Goal: Task Accomplishment & Management: Complete application form

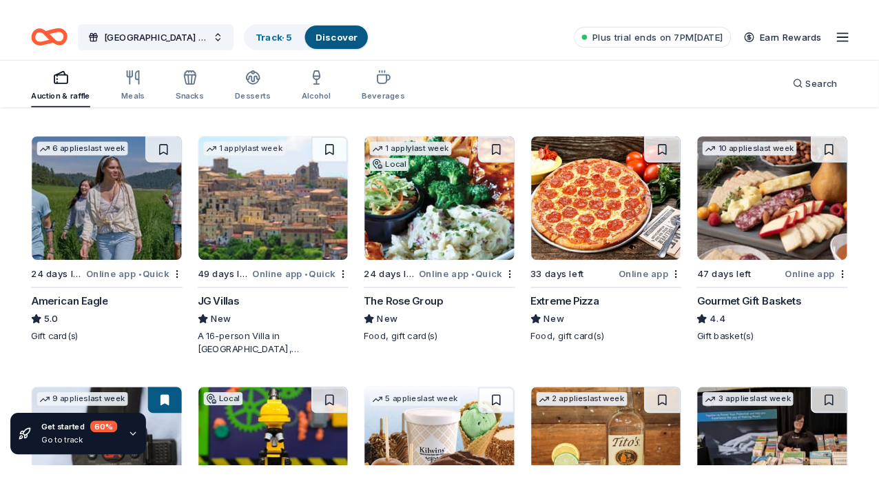
scroll to position [1727, 0]
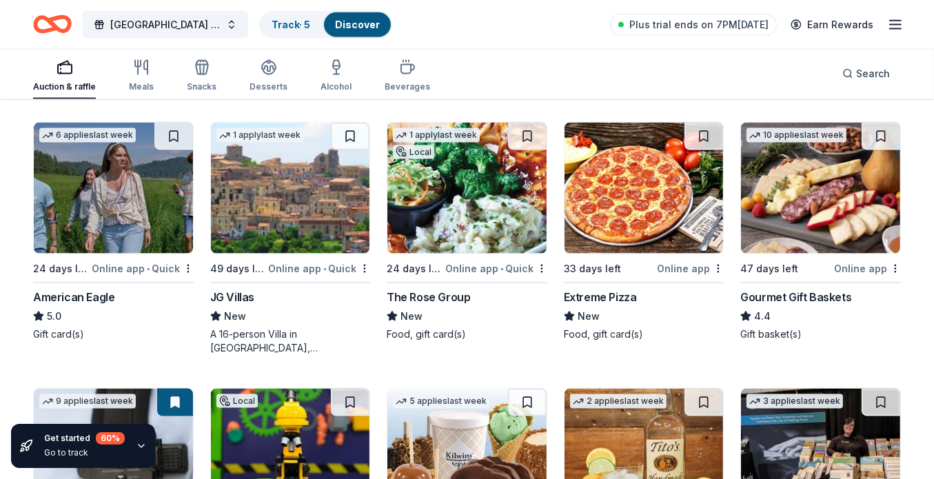
click at [99, 284] on div "6 applies last week 24 days left Online app • Quick American Eagle 5.0 Gift car…" at bounding box center [113, 231] width 161 height 219
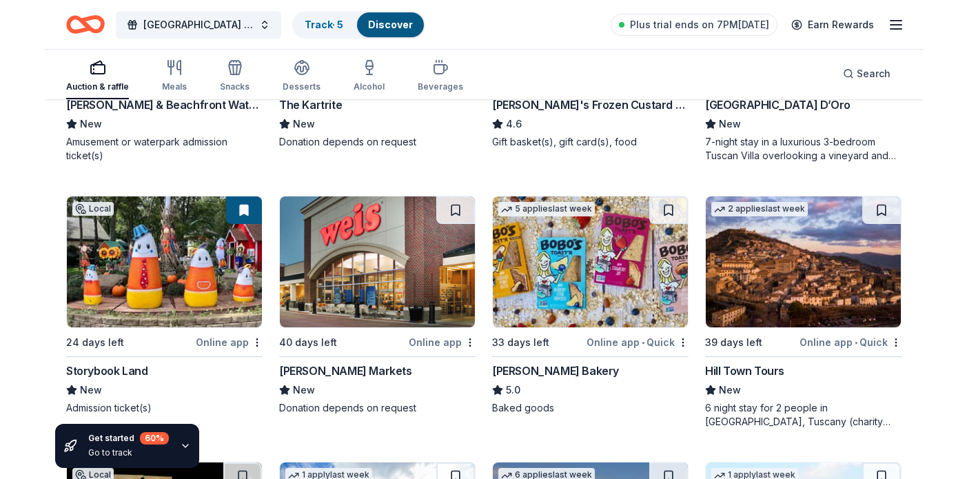
scroll to position [1655, 0]
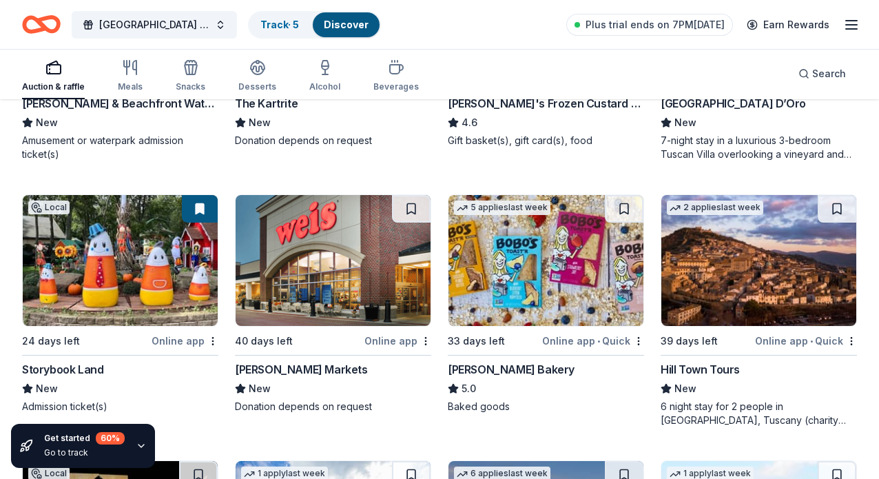
click at [65, 247] on img at bounding box center [120, 260] width 195 height 131
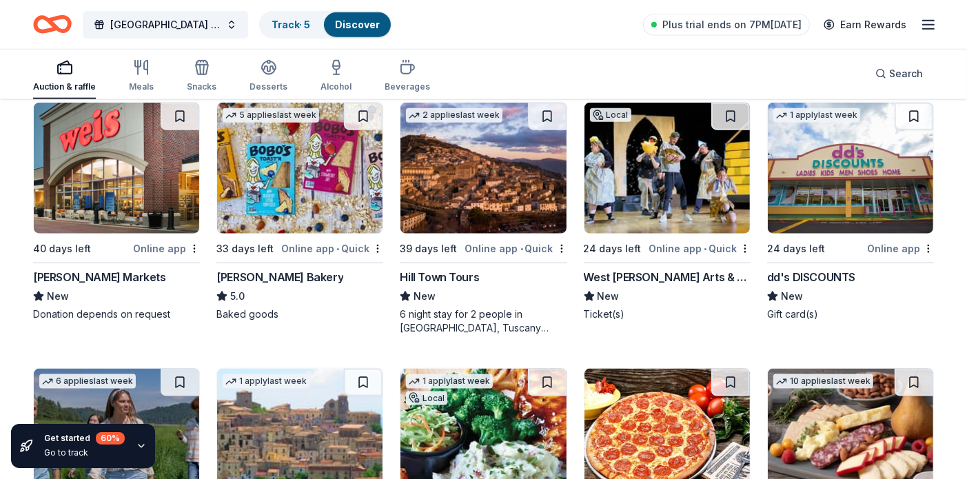
scroll to position [1461, 0]
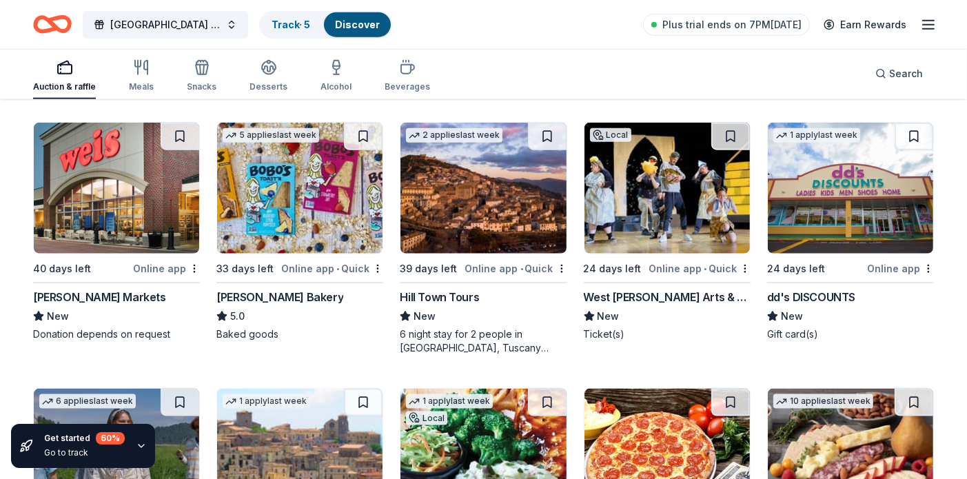
click at [261, 296] on div "Bobo's Bakery" at bounding box center [279, 297] width 127 height 17
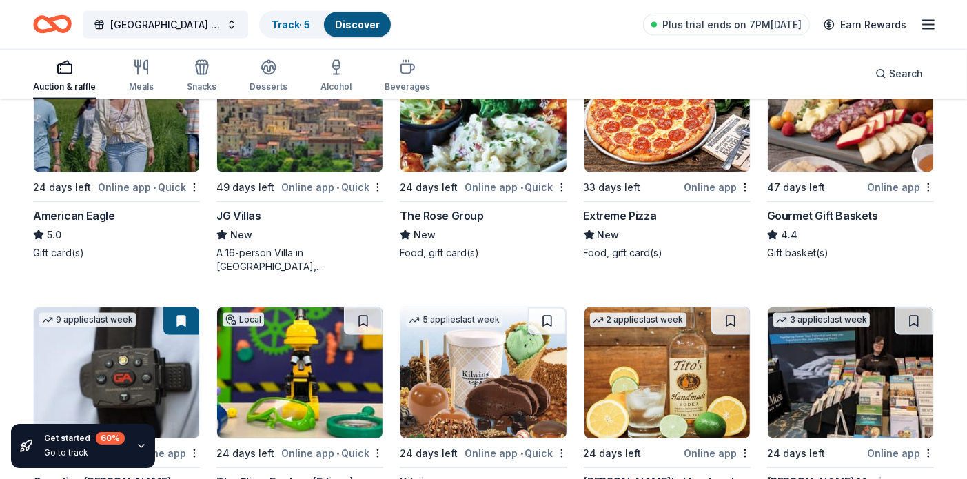
scroll to position [1798, 0]
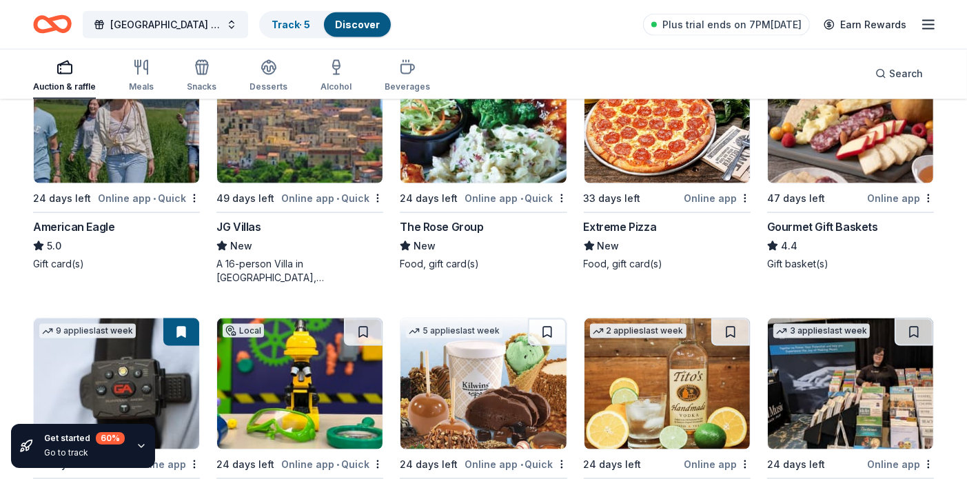
click at [821, 139] on img at bounding box center [850, 117] width 165 height 131
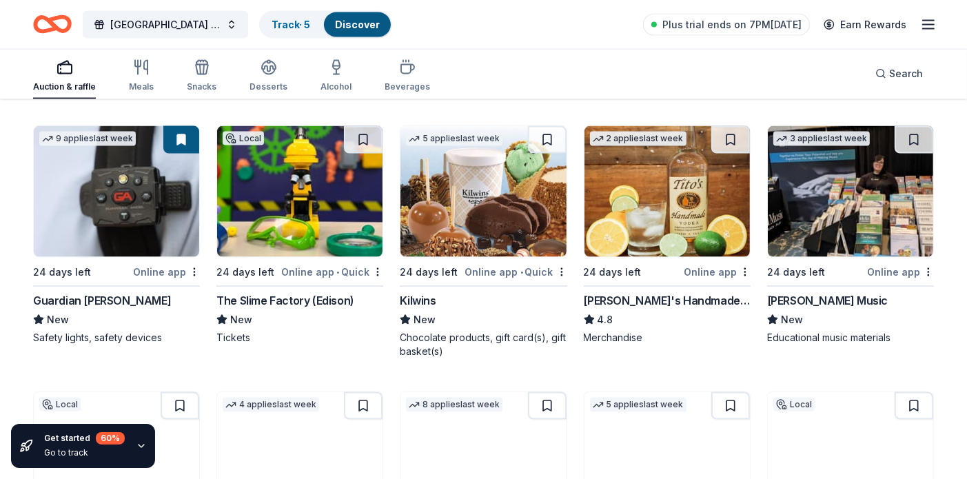
scroll to position [1991, 0]
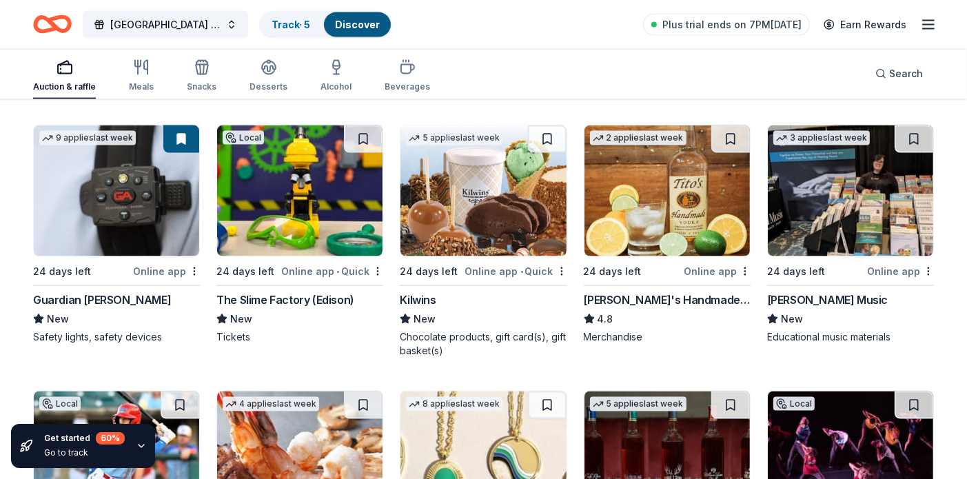
click at [260, 302] on div "The Slime Factory (Edison)" at bounding box center [285, 299] width 138 height 17
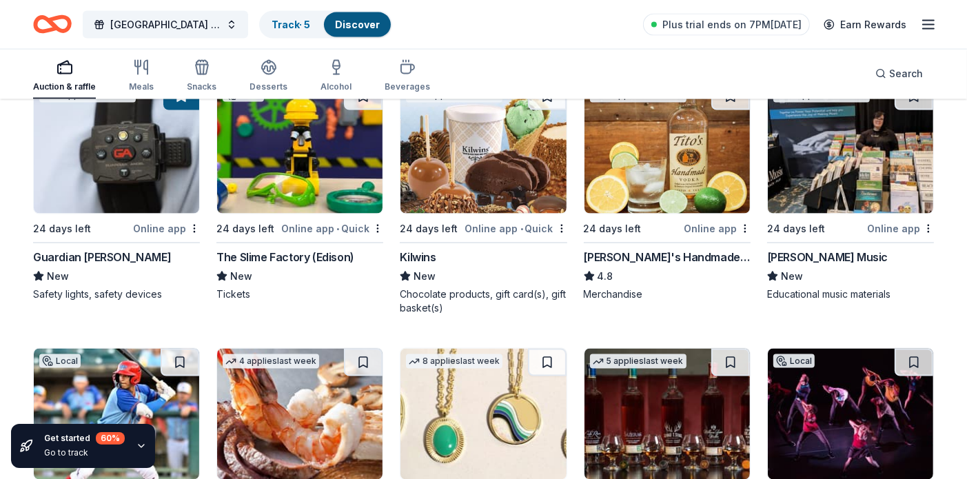
scroll to position [2041, 0]
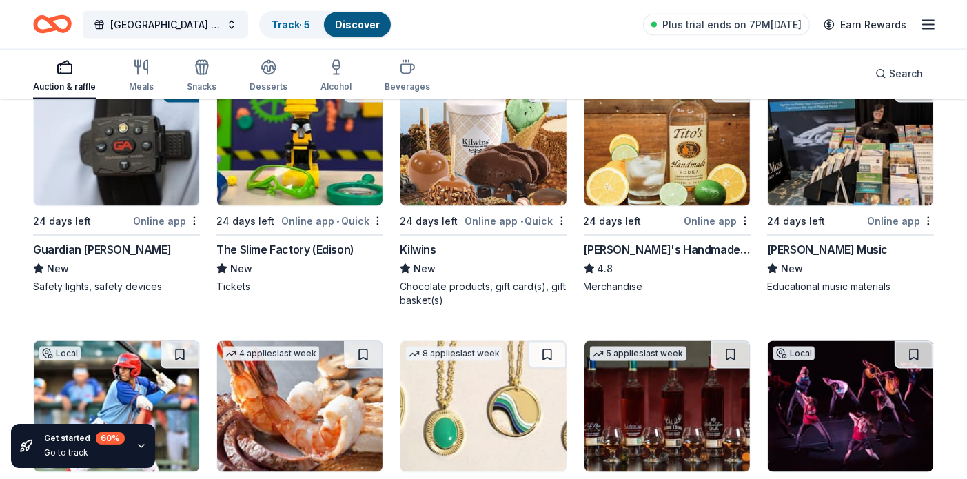
click at [666, 164] on img at bounding box center [666, 140] width 165 height 131
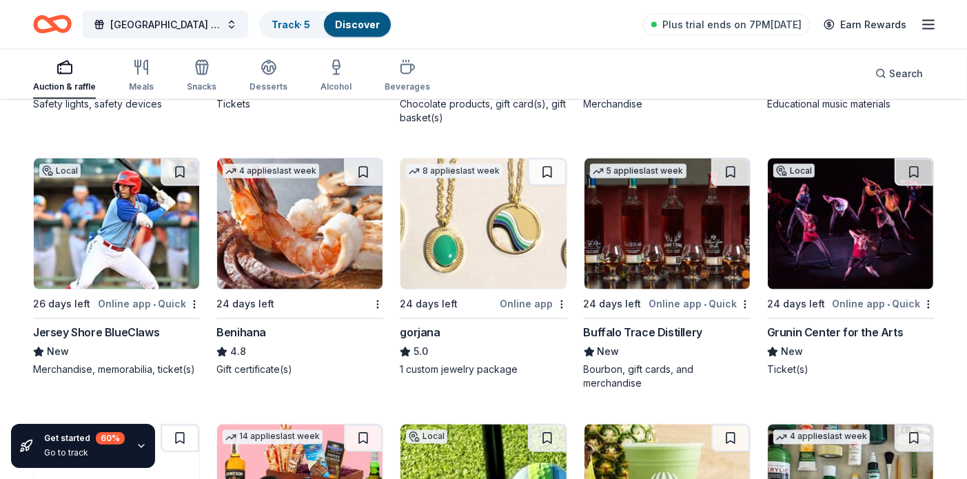
scroll to position [2268, 0]
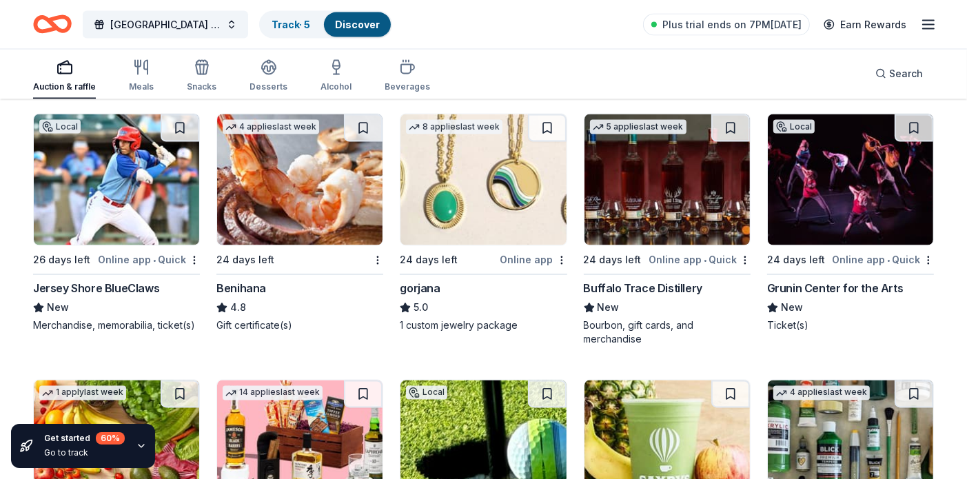
click at [260, 232] on img at bounding box center [299, 179] width 165 height 131
click at [490, 183] on img at bounding box center [482, 179] width 165 height 131
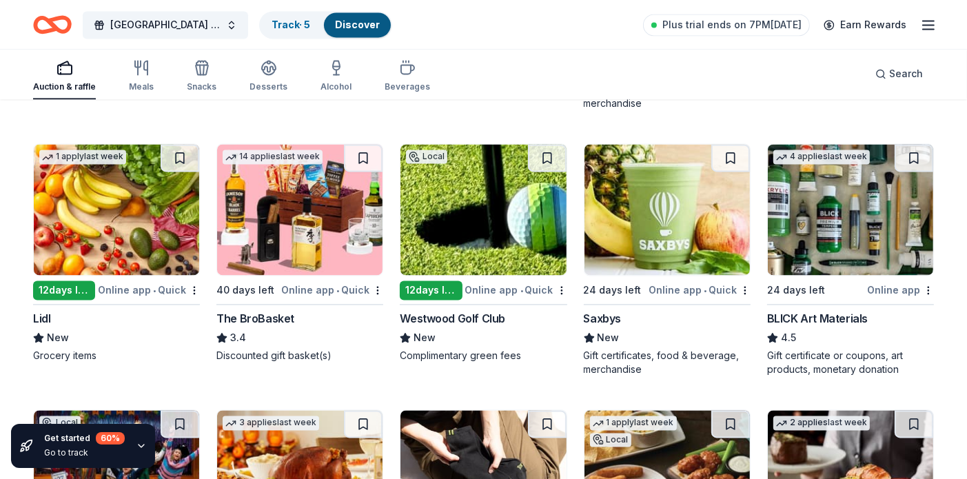
scroll to position [2509, 0]
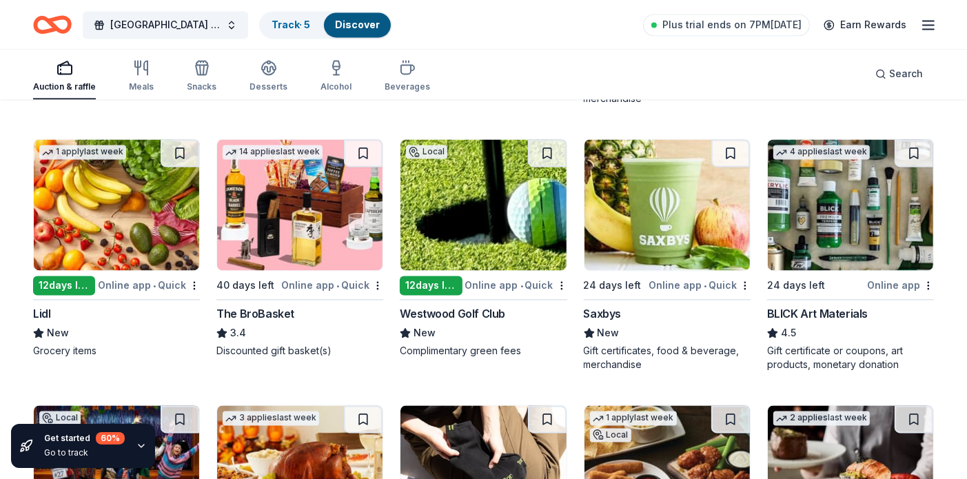
click at [107, 241] on img at bounding box center [116, 204] width 165 height 131
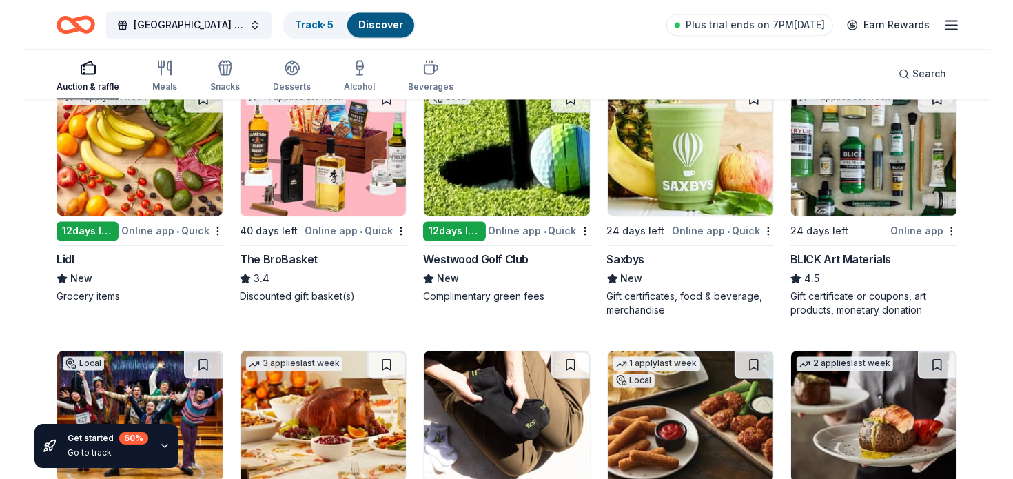
scroll to position [2569, 0]
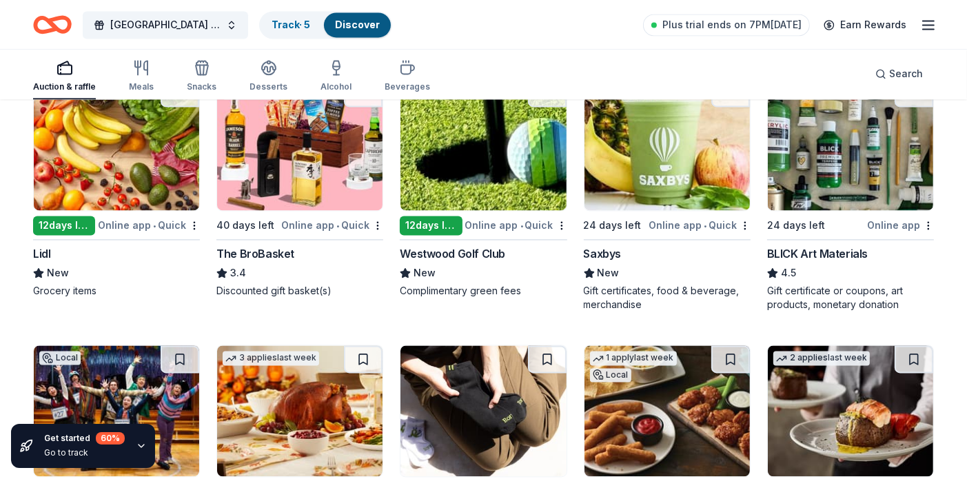
click at [485, 151] on img at bounding box center [482, 144] width 165 height 131
click at [671, 138] on img at bounding box center [666, 144] width 165 height 131
click at [835, 175] on img at bounding box center [850, 144] width 165 height 131
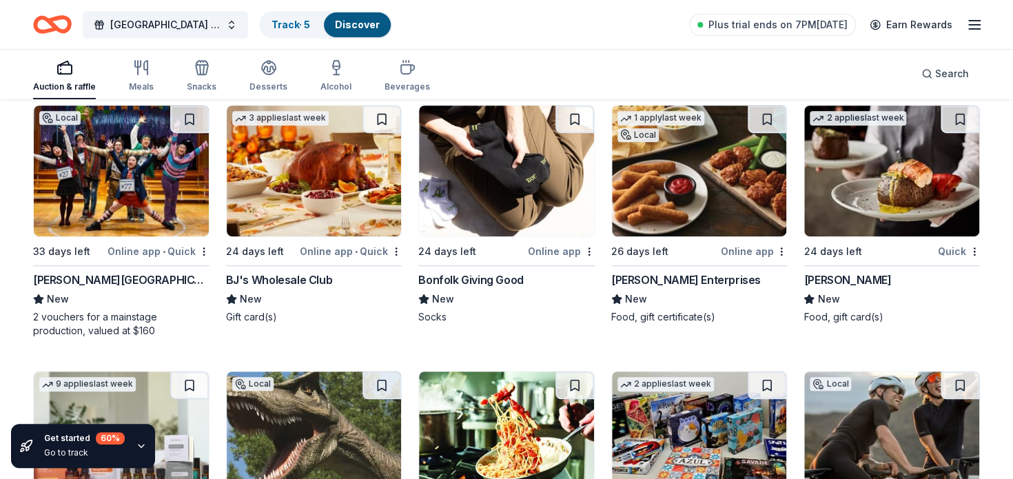
scroll to position [2842, 0]
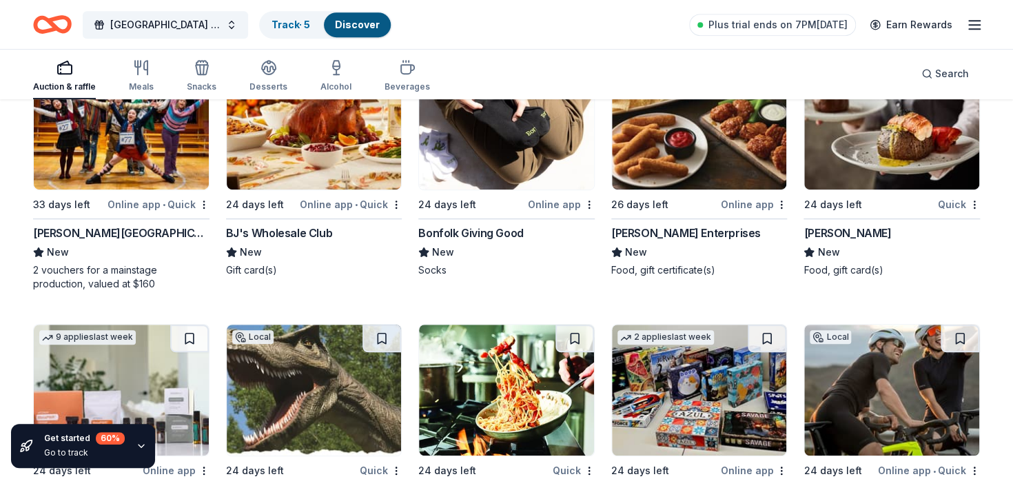
click at [911, 145] on img at bounding box center [891, 124] width 175 height 131
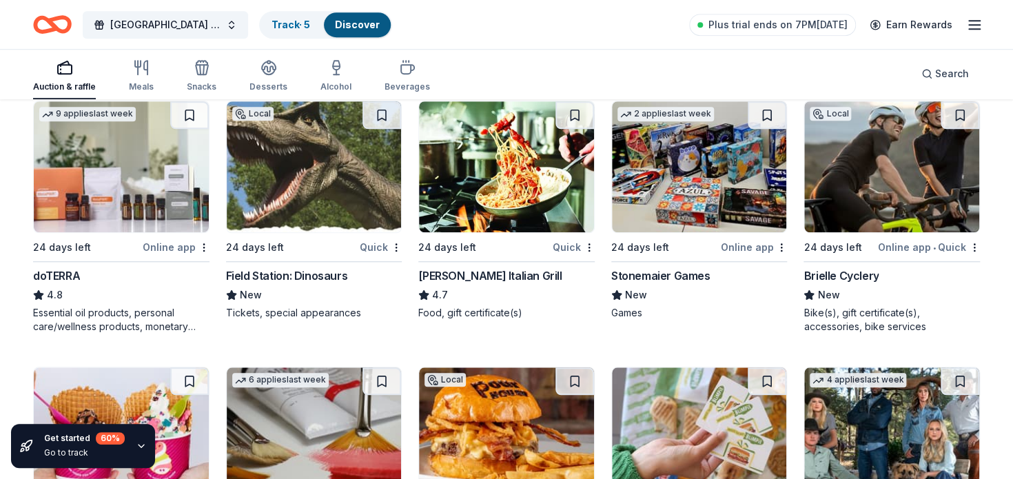
scroll to position [3079, 0]
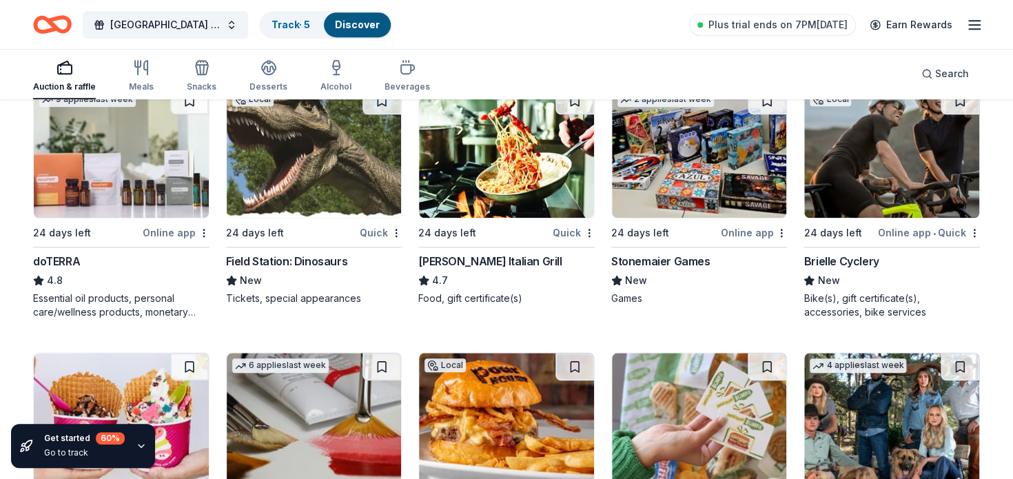
click at [494, 189] on img at bounding box center [506, 152] width 175 height 131
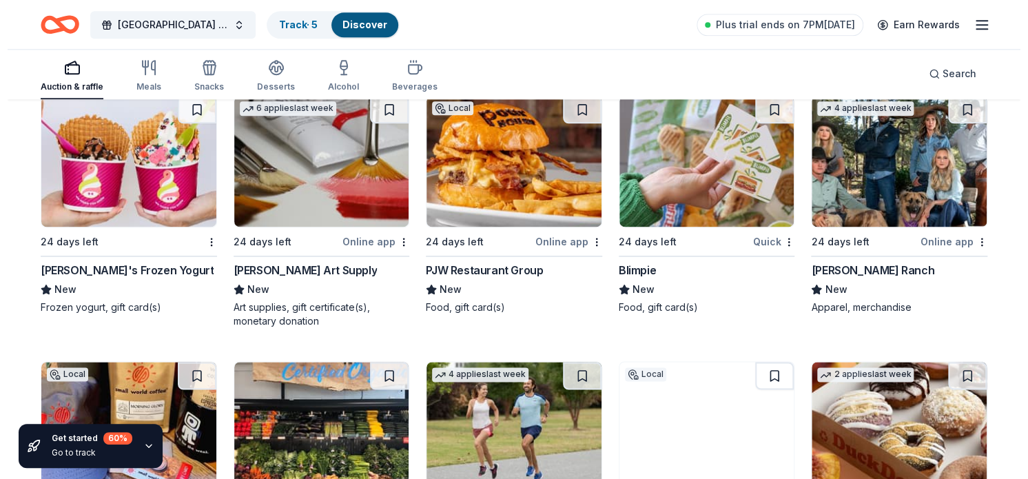
scroll to position [3336, 0]
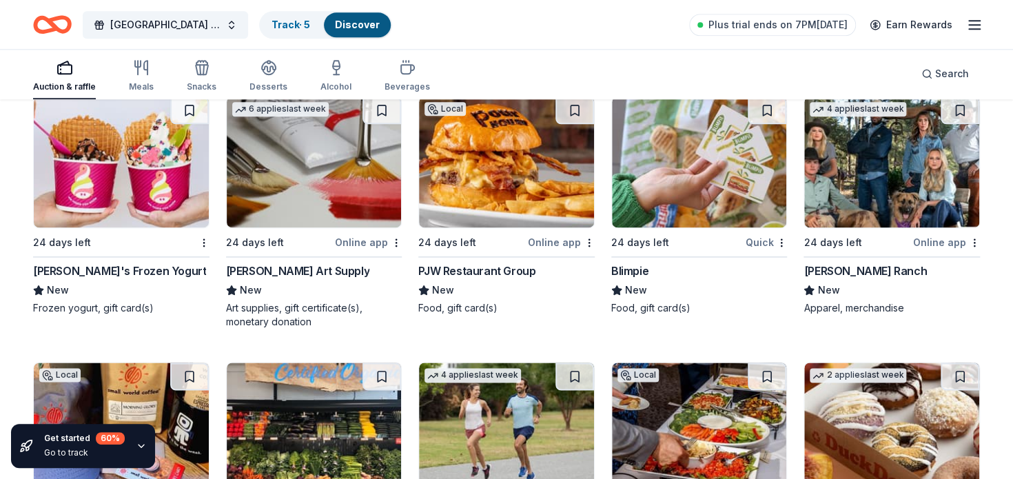
click at [679, 224] on img at bounding box center [699, 161] width 175 height 131
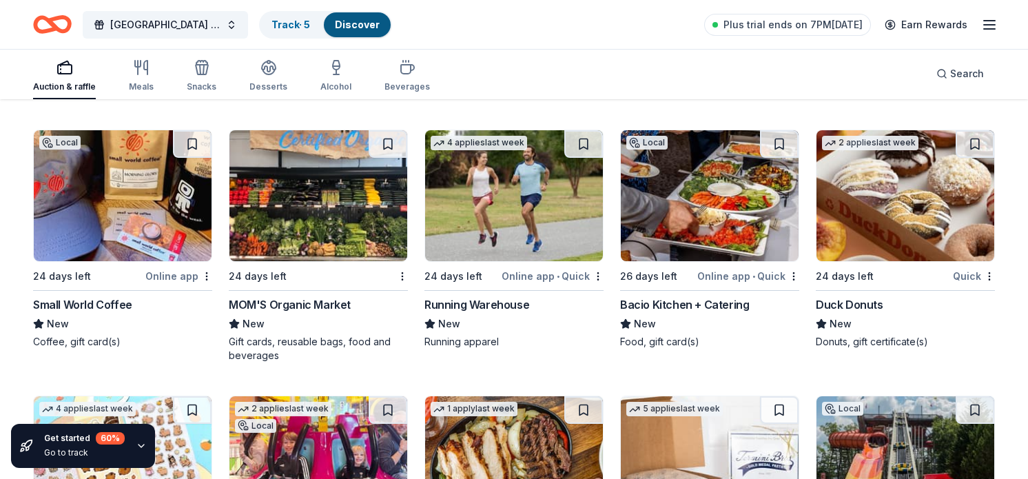
scroll to position [3581, 0]
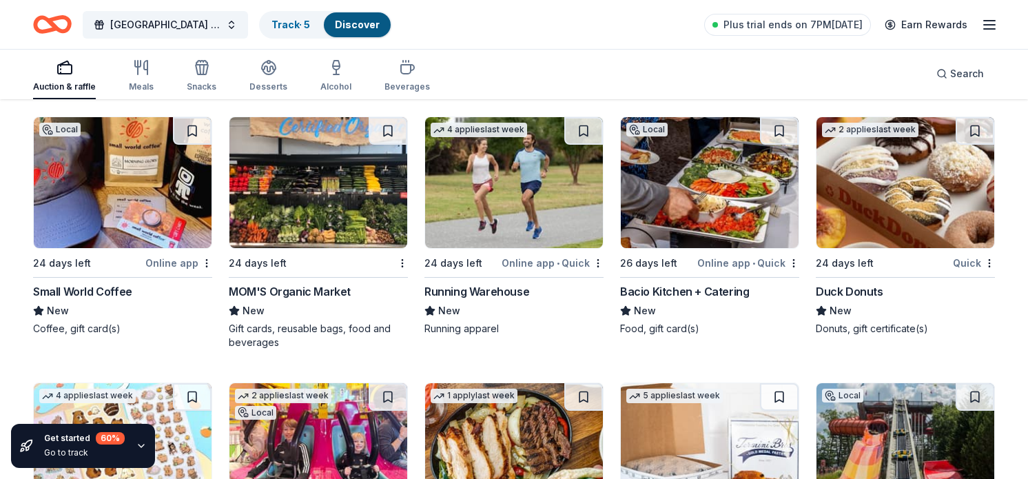
click at [497, 226] on img at bounding box center [514, 182] width 178 height 131
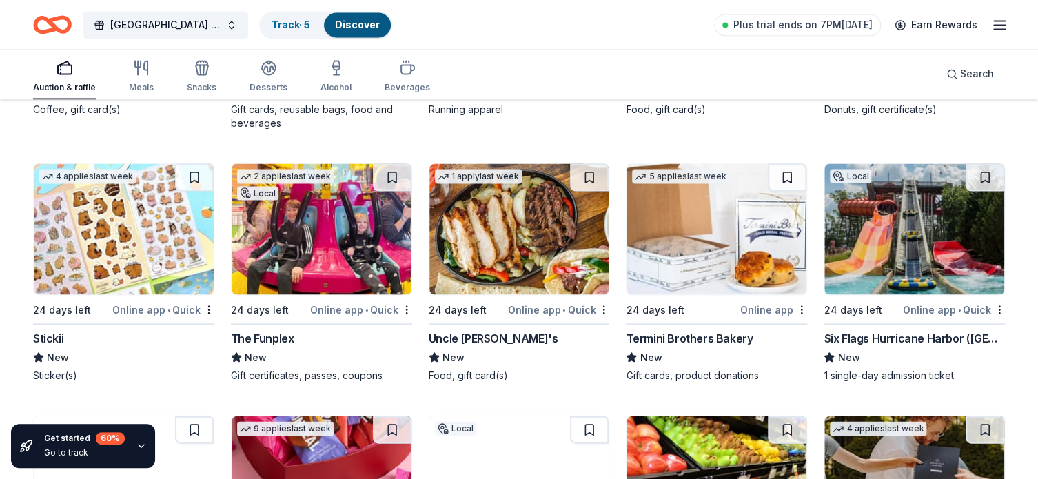
scroll to position [3783, 0]
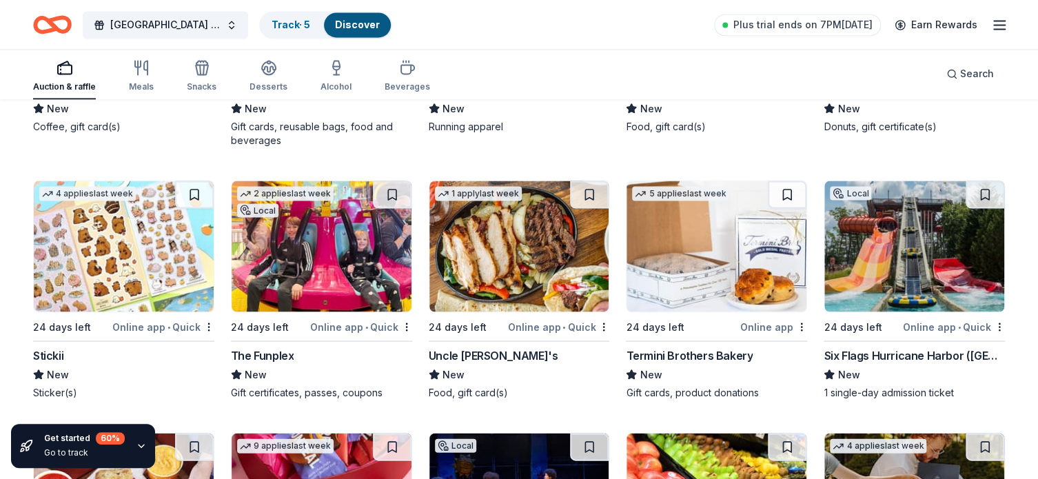
click at [308, 260] on img at bounding box center [322, 246] width 180 height 131
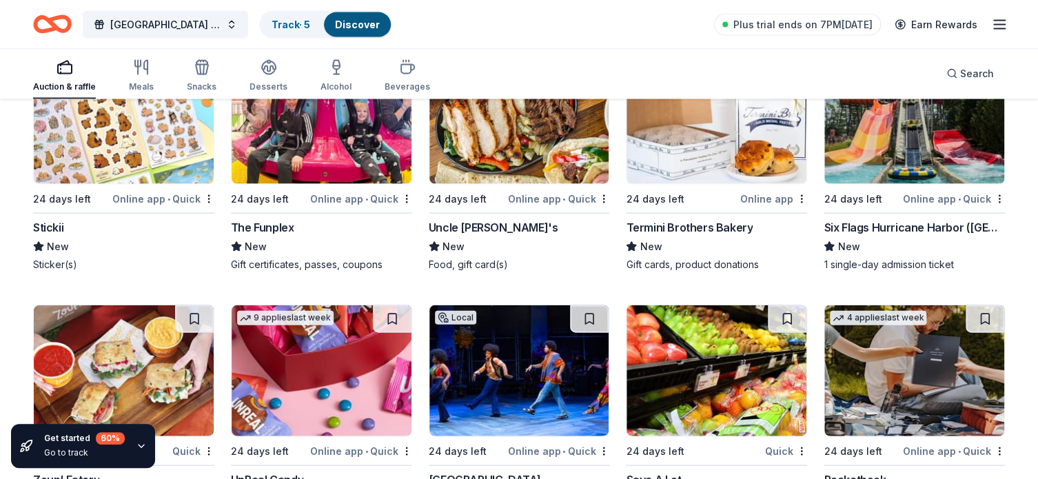
scroll to position [3938, 0]
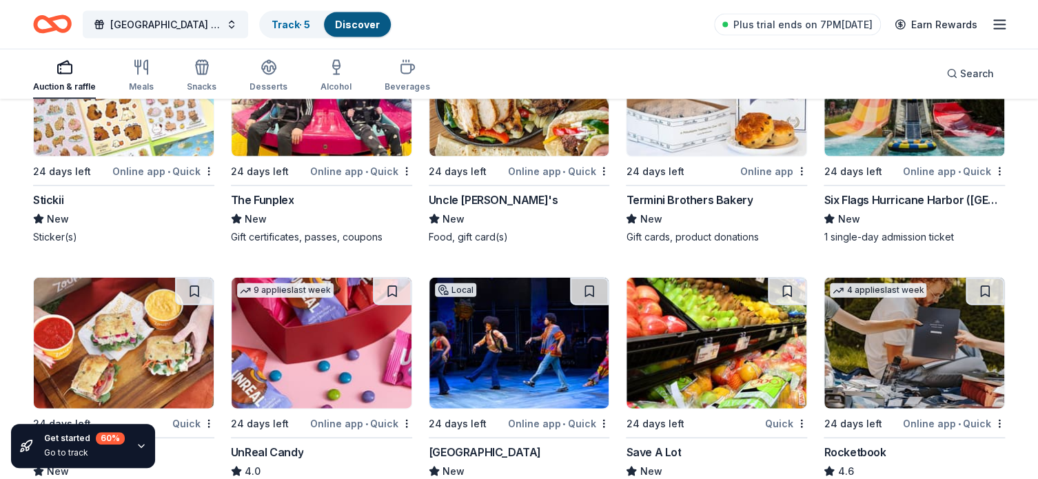
click at [886, 126] on img at bounding box center [914, 90] width 180 height 131
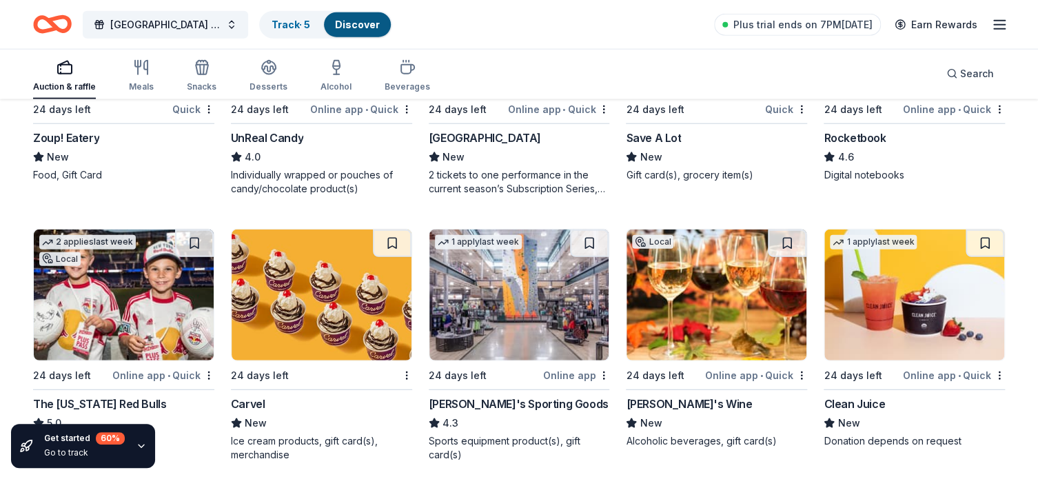
scroll to position [4357, 0]
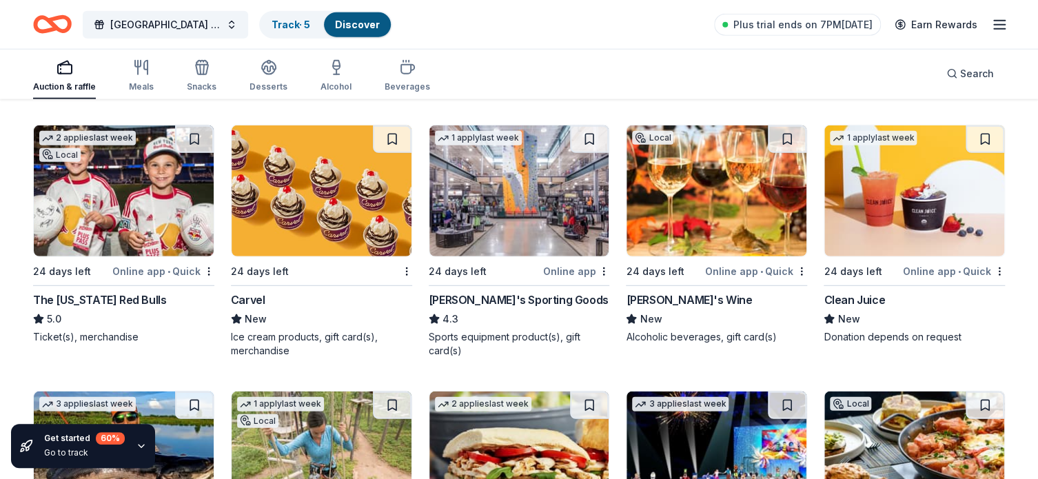
click at [301, 202] on img at bounding box center [322, 190] width 180 height 131
click at [515, 198] on img at bounding box center [519, 190] width 180 height 131
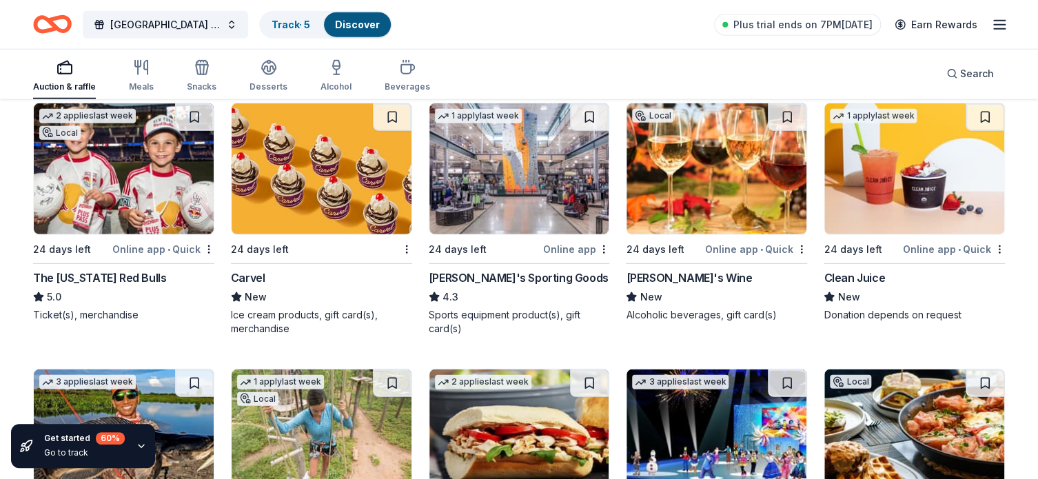
scroll to position [4410, 0]
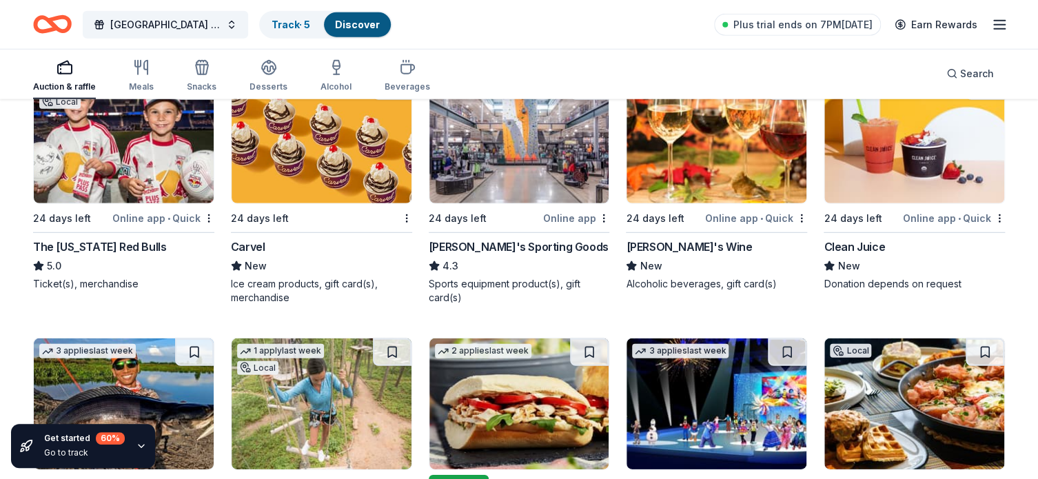
click at [701, 153] on img at bounding box center [716, 137] width 180 height 131
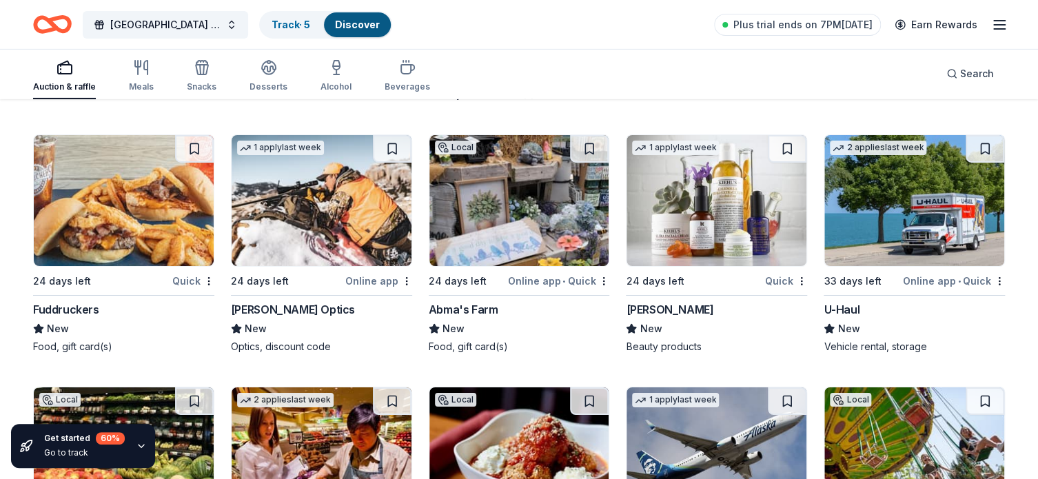
scroll to position [4922, 0]
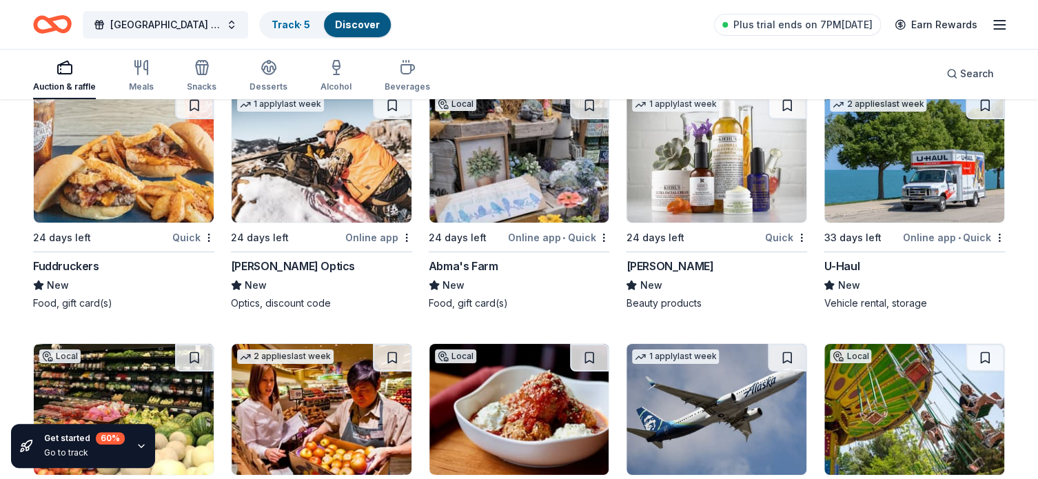
click at [715, 183] on img at bounding box center [716, 157] width 180 height 131
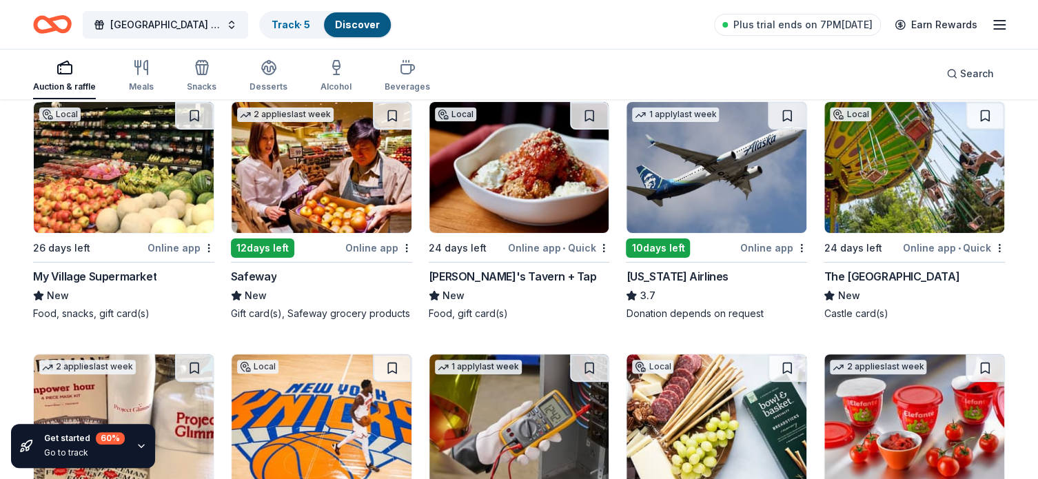
scroll to position [5165, 0]
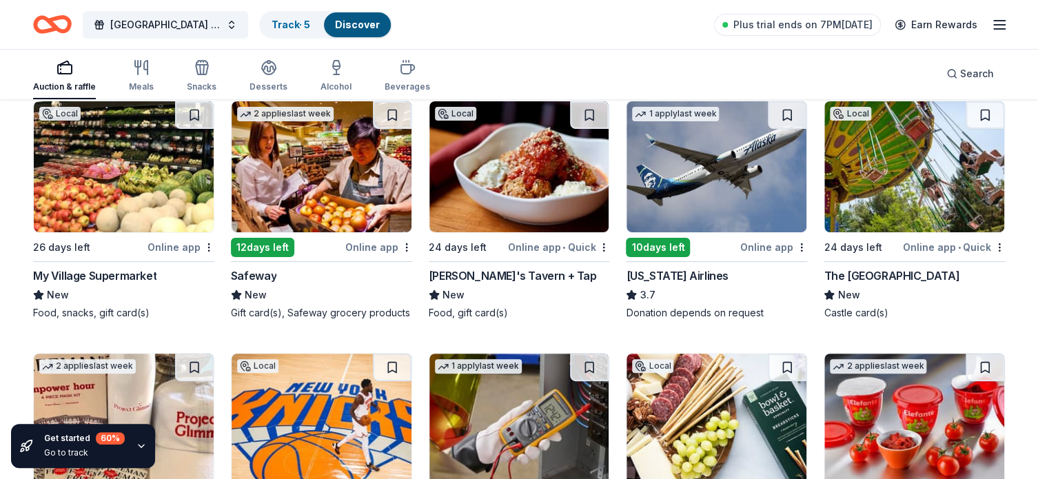
click at [533, 167] on img at bounding box center [519, 166] width 180 height 131
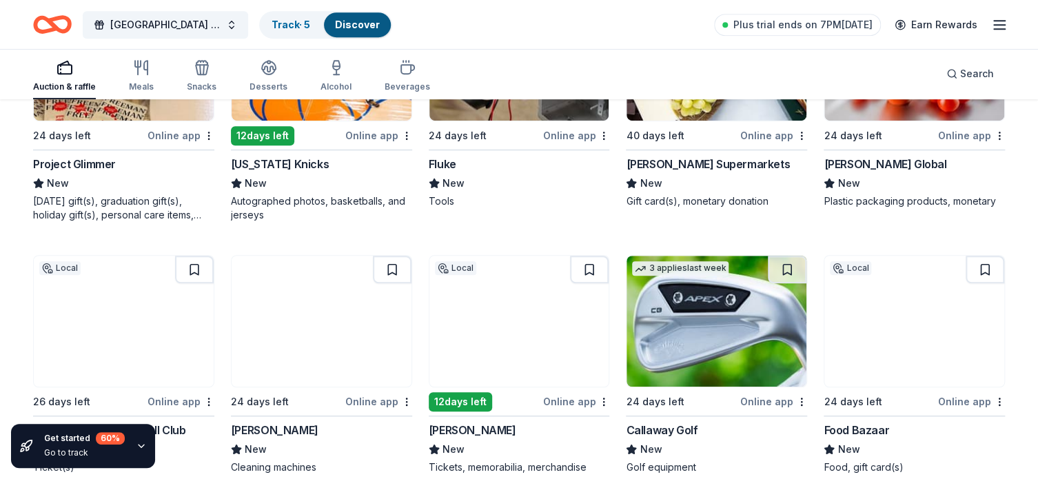
scroll to position [5630, 0]
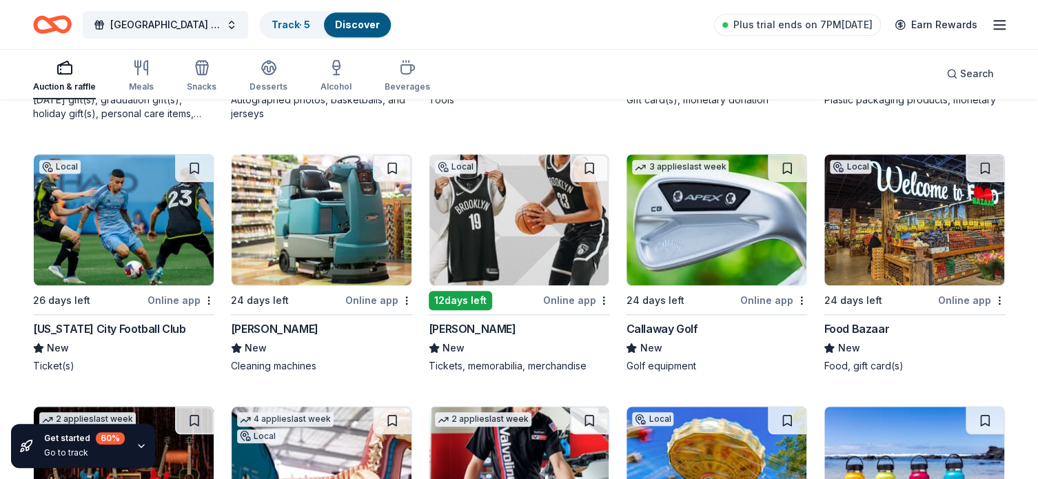
click at [129, 243] on img at bounding box center [124, 219] width 180 height 131
click at [657, 229] on img at bounding box center [716, 219] width 180 height 131
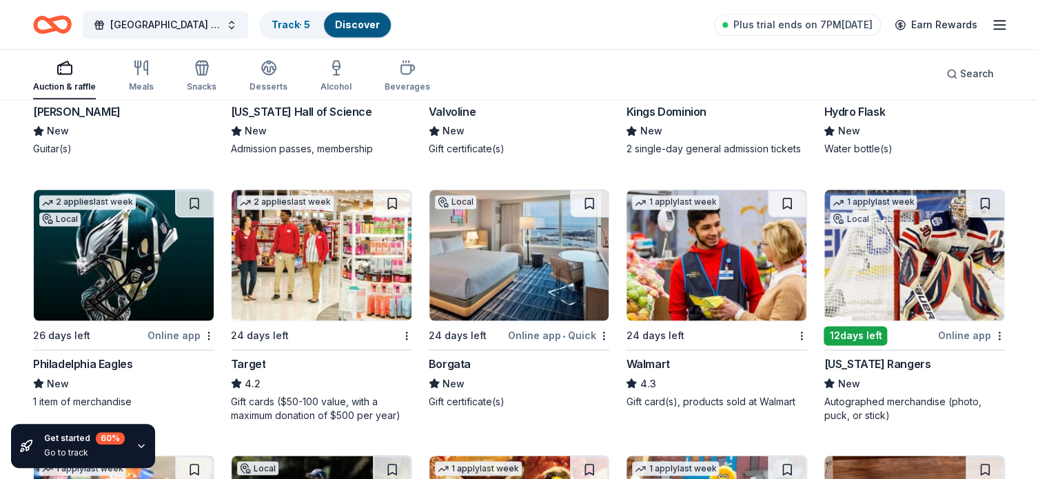
scroll to position [5826, 0]
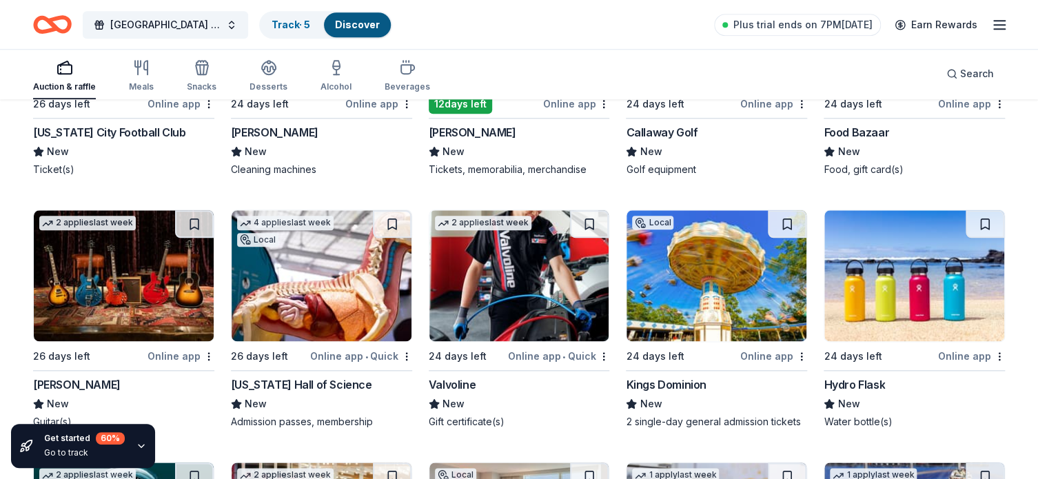
click at [903, 275] on img at bounding box center [914, 275] width 180 height 131
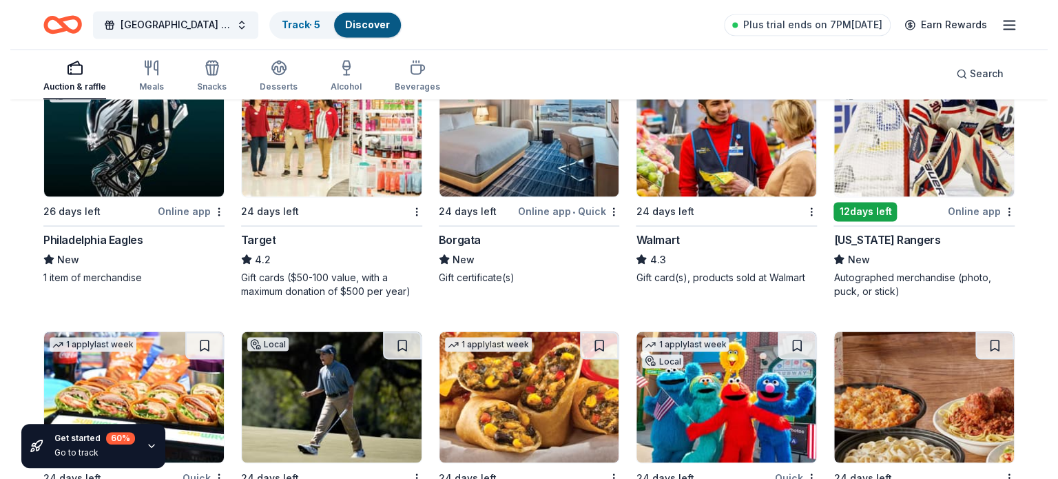
scroll to position [6224, 0]
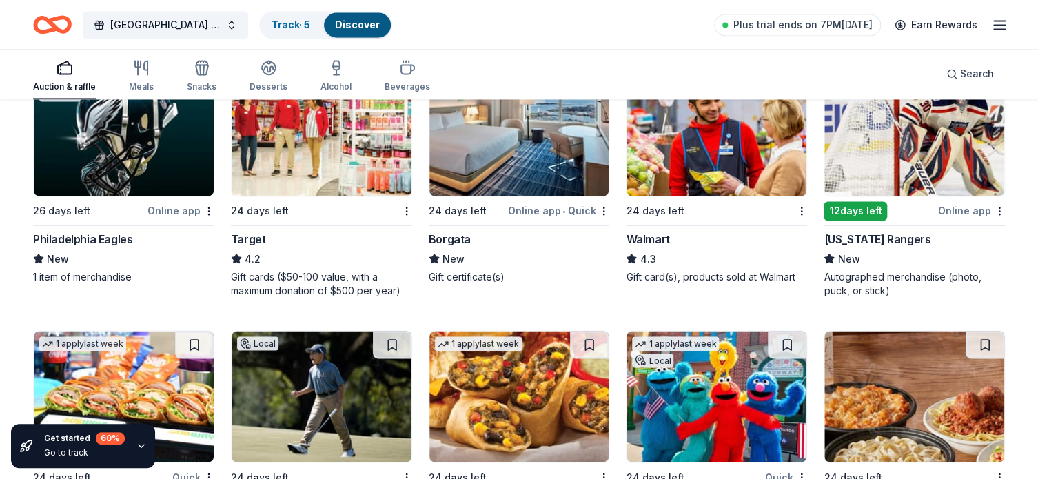
click at [514, 162] on img at bounding box center [519, 130] width 180 height 131
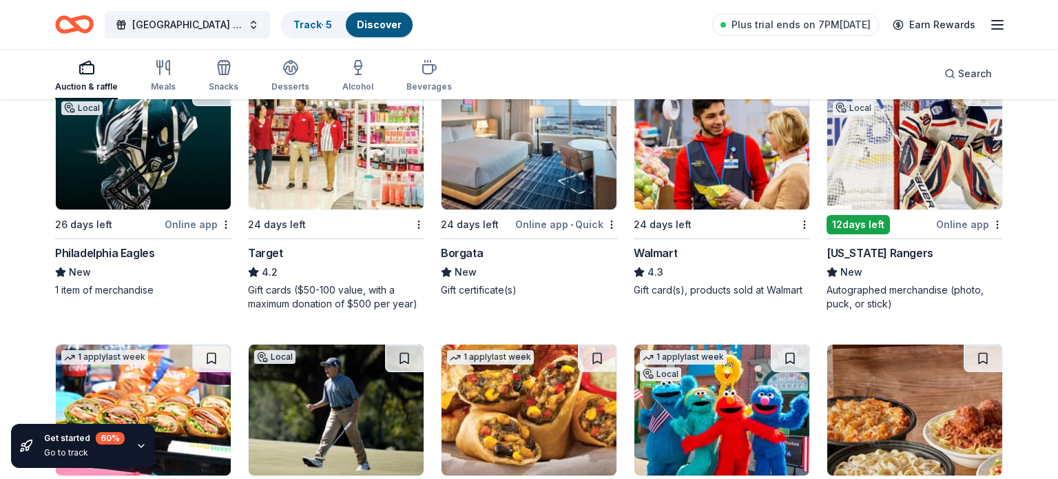
click at [794, 170] on img at bounding box center [722, 144] width 175 height 131
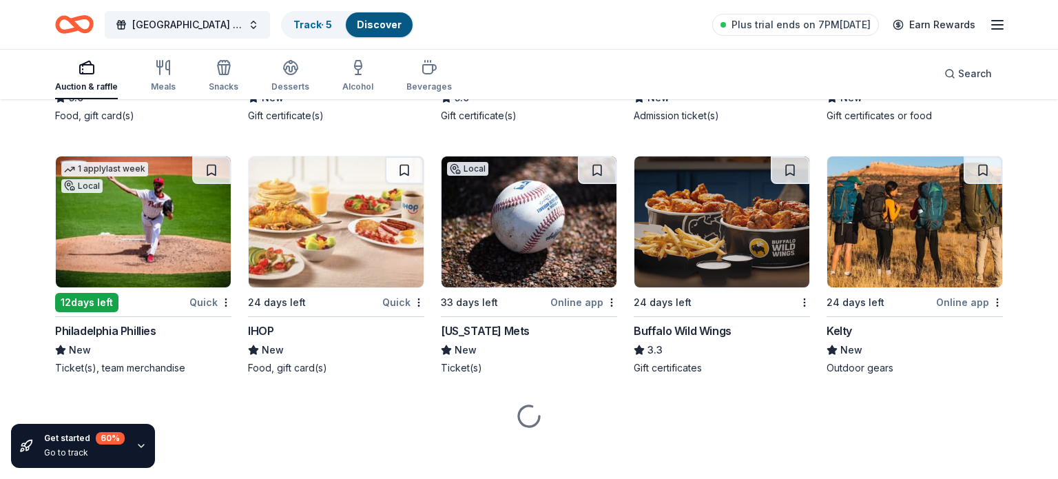
scroll to position [6666, 0]
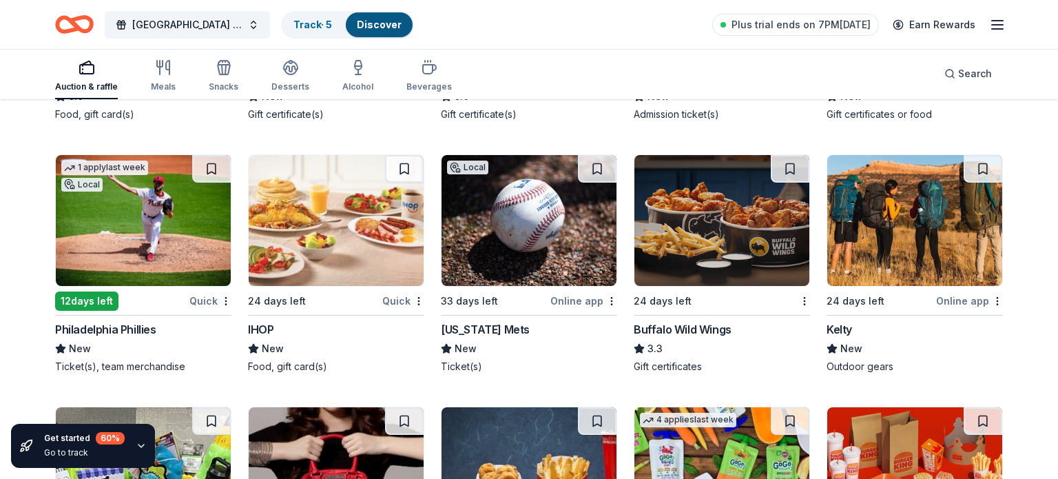
click at [724, 215] on img at bounding box center [722, 220] width 175 height 131
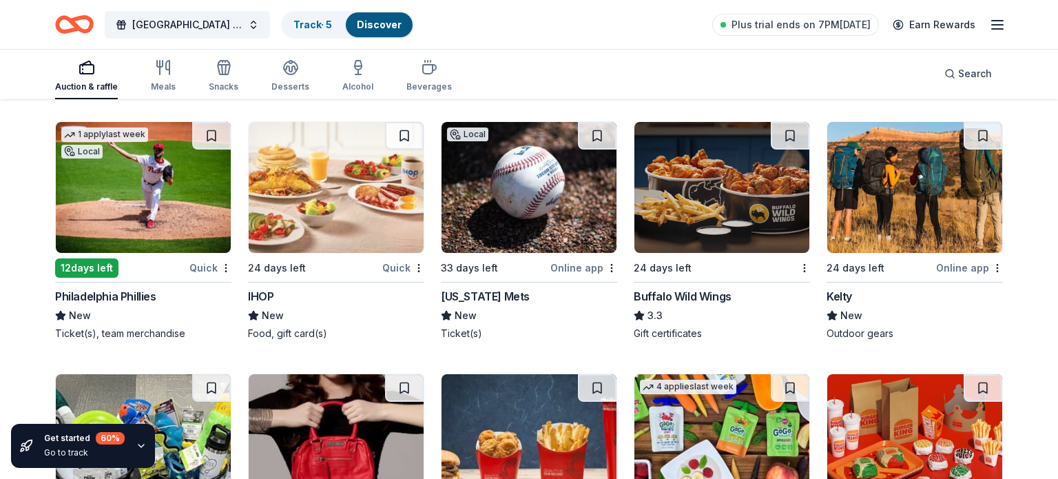
scroll to position [6903, 0]
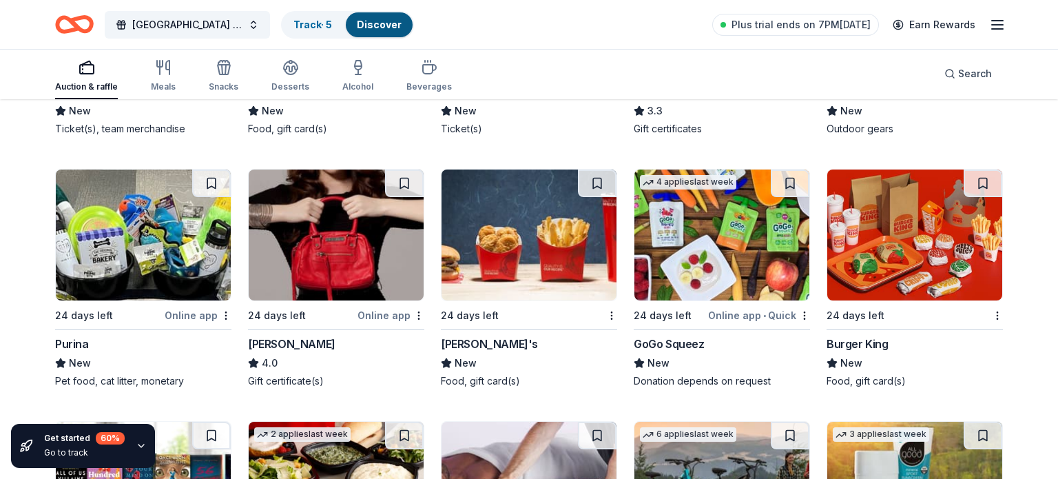
click at [152, 267] on img at bounding box center [143, 234] width 175 height 131
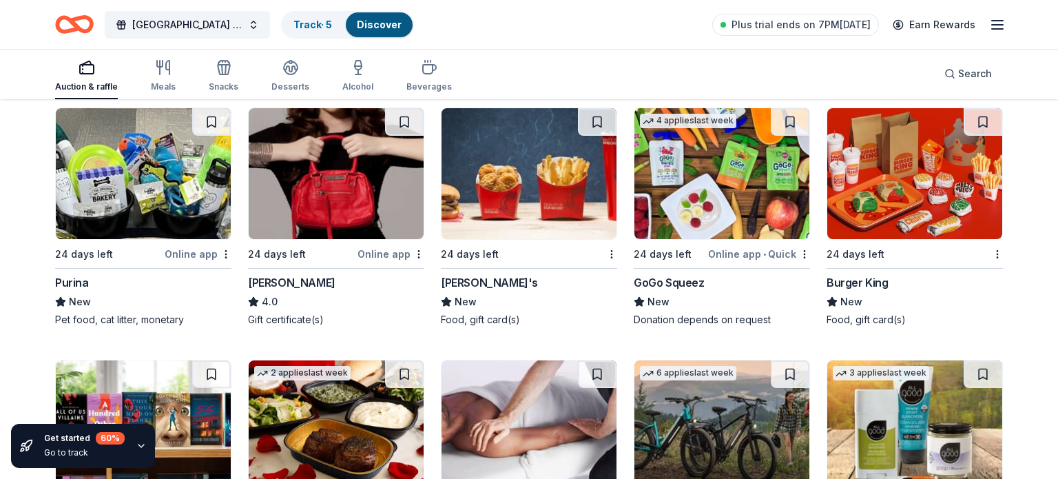
scroll to position [6965, 0]
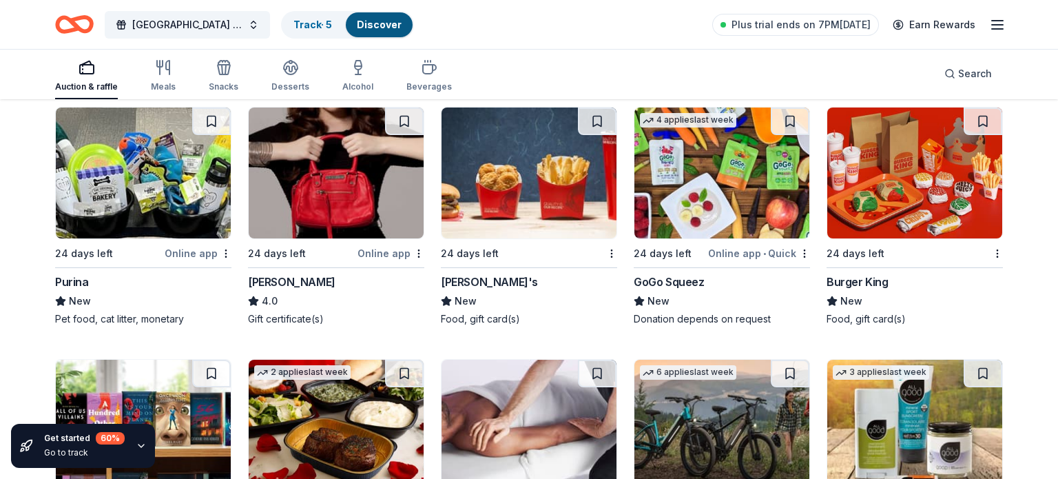
click at [670, 194] on img at bounding box center [722, 172] width 175 height 131
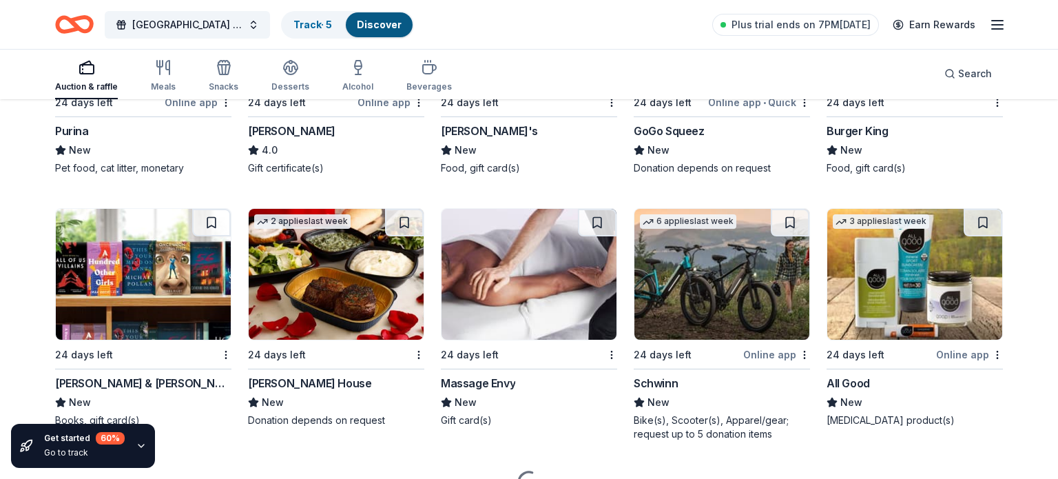
scroll to position [7180, 0]
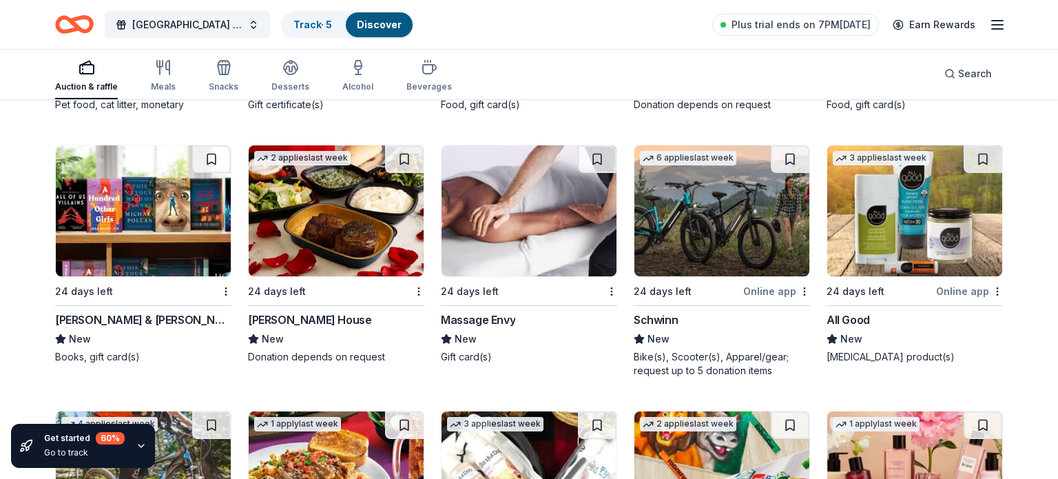
click at [93, 218] on img at bounding box center [143, 210] width 175 height 131
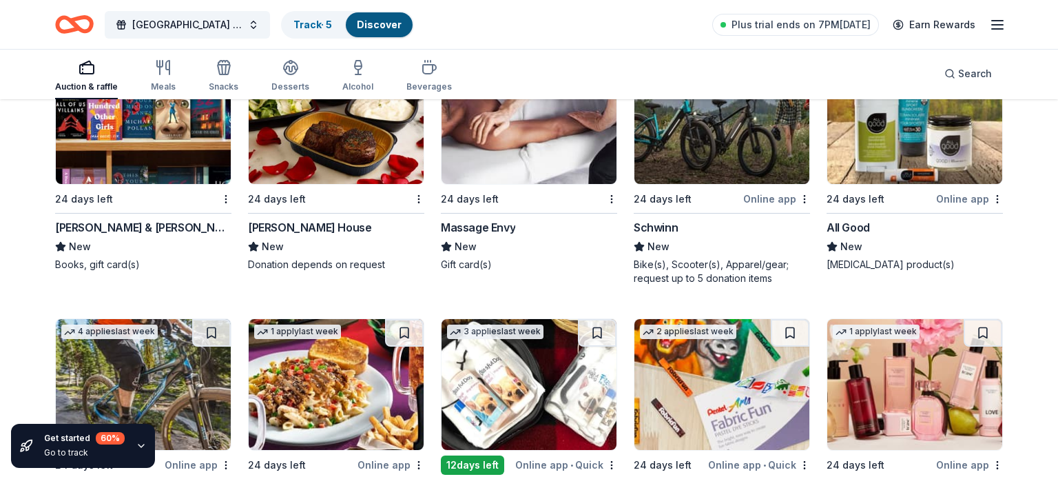
scroll to position [7247, 0]
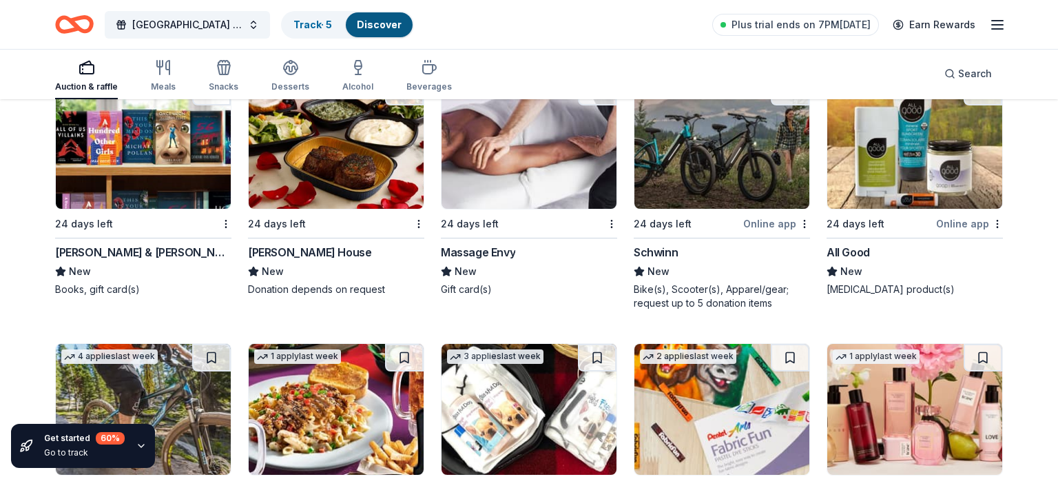
click at [890, 143] on img at bounding box center [915, 143] width 175 height 131
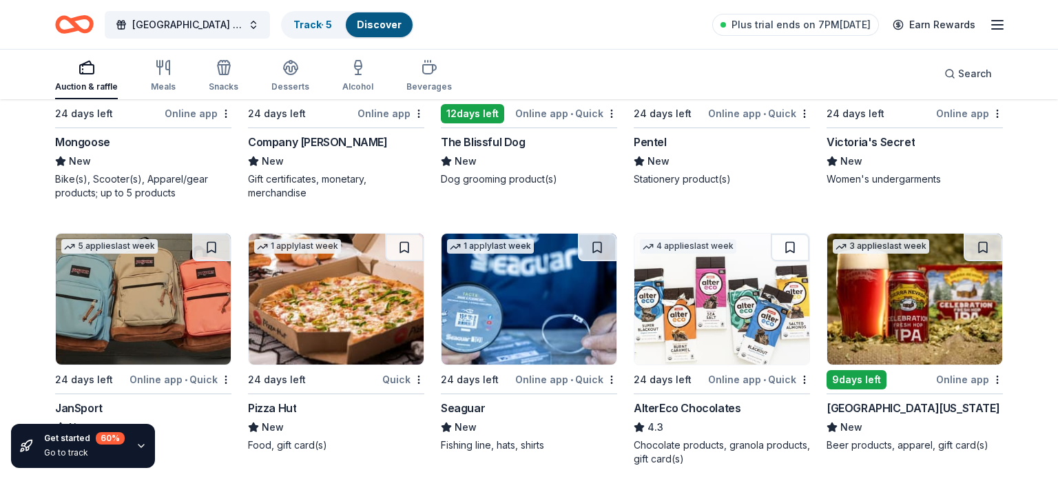
scroll to position [7683, 0]
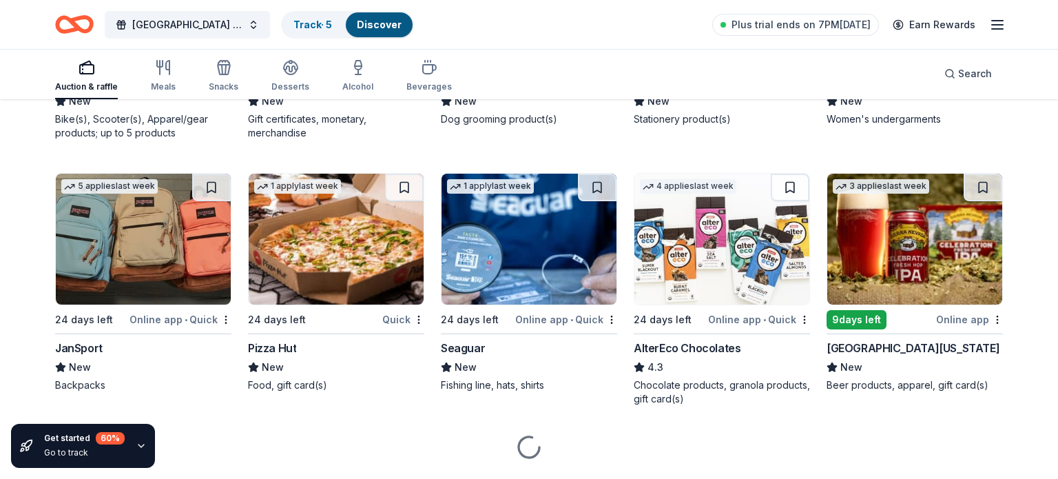
click at [152, 235] on img at bounding box center [143, 239] width 175 height 131
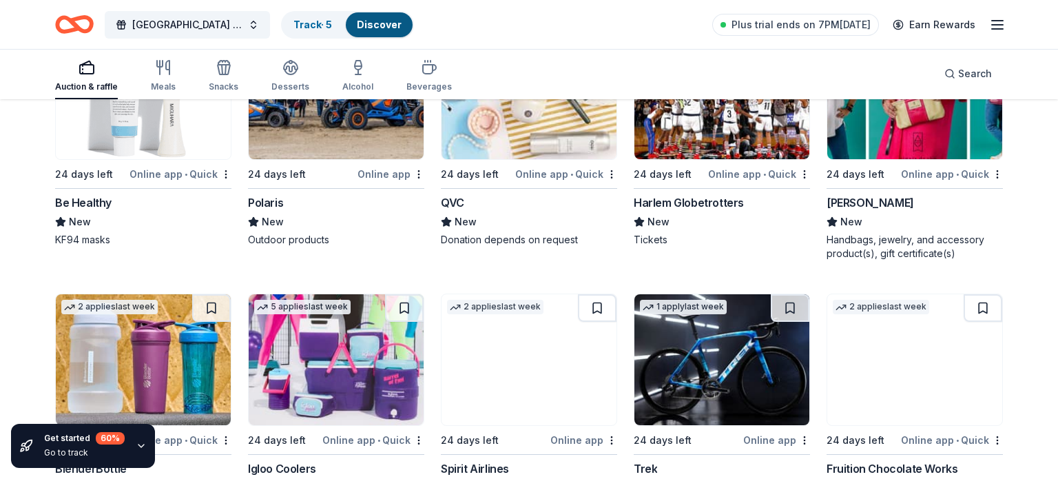
scroll to position [8217, 0]
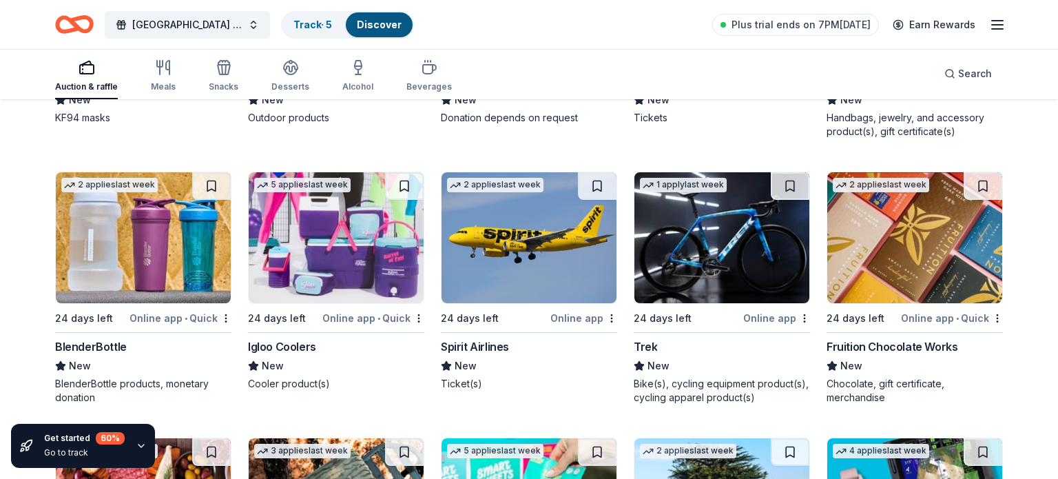
click at [352, 271] on img at bounding box center [336, 237] width 175 height 131
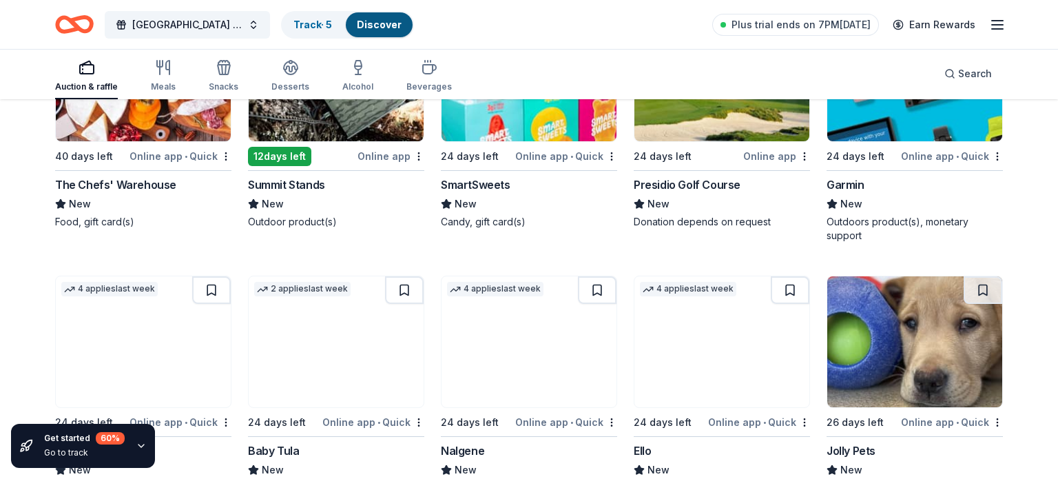
scroll to position [8745, 0]
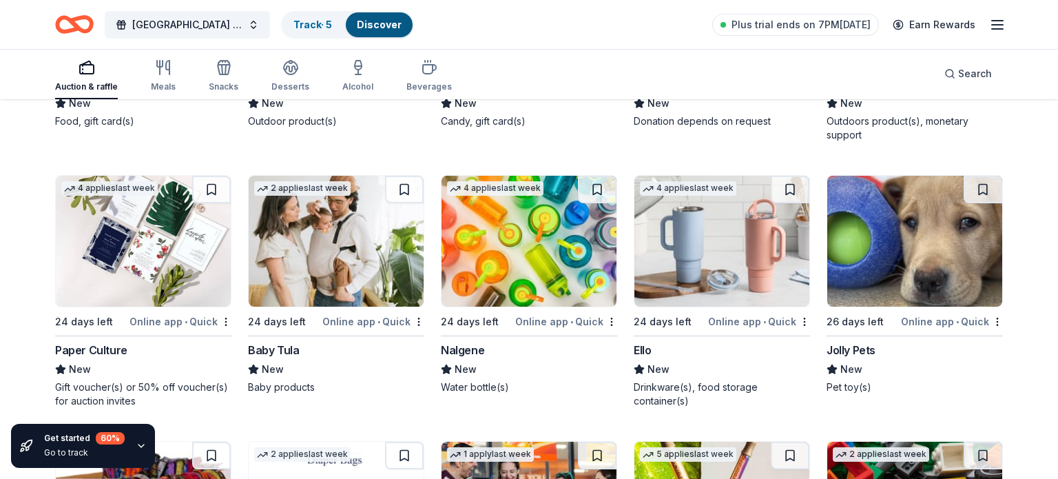
click at [734, 263] on img at bounding box center [722, 241] width 175 height 131
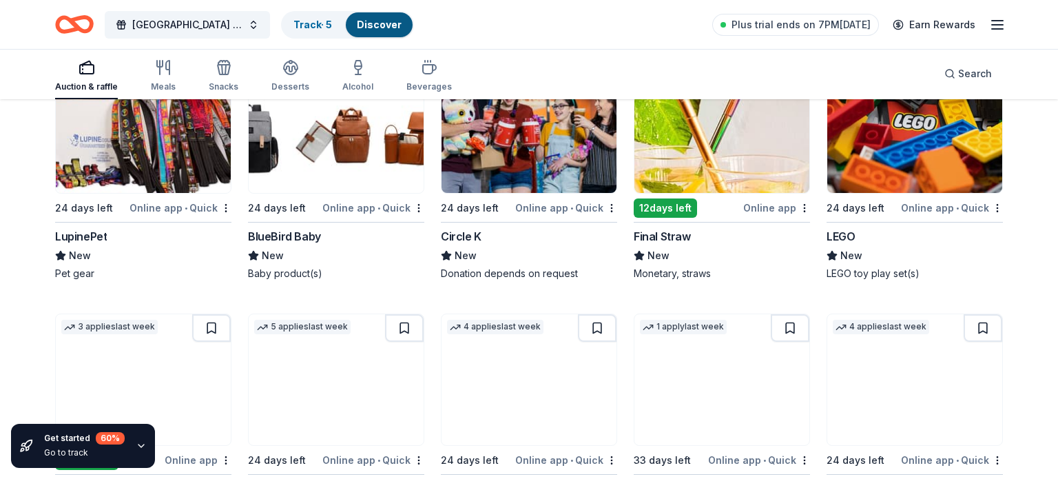
scroll to position [9129, 0]
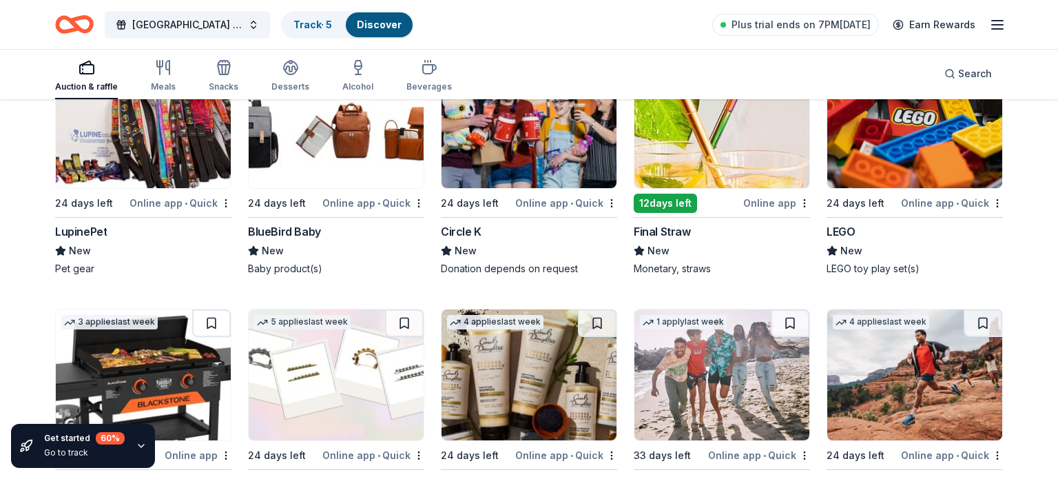
click at [918, 118] on img at bounding box center [915, 122] width 175 height 131
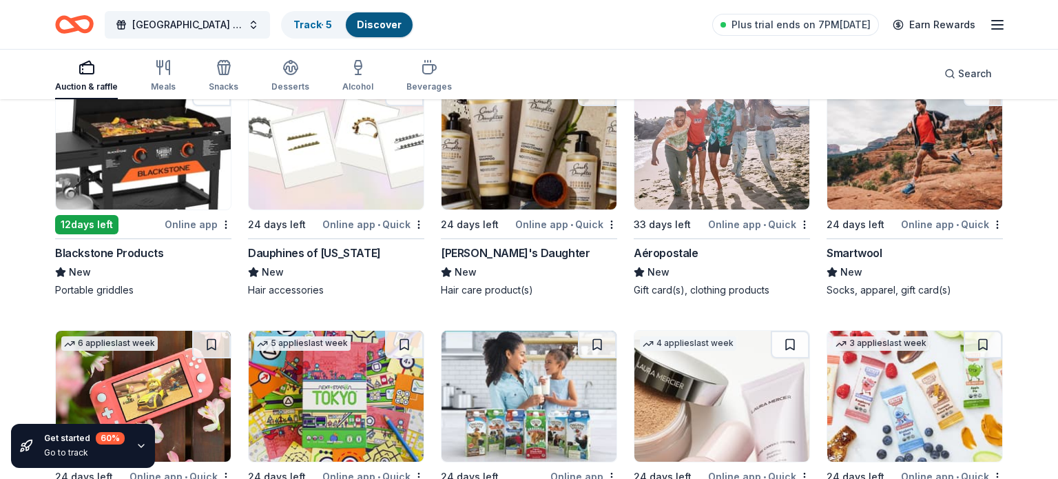
scroll to position [9343, 0]
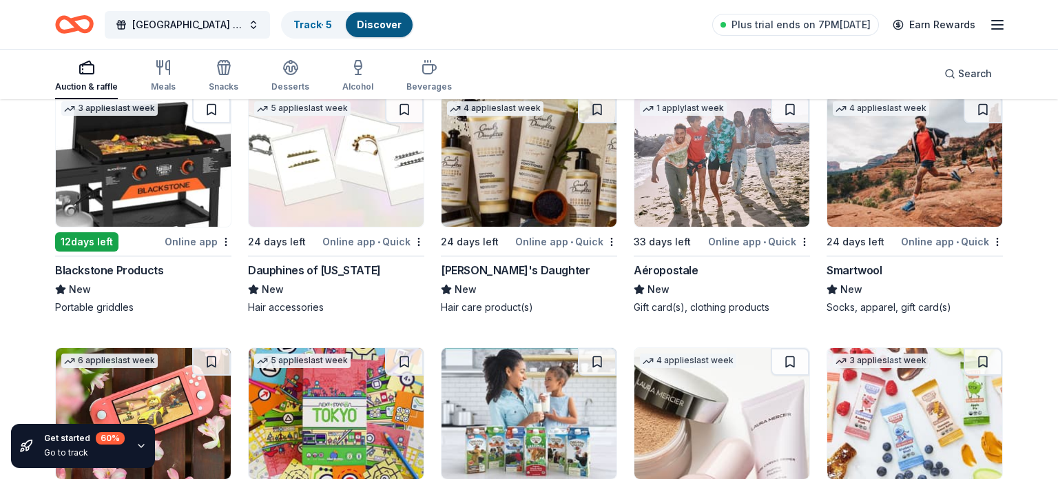
click at [921, 165] on img at bounding box center [915, 161] width 175 height 131
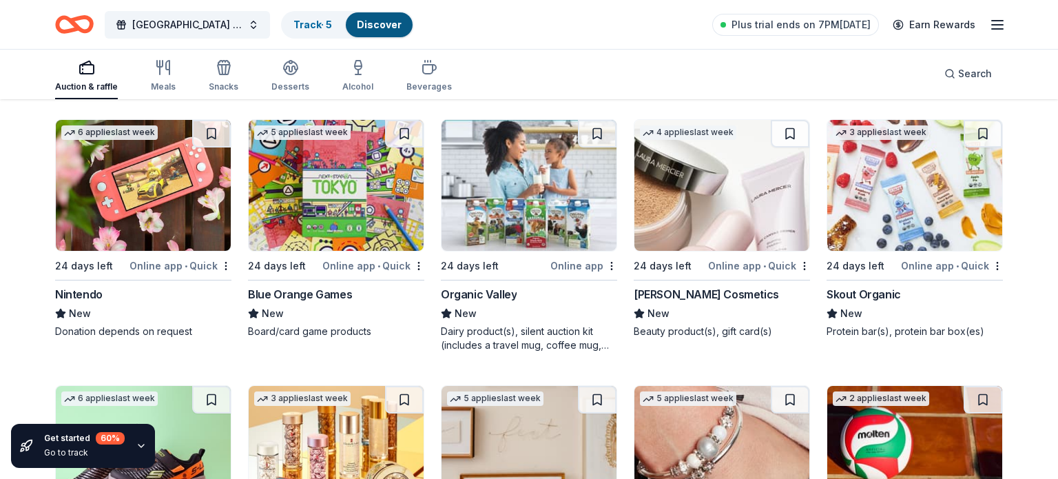
scroll to position [9572, 0]
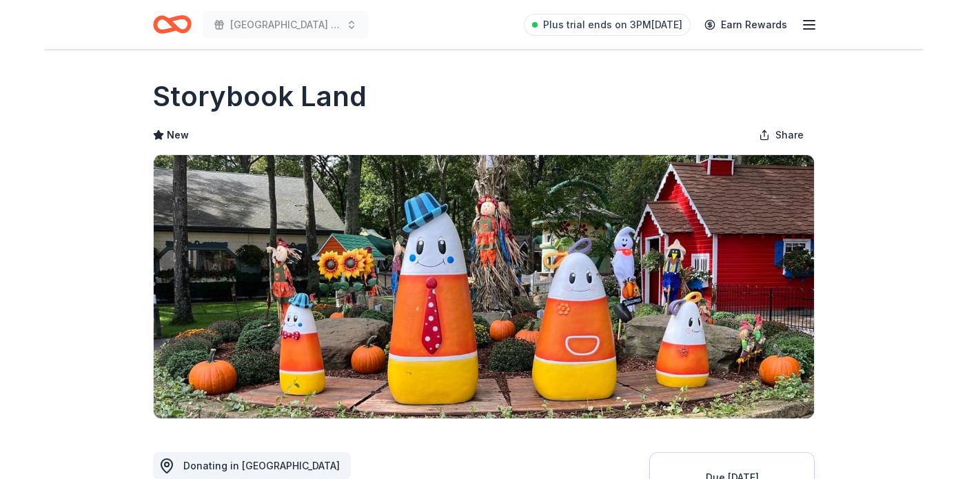
scroll to position [328, 0]
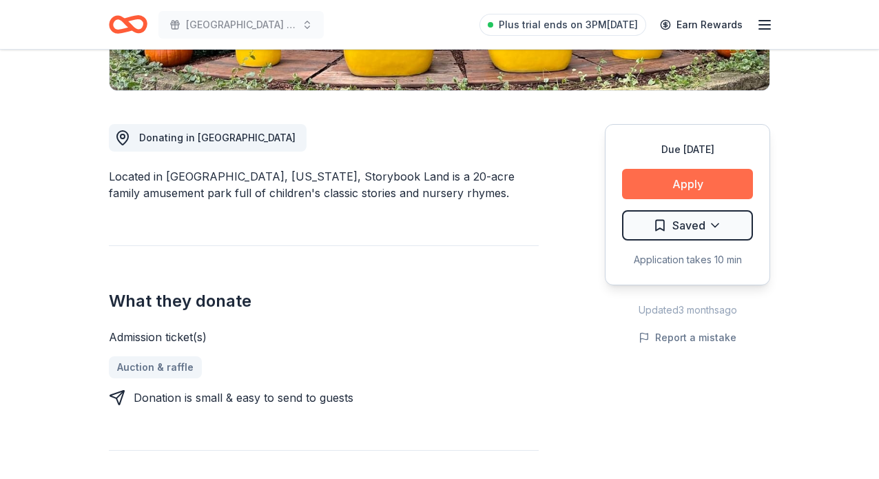
click at [681, 192] on button "Apply" at bounding box center [687, 184] width 131 height 30
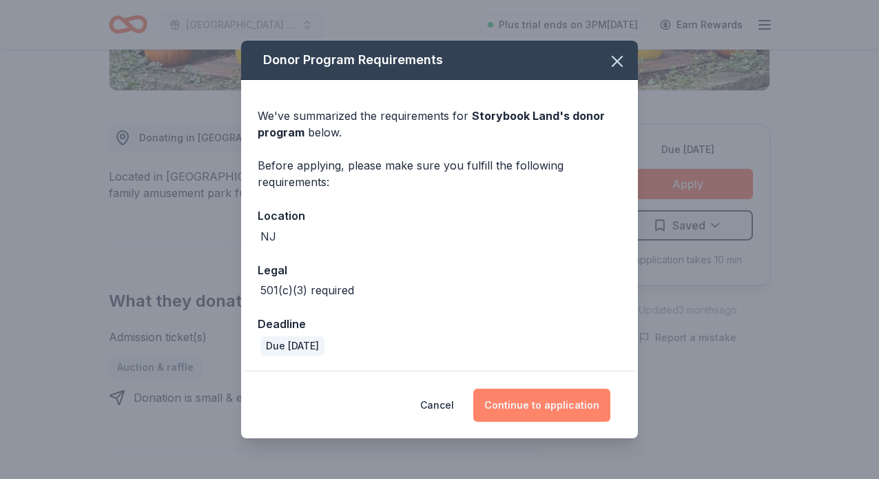
click at [551, 405] on button "Continue to application" at bounding box center [541, 405] width 137 height 33
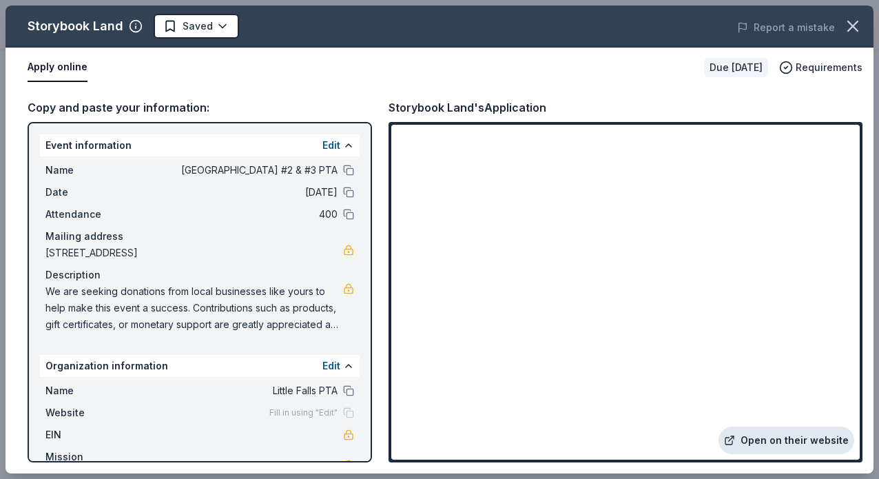
click at [790, 437] on link "Open on their website" at bounding box center [787, 441] width 136 height 28
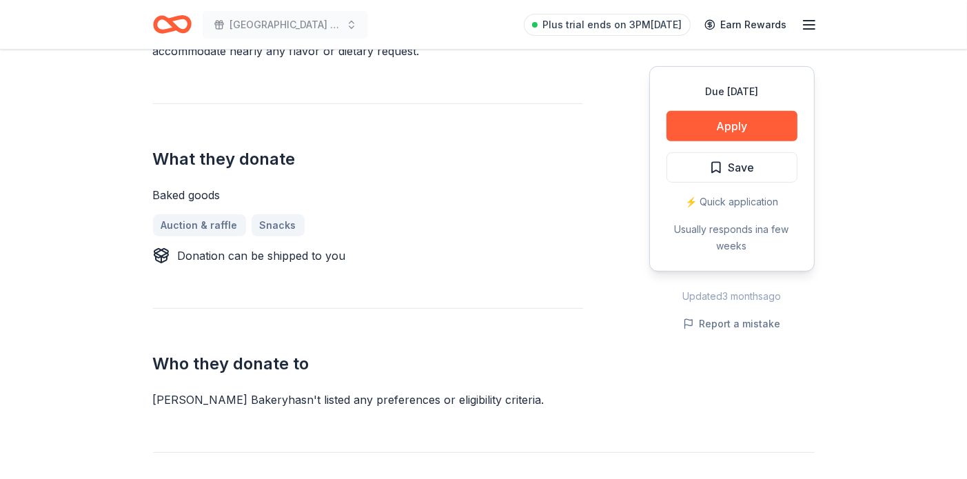
scroll to position [508, 0]
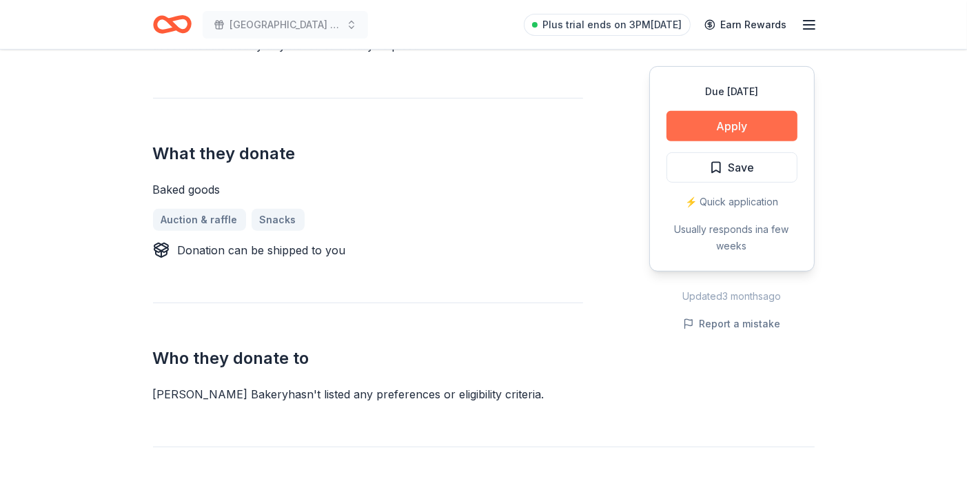
click at [765, 123] on button "Apply" at bounding box center [731, 126] width 131 height 30
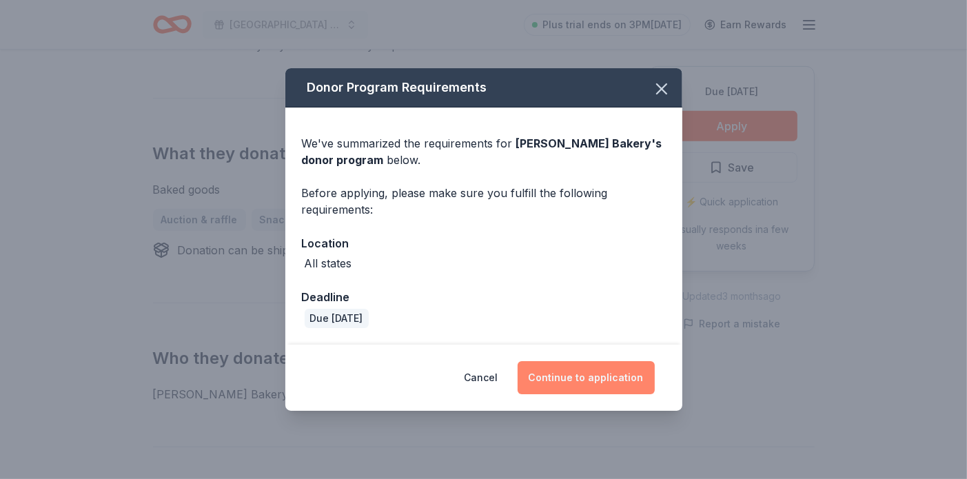
click at [571, 385] on button "Continue to application" at bounding box center [585, 377] width 137 height 33
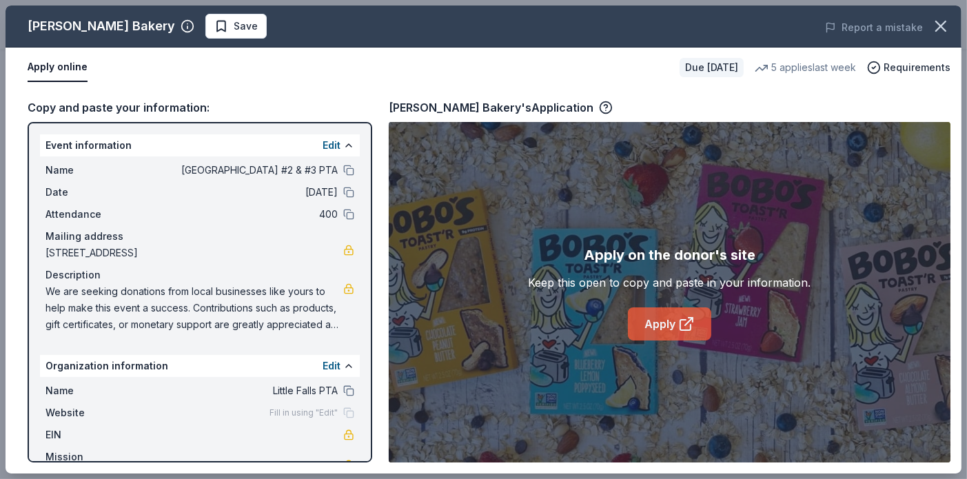
click at [675, 318] on link "Apply" at bounding box center [669, 323] width 83 height 33
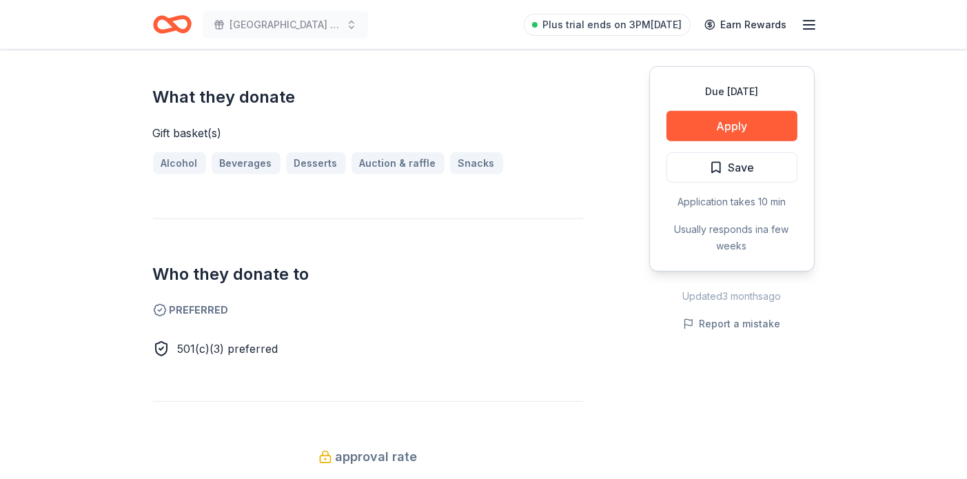
scroll to position [551, 0]
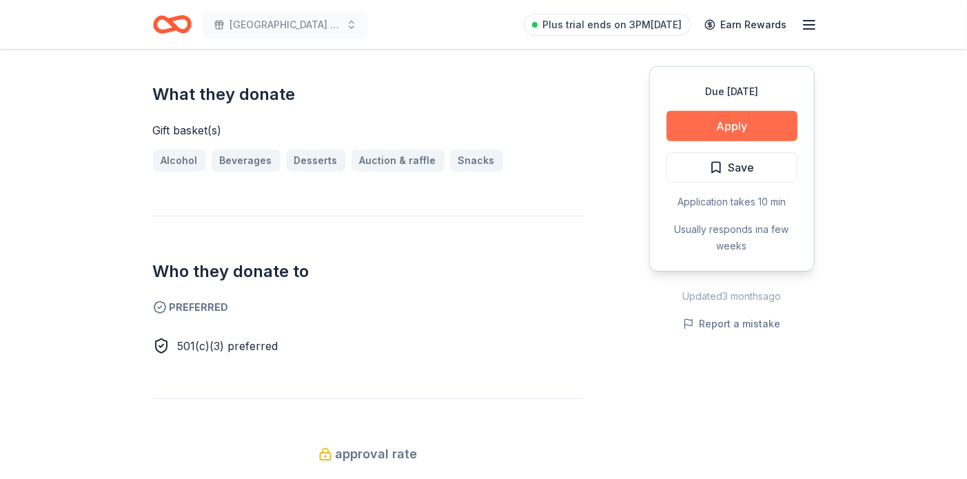
click at [728, 123] on button "Apply" at bounding box center [731, 126] width 131 height 30
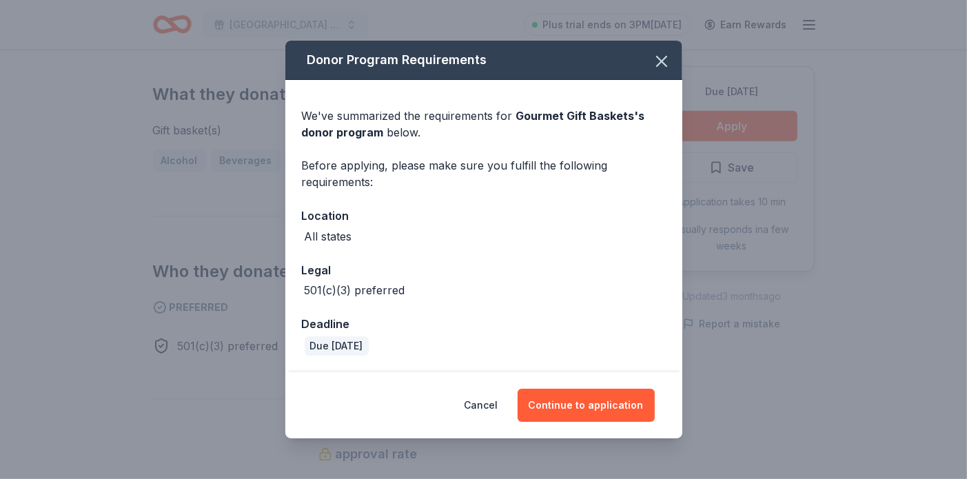
drag, startPoint x: 612, startPoint y: 407, endPoint x: 566, endPoint y: 172, distance: 239.4
click at [618, 409] on button "Continue to application" at bounding box center [585, 405] width 137 height 33
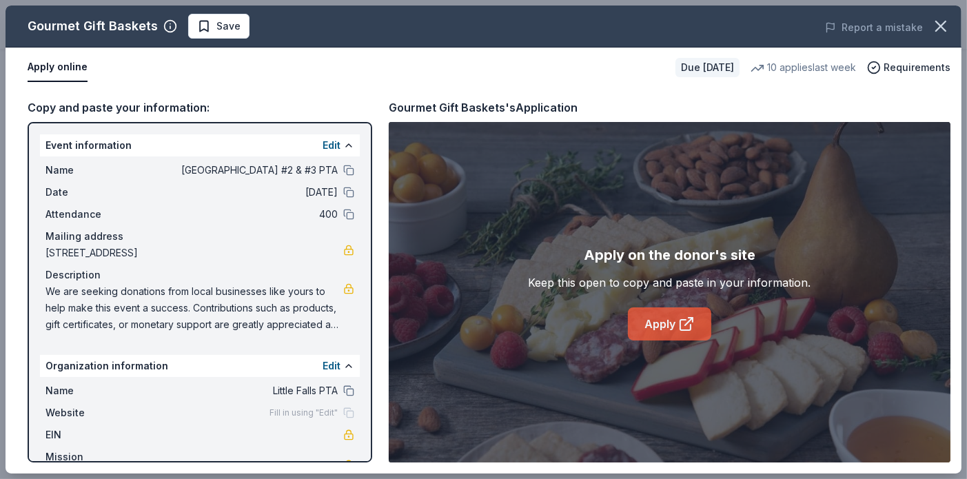
click at [666, 329] on link "Apply" at bounding box center [669, 323] width 83 height 33
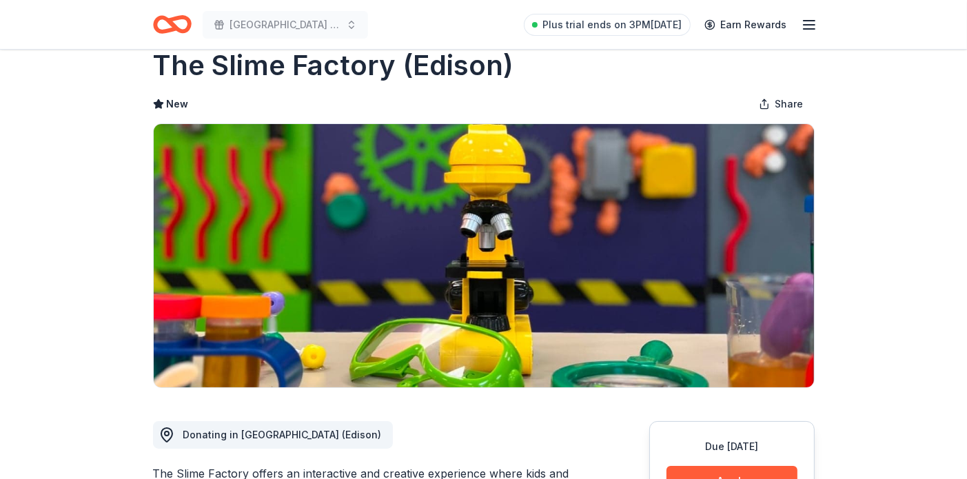
scroll to position [238, 0]
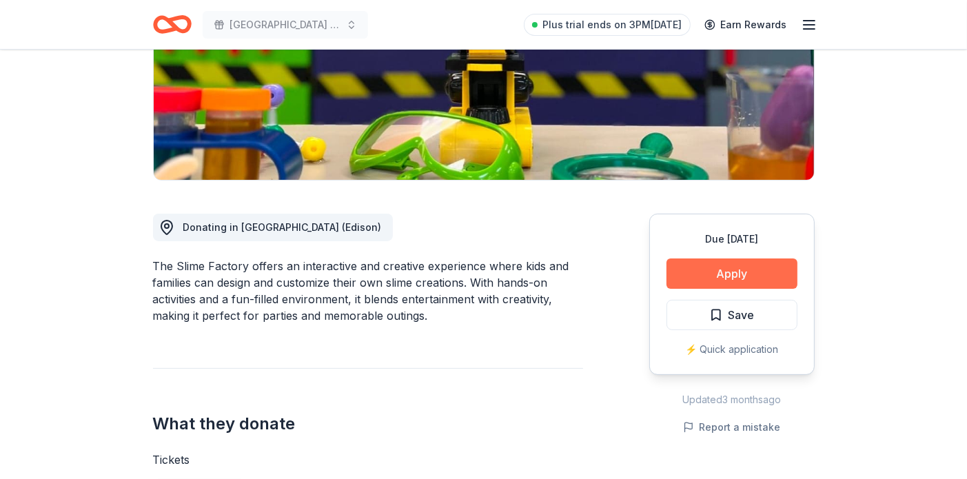
click at [743, 276] on button "Apply" at bounding box center [731, 273] width 131 height 30
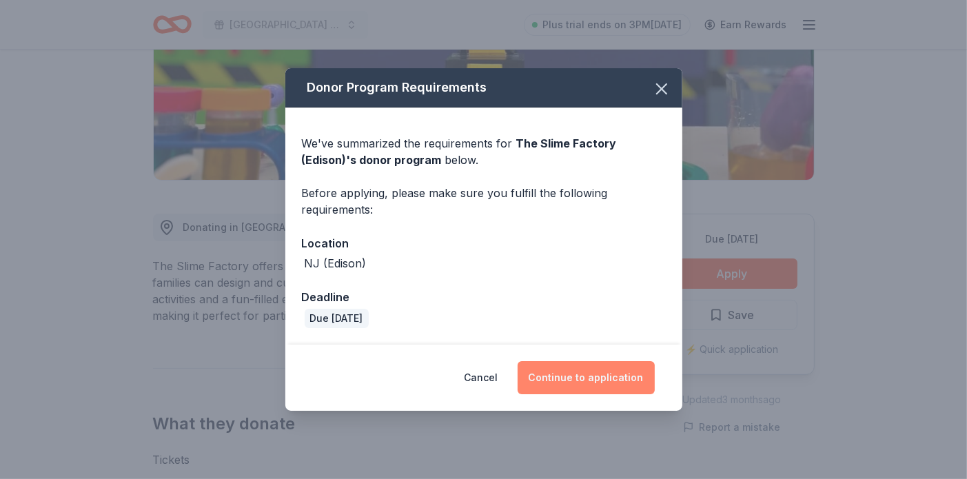
click at [593, 382] on button "Continue to application" at bounding box center [585, 377] width 137 height 33
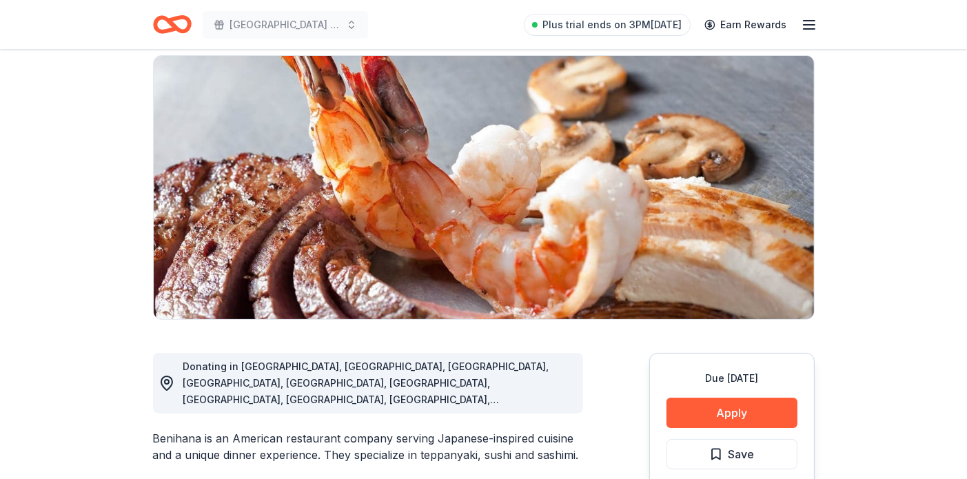
scroll to position [187, 0]
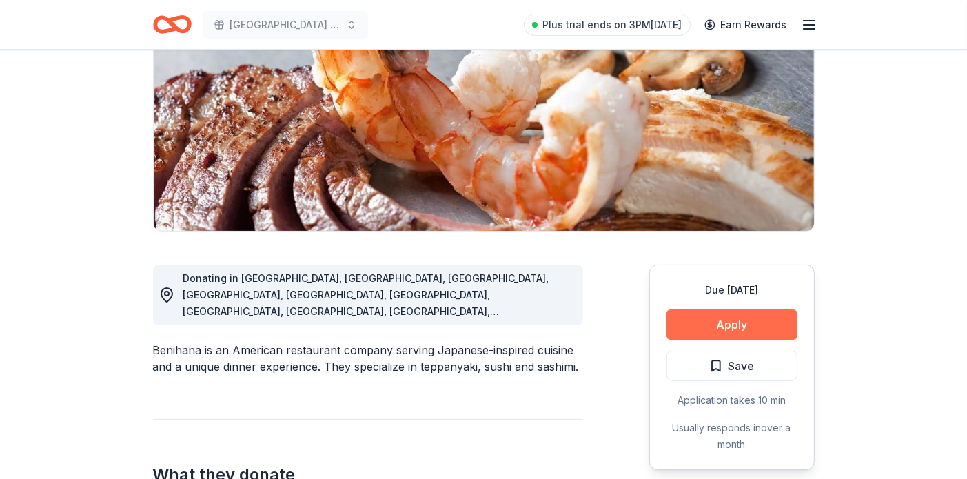
click at [715, 327] on button "Apply" at bounding box center [731, 324] width 131 height 30
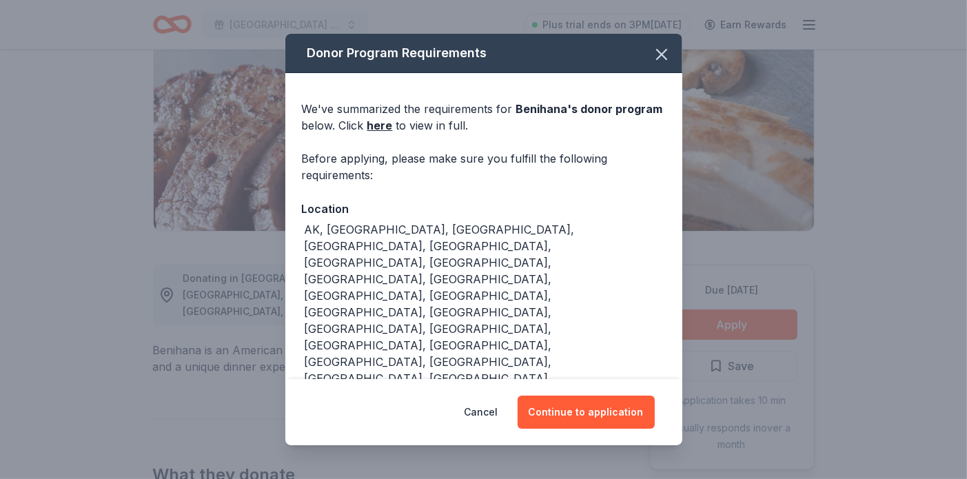
drag, startPoint x: 571, startPoint y: 413, endPoint x: 406, endPoint y: 316, distance: 191.8
click at [414, 313] on div "Donor Program Requirements We've summarized the requirements for [PERSON_NAME] …" at bounding box center [483, 239] width 397 height 411
drag, startPoint x: 486, startPoint y: 327, endPoint x: 309, endPoint y: 343, distance: 177.1
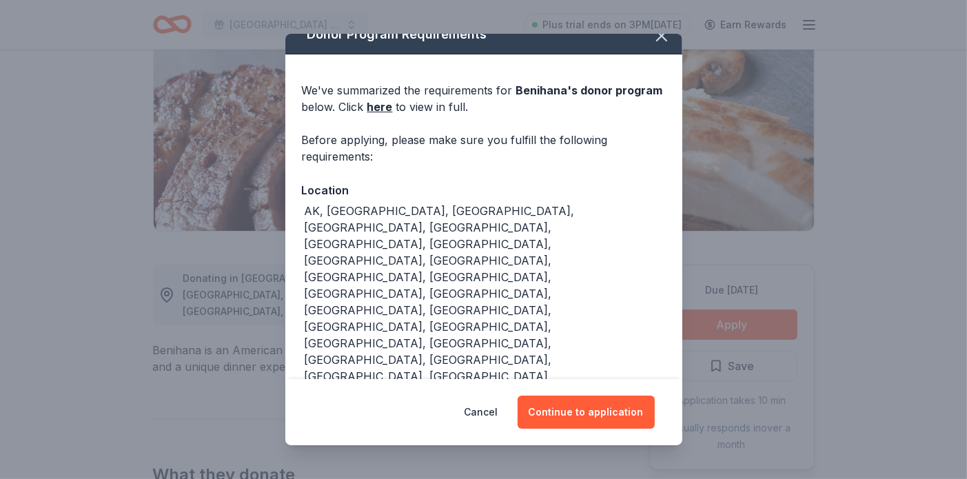
scroll to position [21, 0]
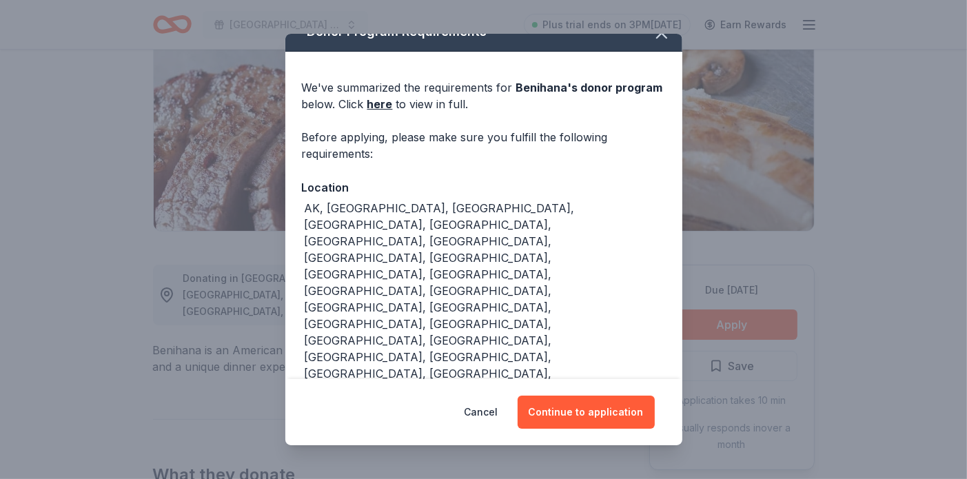
click at [388, 455] on div "Organizations lacking proof of 501(c)(3) status; Conferences, seminars or reuni…" at bounding box center [485, 480] width 361 height 50
drag, startPoint x: 351, startPoint y: 311, endPoint x: 555, endPoint y: 333, distance: 204.5
click at [555, 455] on div "Organizations lacking proof of 501(c)(3) status; Conferences, seminars or reuni…" at bounding box center [485, 480] width 361 height 50
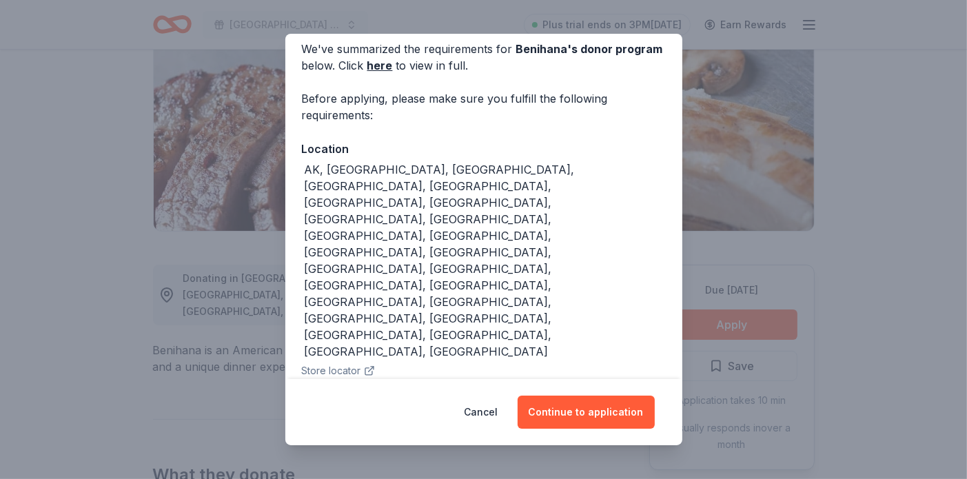
scroll to position [72, 0]
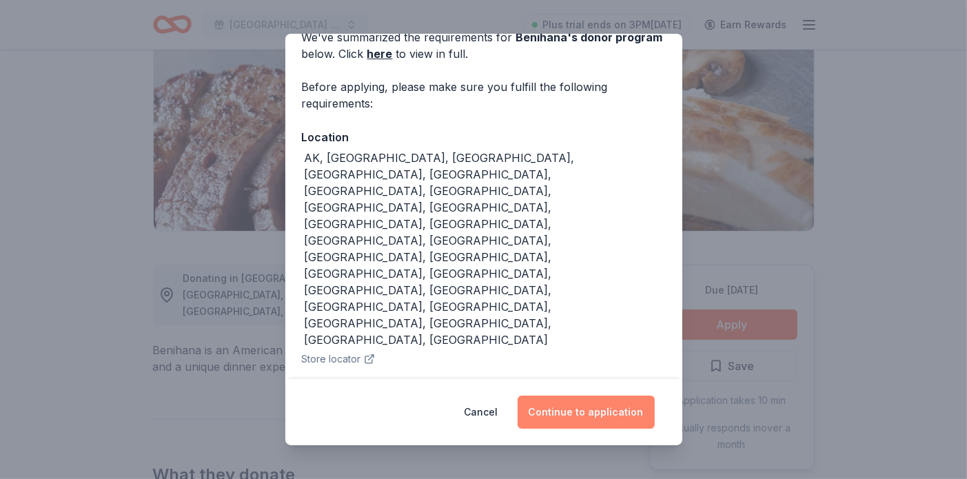
click at [577, 411] on button "Continue to application" at bounding box center [585, 411] width 137 height 33
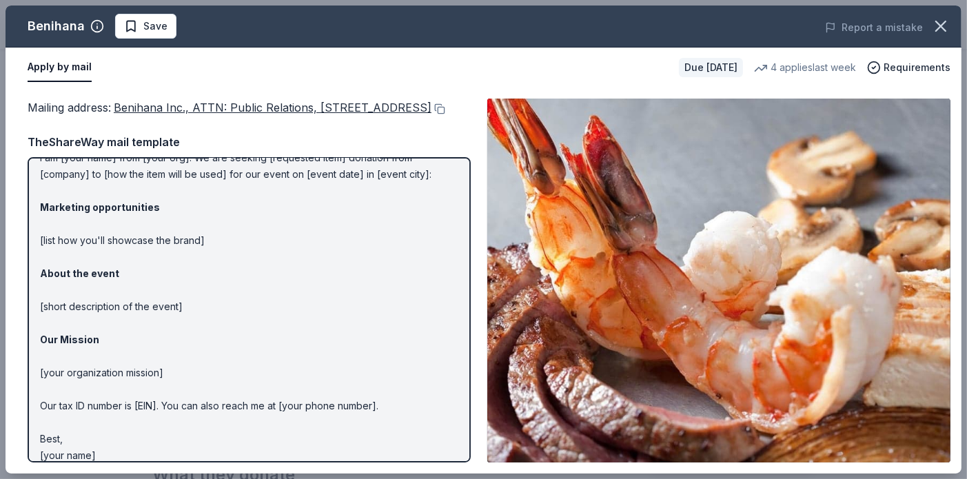
scroll to position [0, 0]
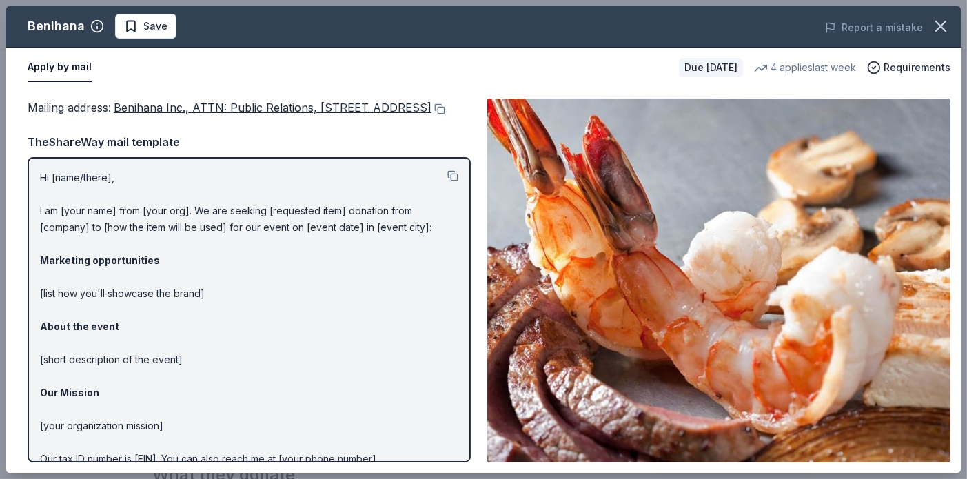
click at [261, 147] on div "Mailing address : Benihana Inc., ATTN: Public Relations, 21500 Biscayne Blvd., …" at bounding box center [249, 281] width 443 height 364
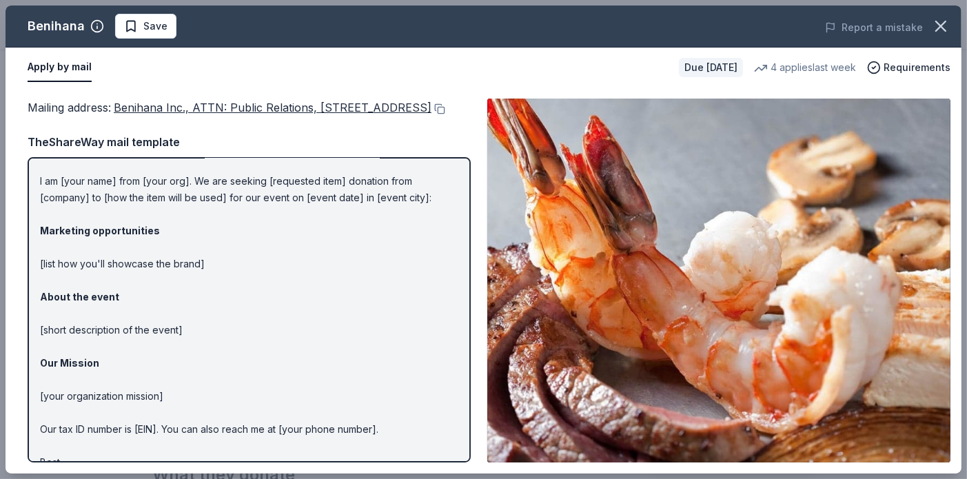
scroll to position [83, 0]
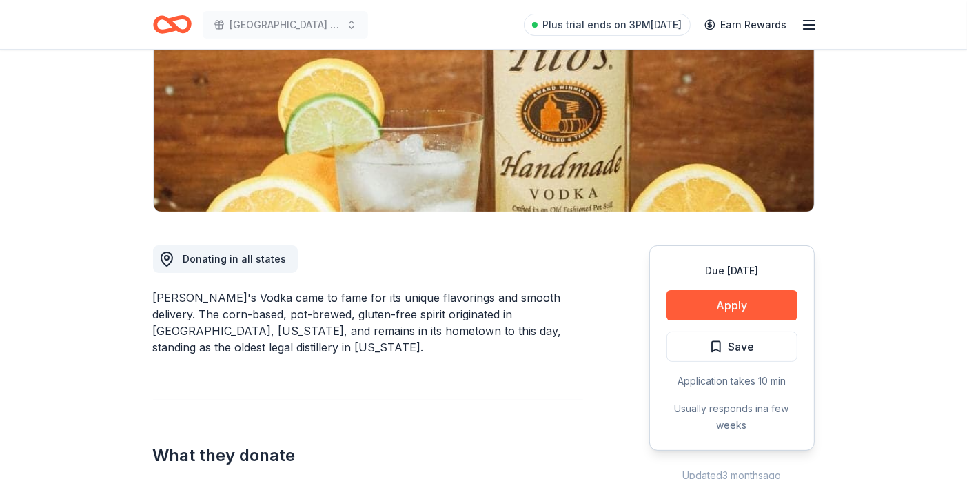
scroll to position [325, 0]
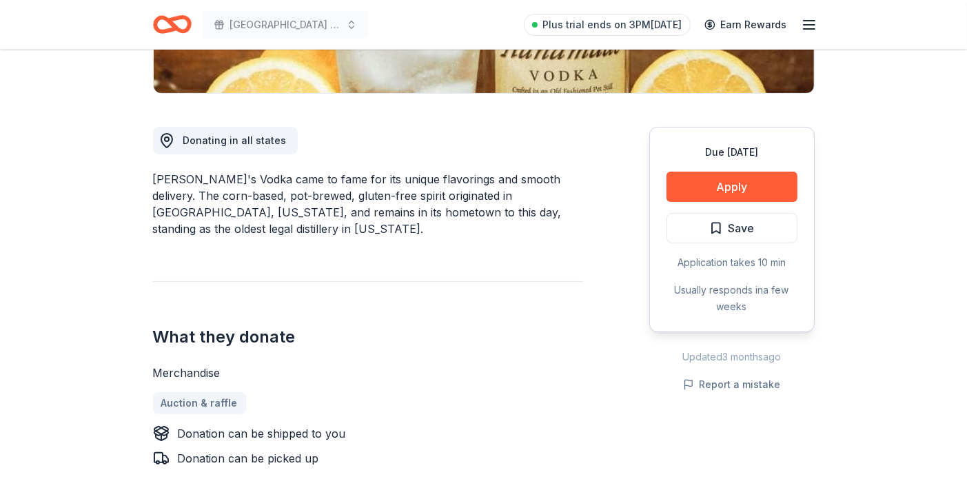
drag, startPoint x: 233, startPoint y: 191, endPoint x: 372, endPoint y: 227, distance: 143.9
click at [372, 227] on div "Donating in all states Tito's Vodka came to fame for its unique flavorings and …" at bounding box center [368, 371] width 430 height 555
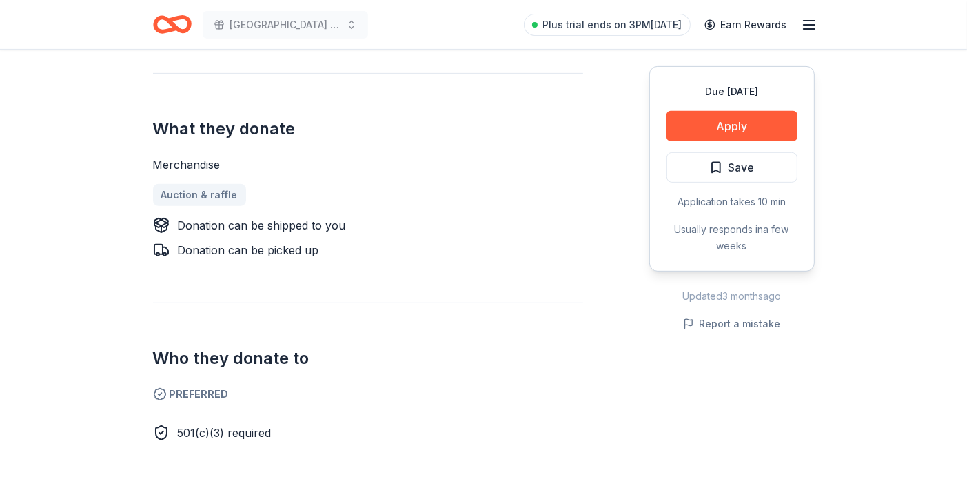
scroll to position [542, 0]
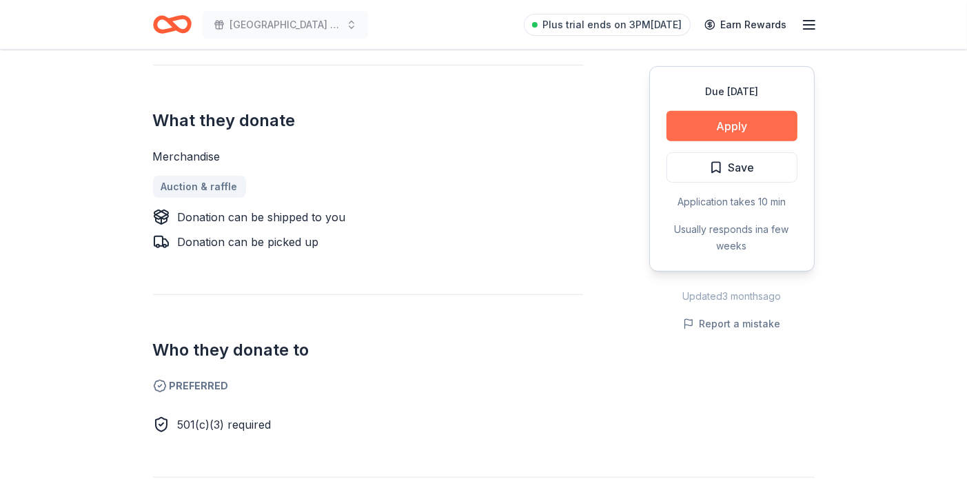
click at [728, 126] on button "Apply" at bounding box center [731, 126] width 131 height 30
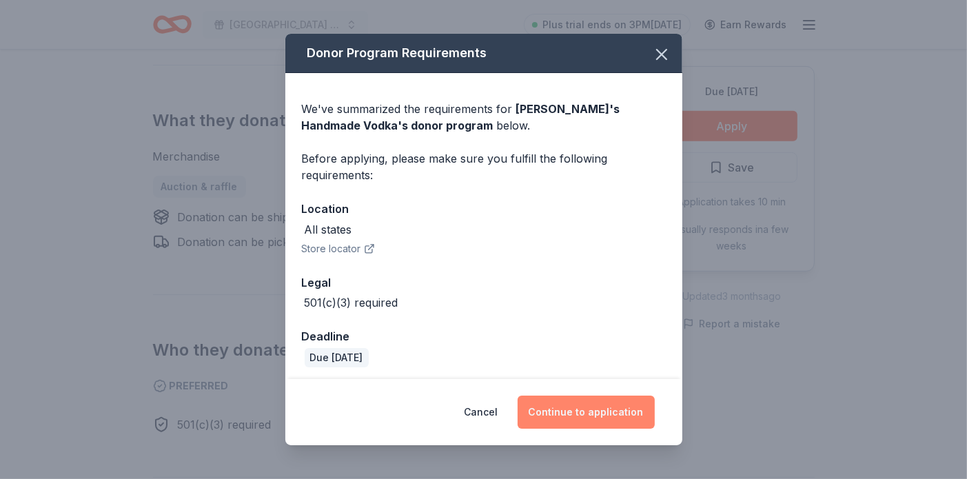
click at [617, 403] on button "Continue to application" at bounding box center [585, 411] width 137 height 33
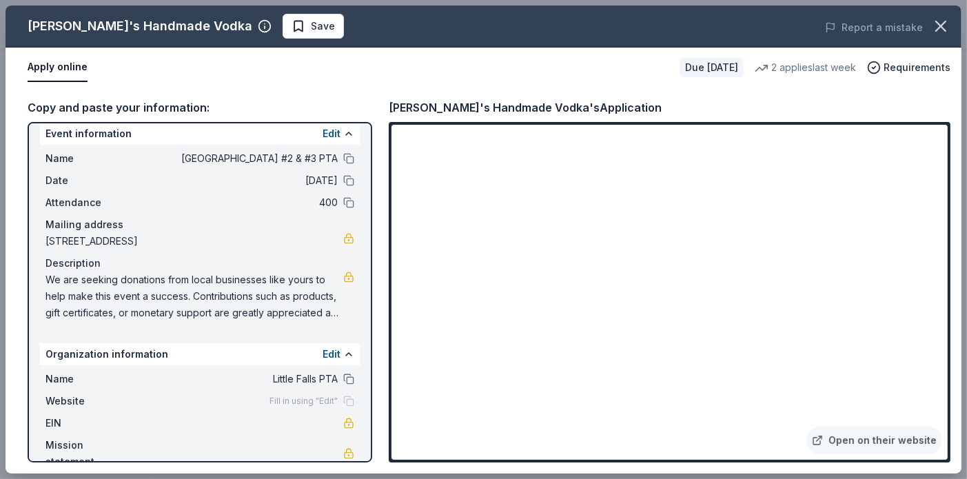
scroll to position [19, 0]
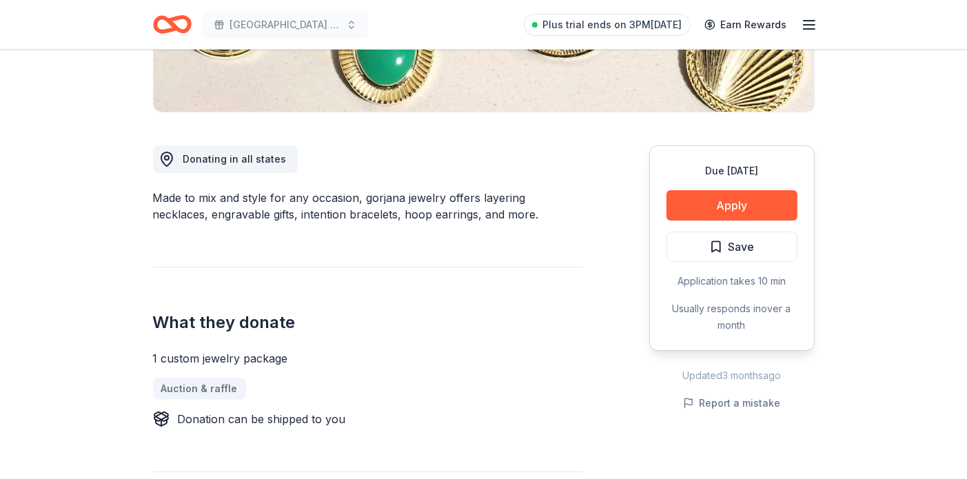
scroll to position [502, 0]
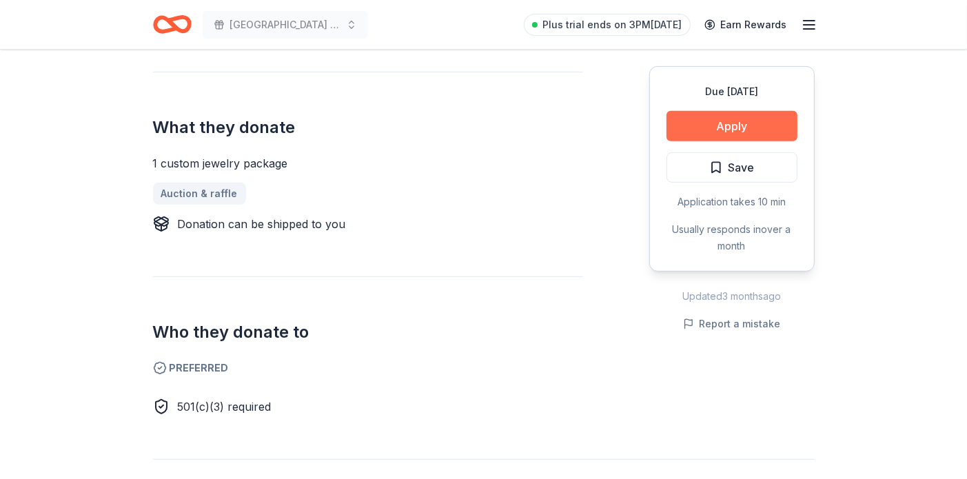
click at [720, 127] on button "Apply" at bounding box center [731, 126] width 131 height 30
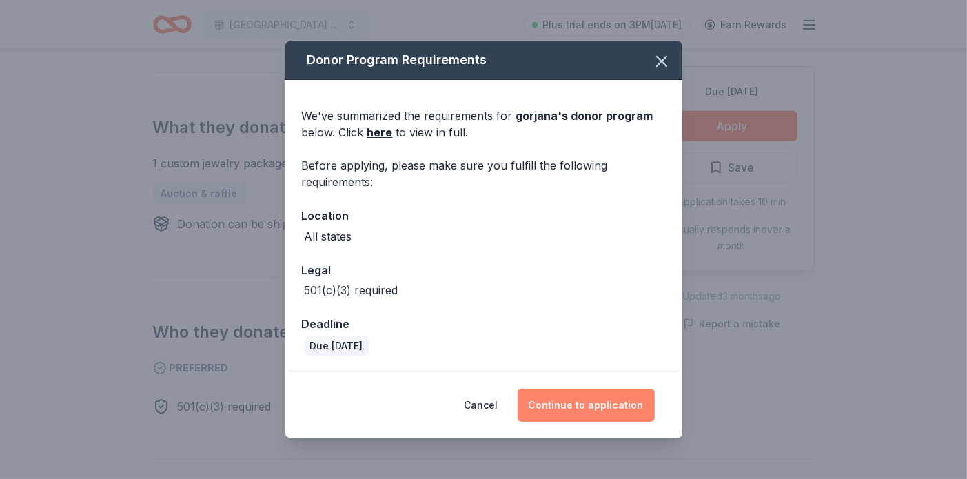
drag, startPoint x: 589, startPoint y: 411, endPoint x: 597, endPoint y: 398, distance: 15.7
click at [590, 409] on button "Continue to application" at bounding box center [585, 405] width 137 height 33
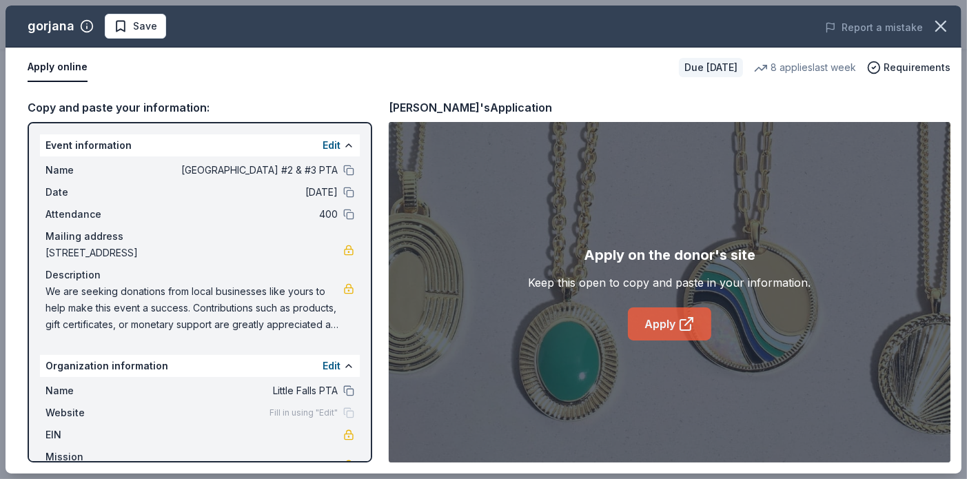
click at [678, 320] on icon at bounding box center [686, 324] width 17 height 17
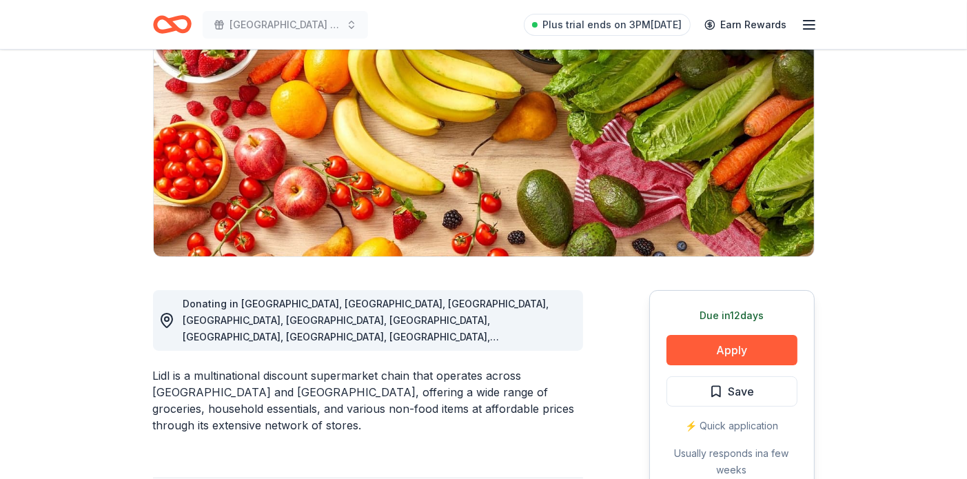
scroll to position [175, 0]
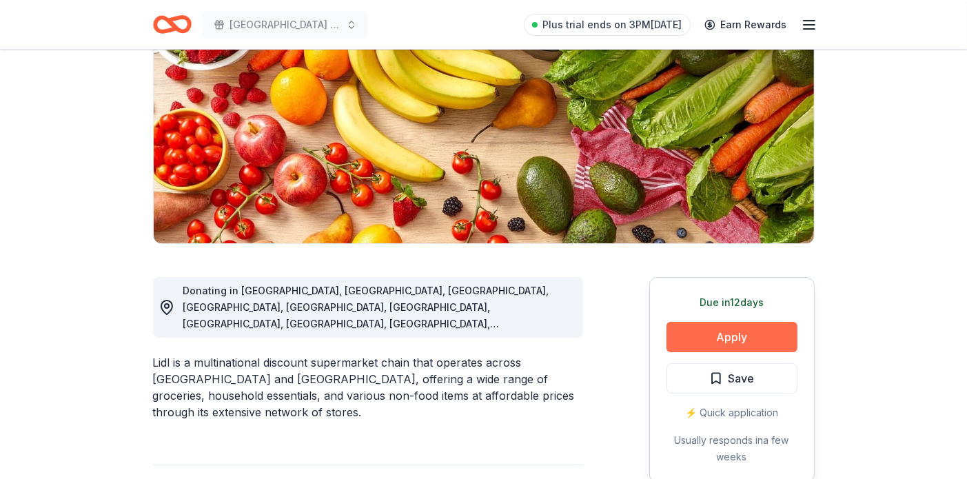
click at [713, 335] on button "Apply" at bounding box center [731, 337] width 131 height 30
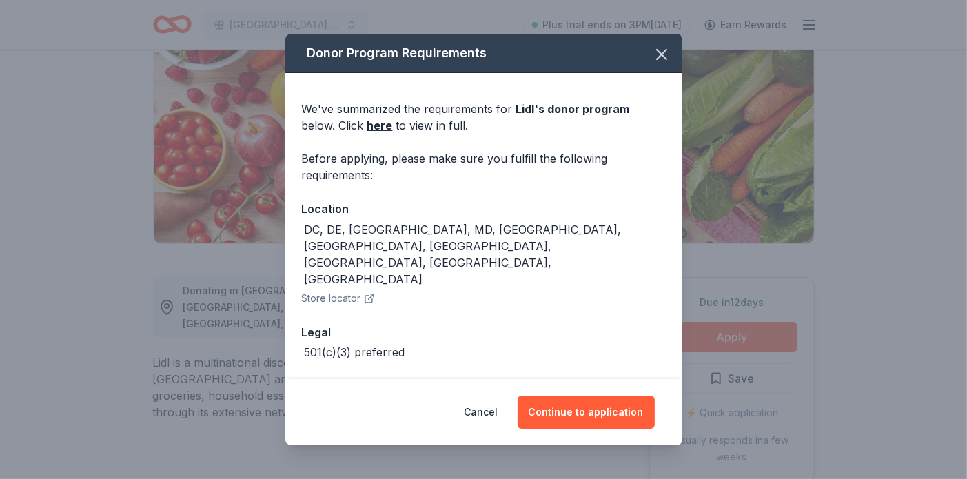
drag, startPoint x: 607, startPoint y: 406, endPoint x: 684, endPoint y: 218, distance: 202.7
click at [615, 401] on button "Continue to application" at bounding box center [585, 411] width 137 height 33
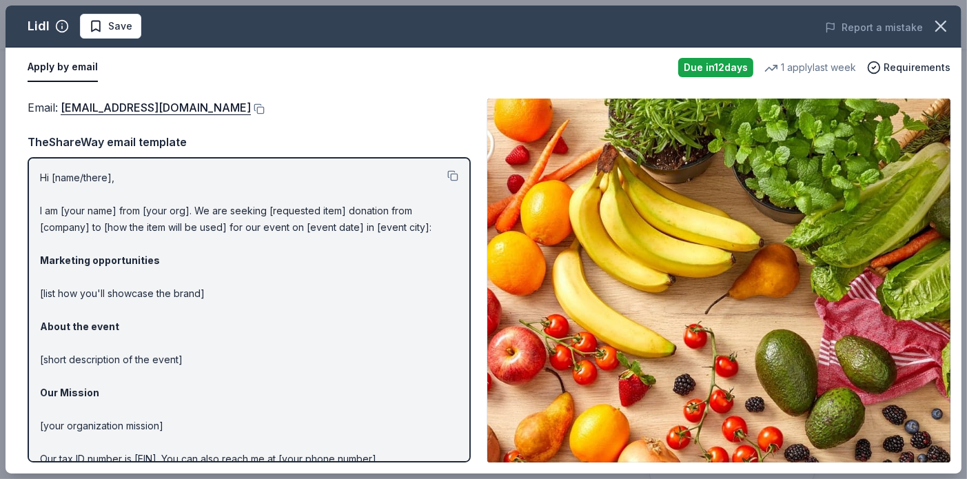
drag, startPoint x: 45, startPoint y: 207, endPoint x: 313, endPoint y: 317, distance: 289.2
click at [313, 317] on p "Hi [name/there], I am [your name] from [your org]. We are seeking [requested it…" at bounding box center [249, 342] width 418 height 347
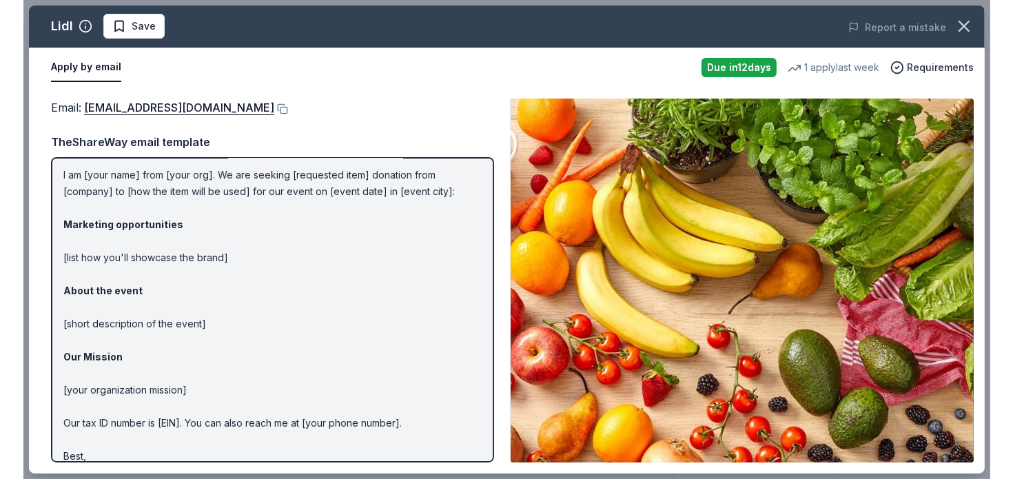
scroll to position [0, 0]
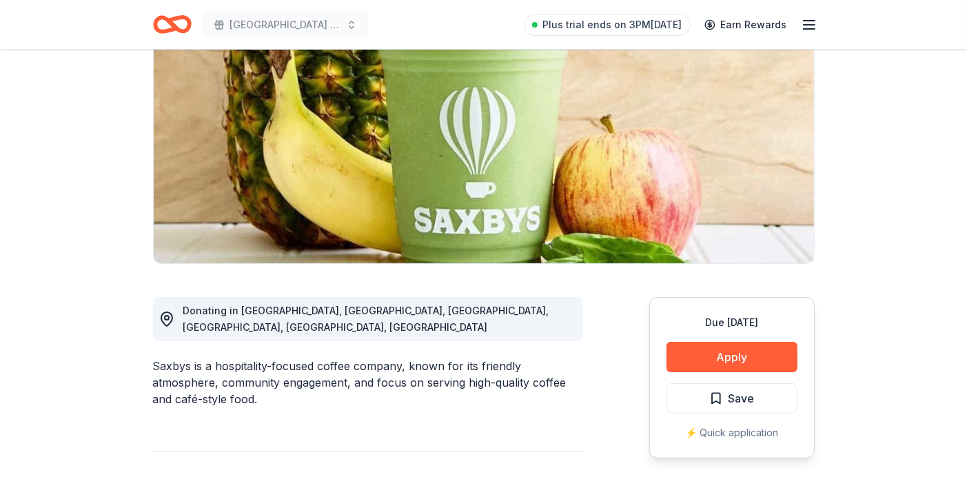
scroll to position [262, 0]
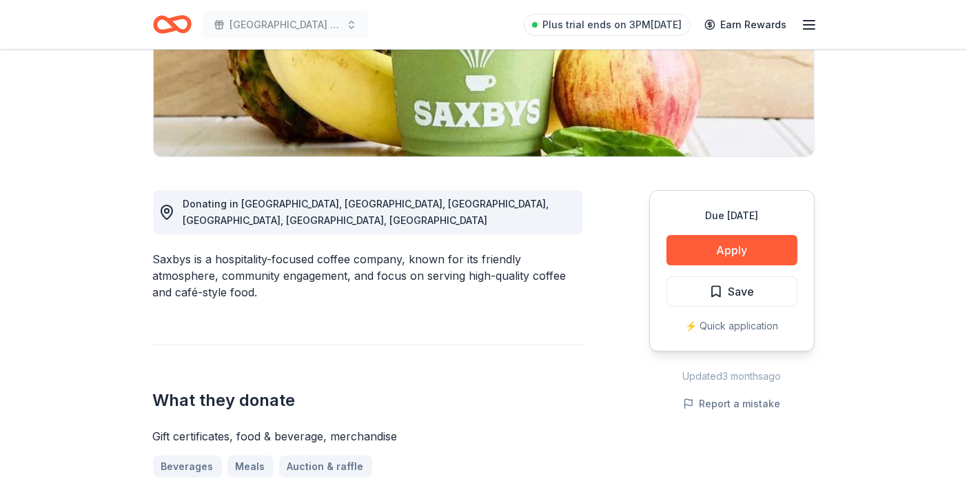
drag, startPoint x: 154, startPoint y: 242, endPoint x: 240, endPoint y: 275, distance: 91.6
click at [240, 275] on div "Saxbys is a hospitality-focused coffee company, known for its friendly atmosphe…" at bounding box center [368, 276] width 430 height 50
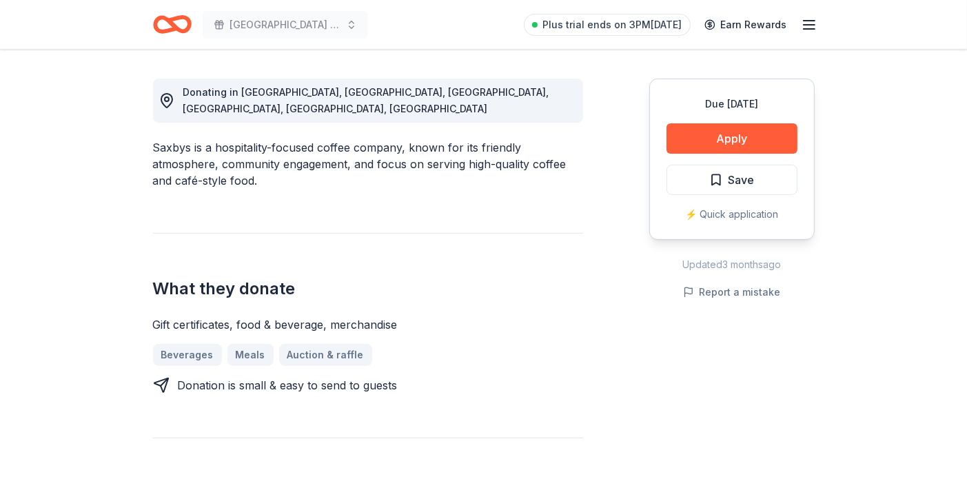
scroll to position [0, 0]
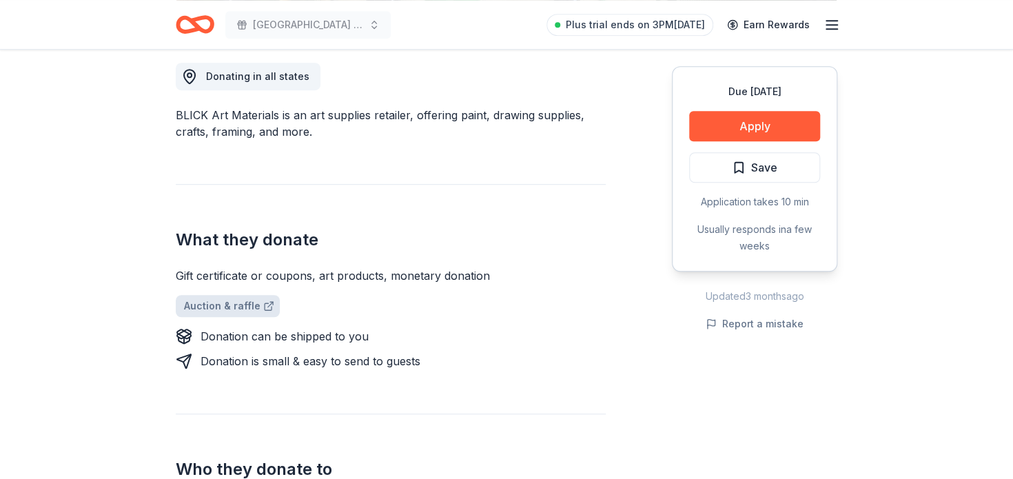
scroll to position [390, 0]
drag, startPoint x: 359, startPoint y: 331, endPoint x: 434, endPoint y: 330, distance: 75.1
click at [434, 330] on div "Donation can be shipped to you" at bounding box center [391, 335] width 430 height 17
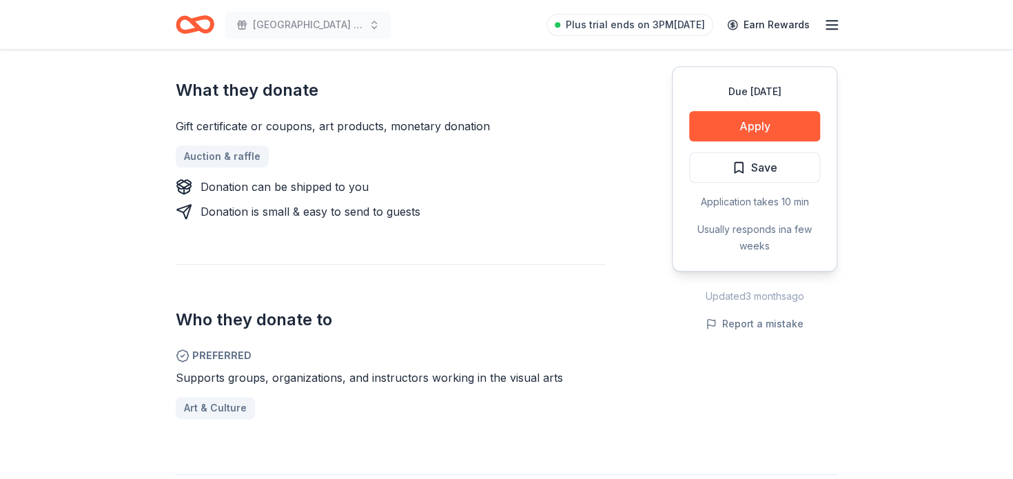
scroll to position [543, 0]
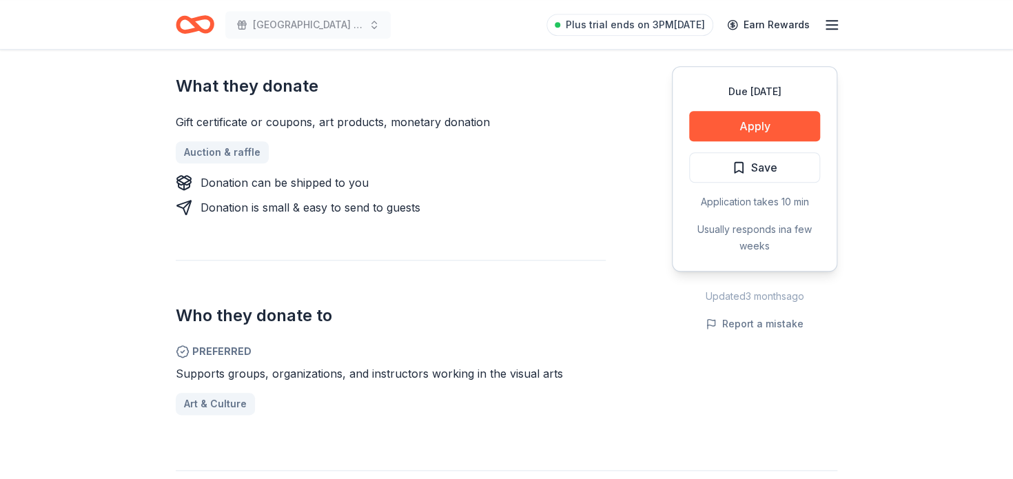
drag, startPoint x: 206, startPoint y: 372, endPoint x: 493, endPoint y: 371, distance: 286.6
click at [493, 371] on span "Supports groups, organizations, and instructors working in the visual arts" at bounding box center [369, 374] width 387 height 14
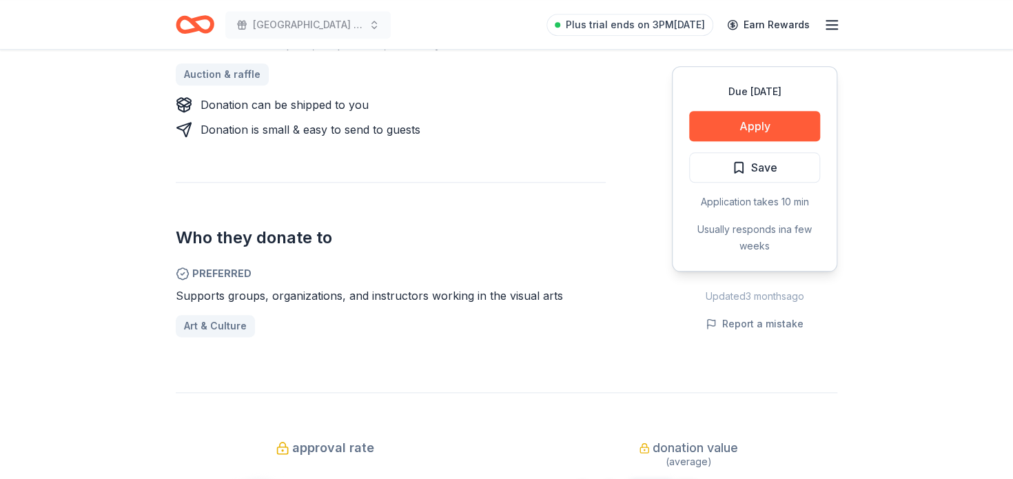
scroll to position [621, 0]
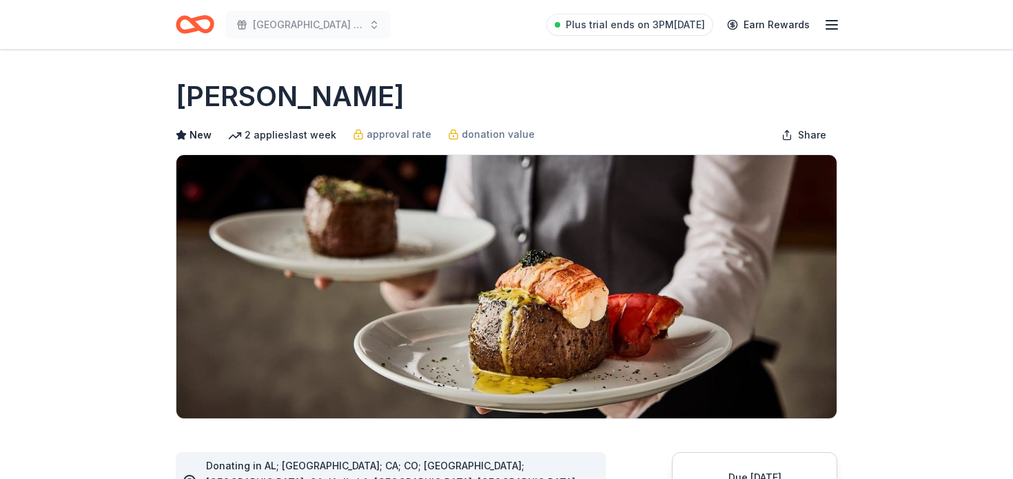
scroll to position [325, 0]
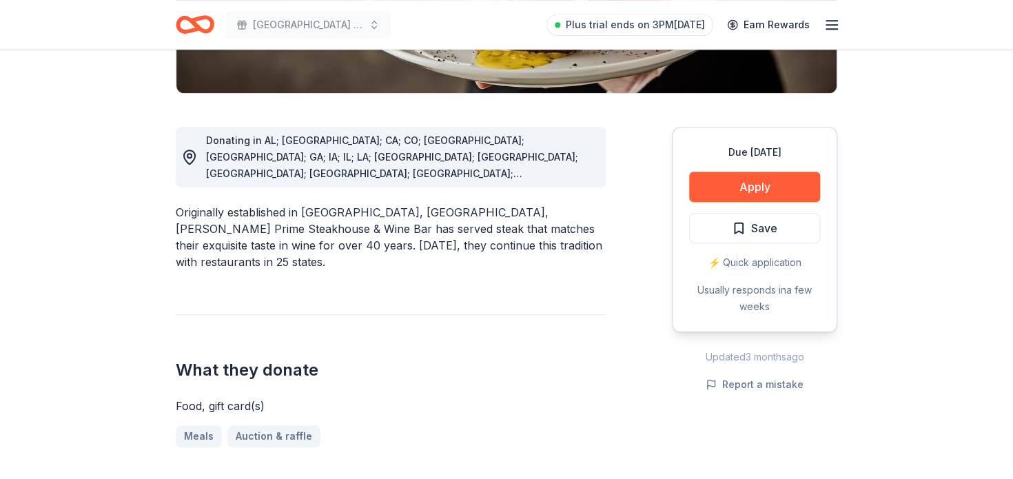
drag, startPoint x: 203, startPoint y: 193, endPoint x: 482, endPoint y: 210, distance: 279.6
click at [482, 210] on div "Originally established in [GEOGRAPHIC_DATA], [GEOGRAPHIC_DATA], [PERSON_NAME] P…" at bounding box center [391, 237] width 430 height 66
click at [353, 212] on div "Originally established in [GEOGRAPHIC_DATA], [GEOGRAPHIC_DATA], [PERSON_NAME] P…" at bounding box center [391, 237] width 430 height 66
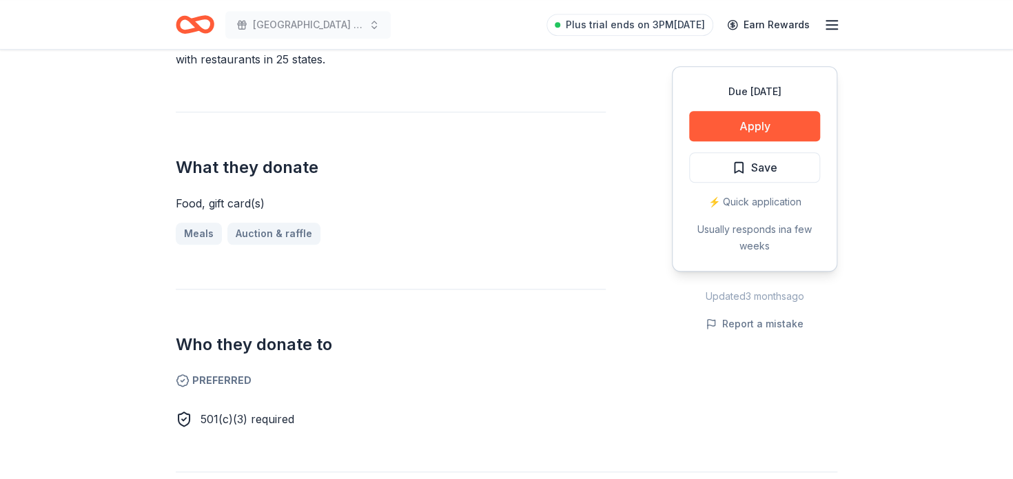
scroll to position [438, 0]
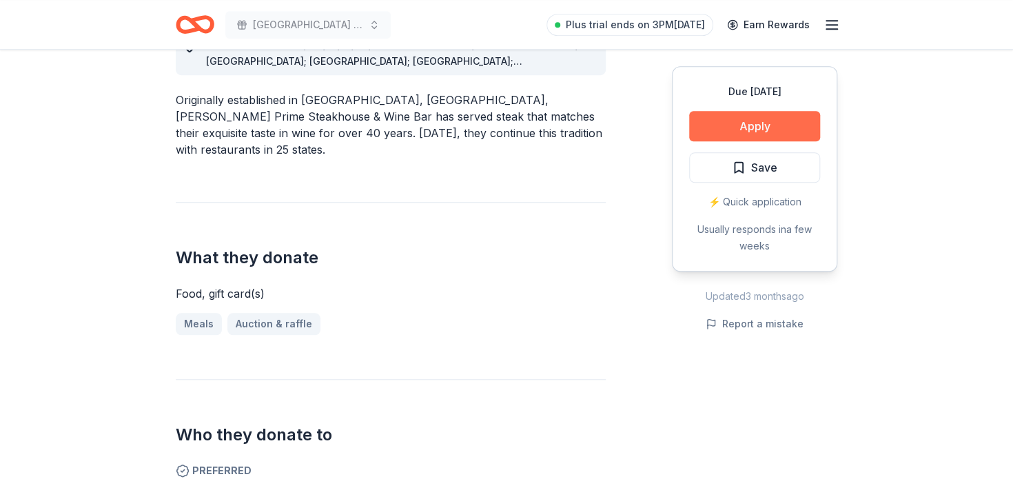
click at [723, 130] on button "Apply" at bounding box center [754, 126] width 131 height 30
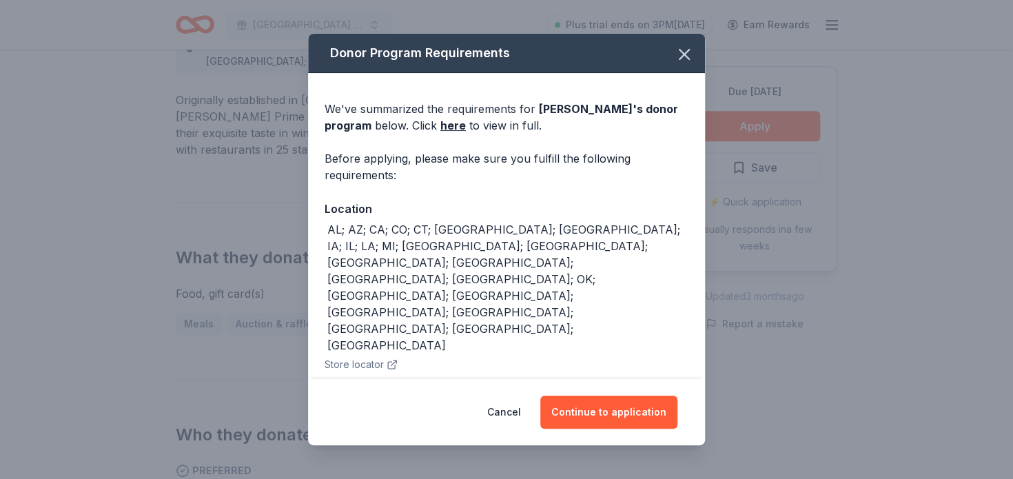
drag, startPoint x: 603, startPoint y: 414, endPoint x: 690, endPoint y: 261, distance: 176.2
click at [606, 410] on button "Continue to application" at bounding box center [608, 411] width 137 height 33
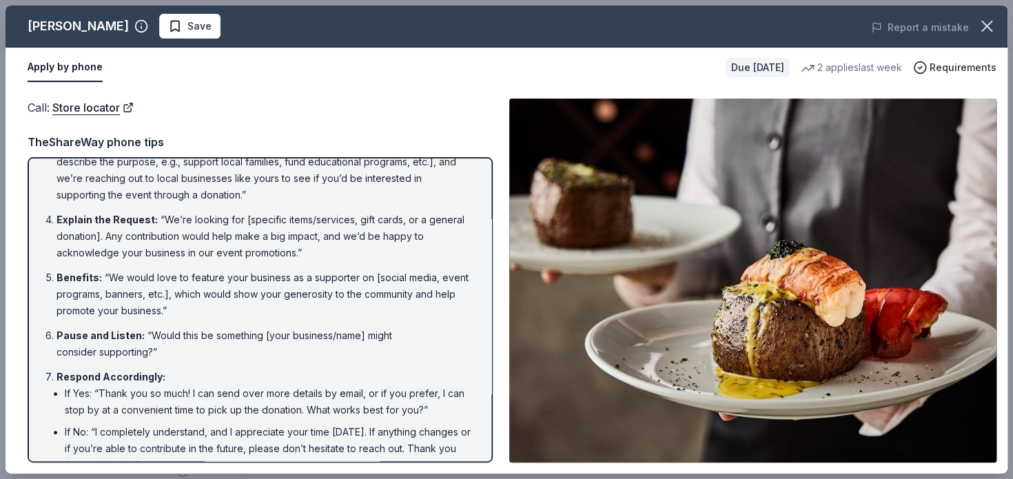
scroll to position [0, 0]
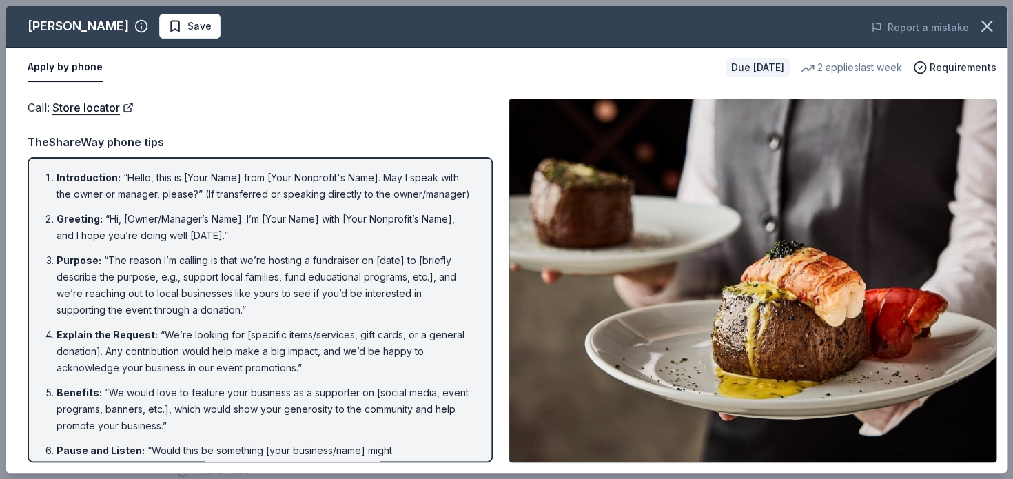
drag, startPoint x: 182, startPoint y: 176, endPoint x: 176, endPoint y: 127, distance: 49.3
click at [249, 171] on li "Introduction : “Hello, this is [Your Name] from [Your Nonprofit's Name]. May I …" at bounding box center [263, 185] width 415 height 33
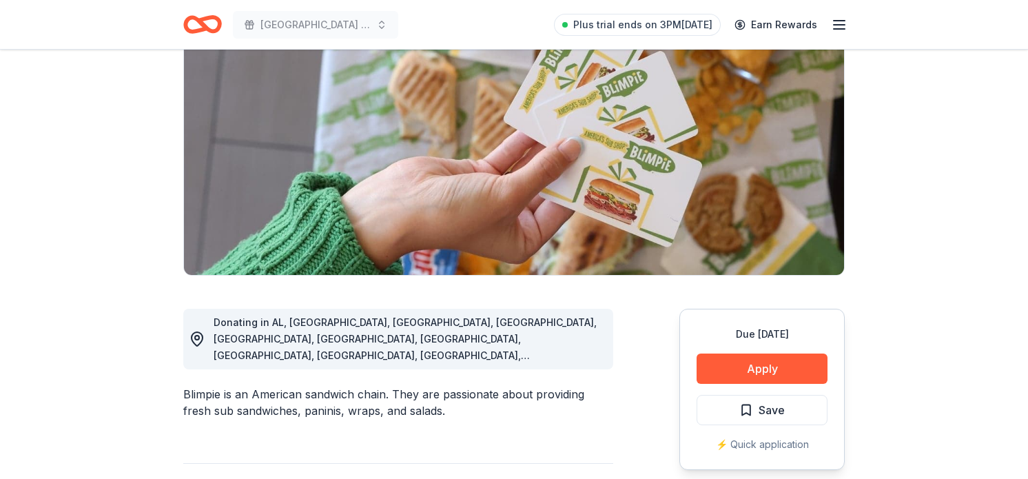
scroll to position [209, 0]
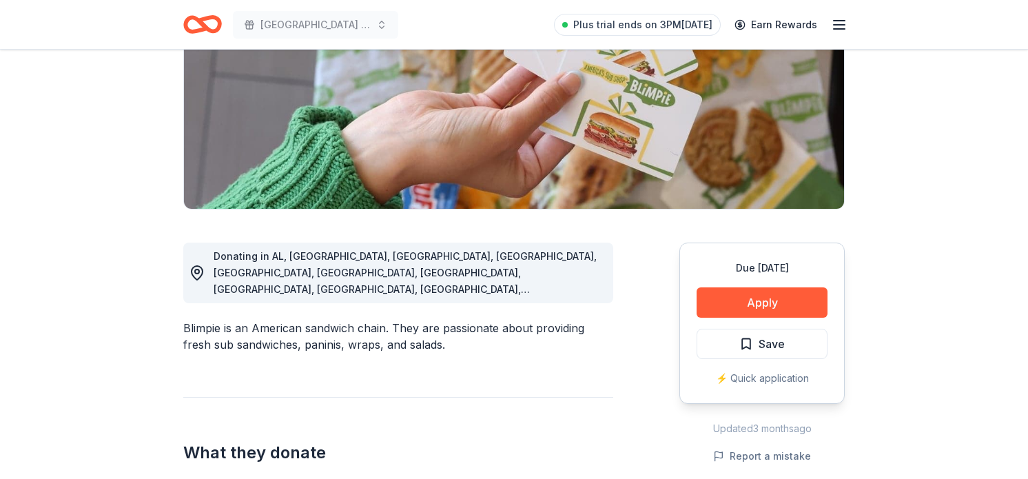
drag, startPoint x: 196, startPoint y: 311, endPoint x: 486, endPoint y: 331, distance: 290.7
click at [486, 331] on div "Blimpie is an American sandwich chain. They are passionate about providing fres…" at bounding box center [398, 336] width 430 height 33
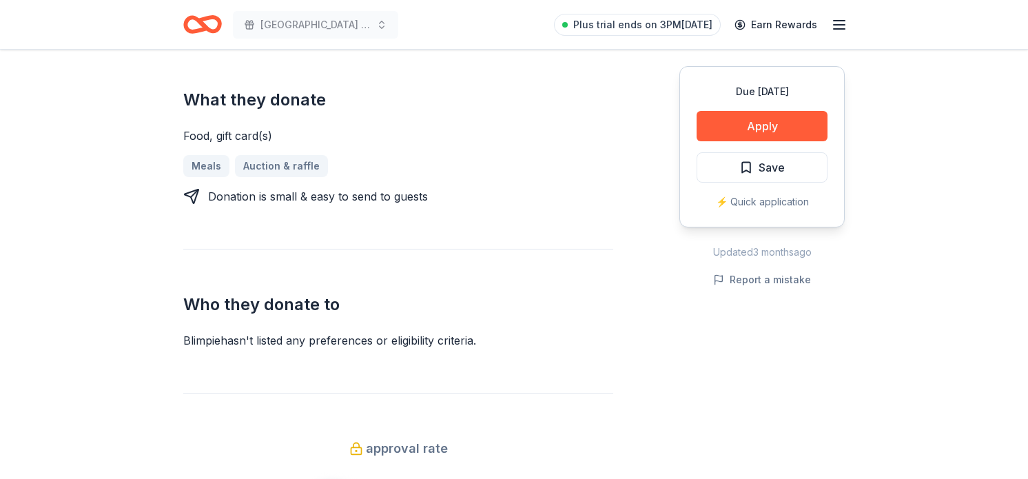
scroll to position [564, 0]
click at [784, 130] on button "Apply" at bounding box center [762, 126] width 131 height 30
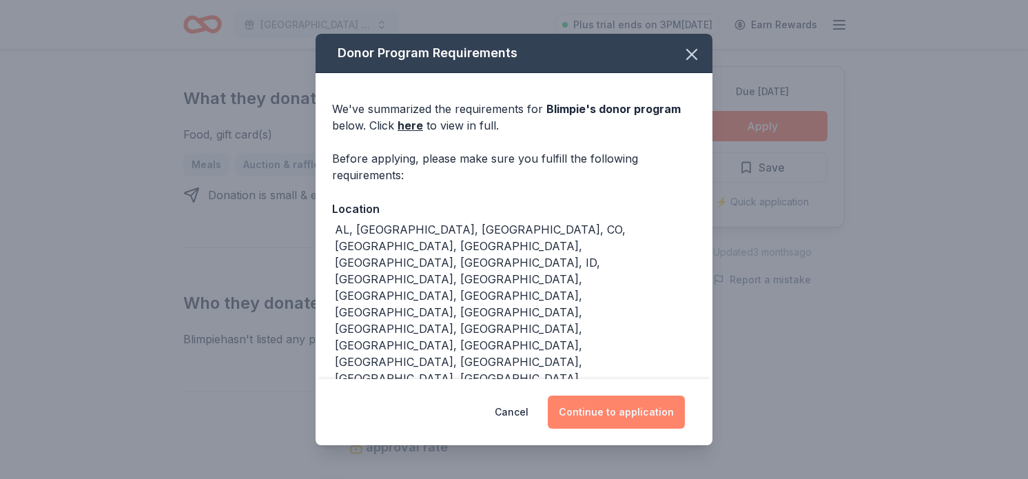
click at [660, 395] on button "Continue to application" at bounding box center [616, 411] width 137 height 33
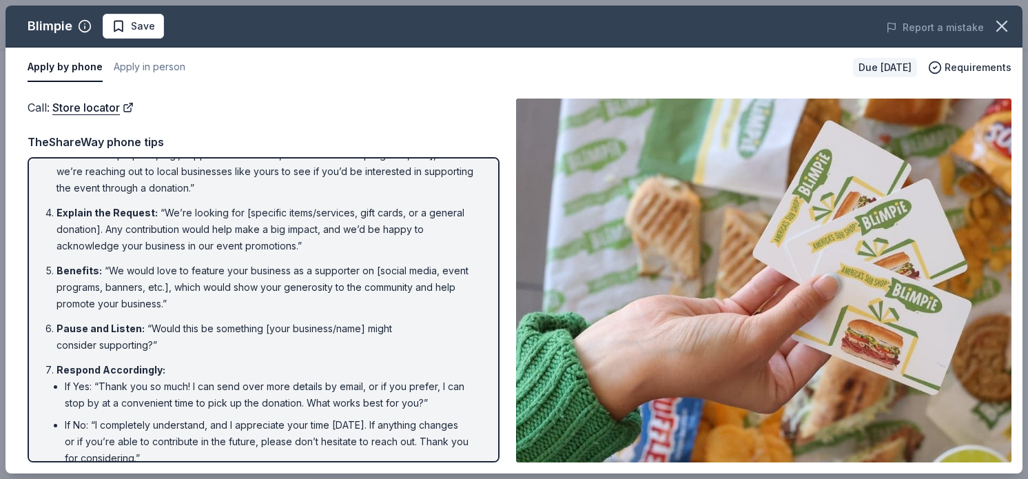
scroll to position [0, 0]
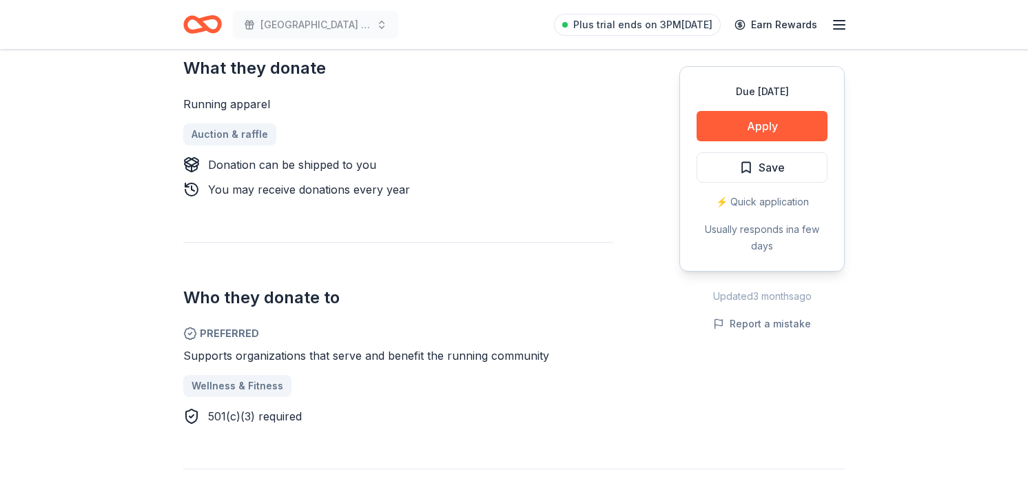
scroll to position [593, 0]
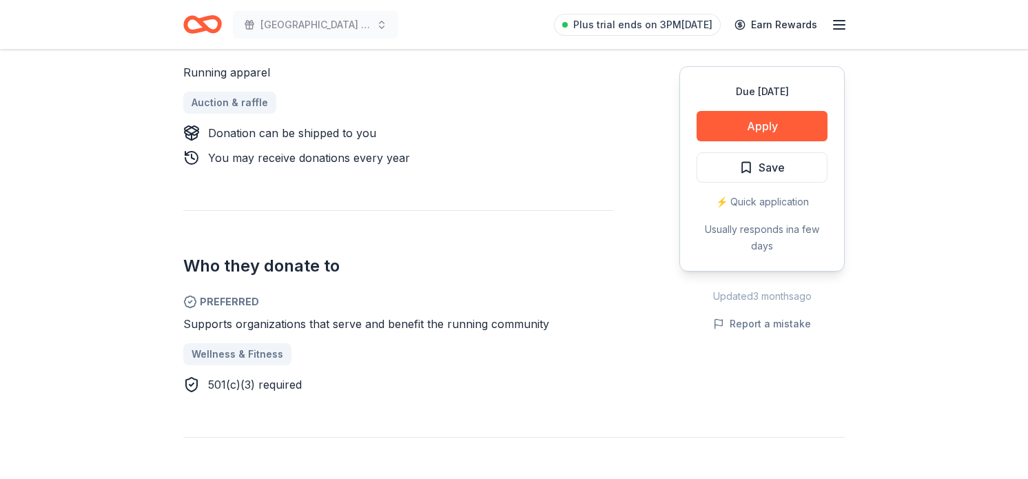
drag, startPoint x: 288, startPoint y: 319, endPoint x: 535, endPoint y: 314, distance: 246.7
click at [535, 314] on div "Preferred Supports organizations that serve and benefit the running community W…" at bounding box center [398, 343] width 430 height 99
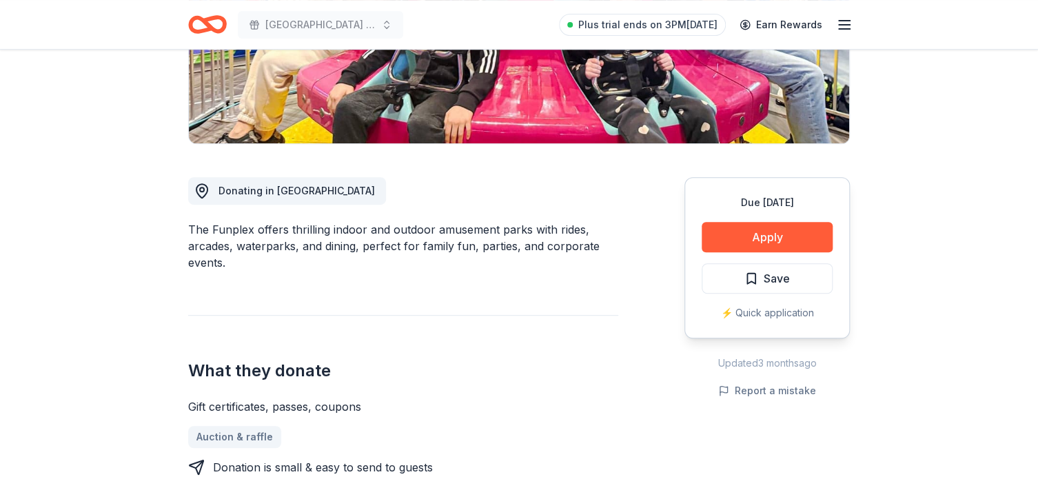
scroll to position [476, 0]
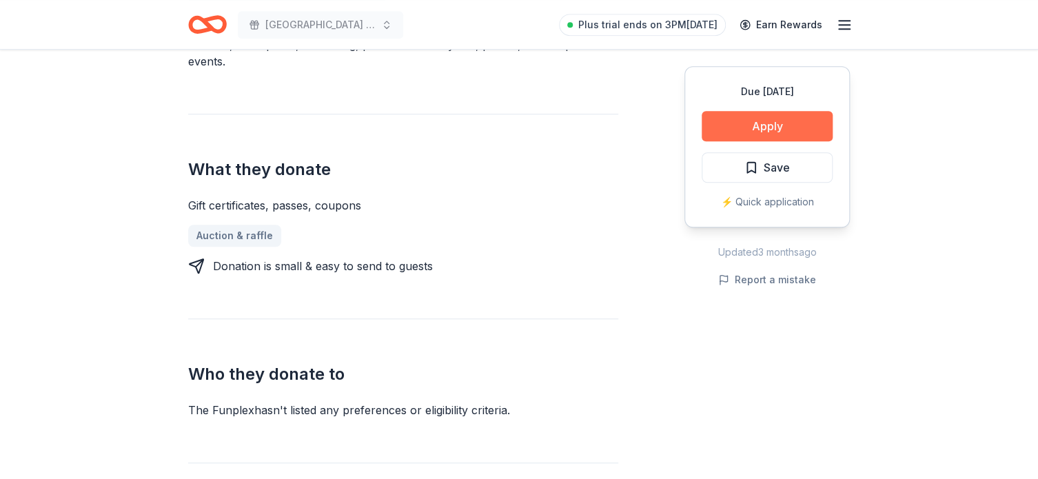
click at [740, 130] on button "Apply" at bounding box center [766, 126] width 131 height 30
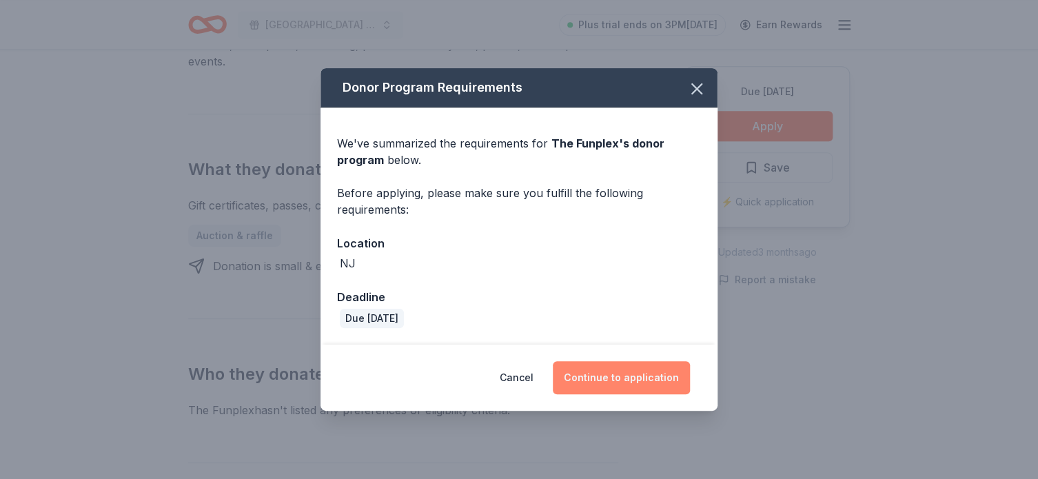
click at [664, 382] on button "Continue to application" at bounding box center [621, 377] width 137 height 33
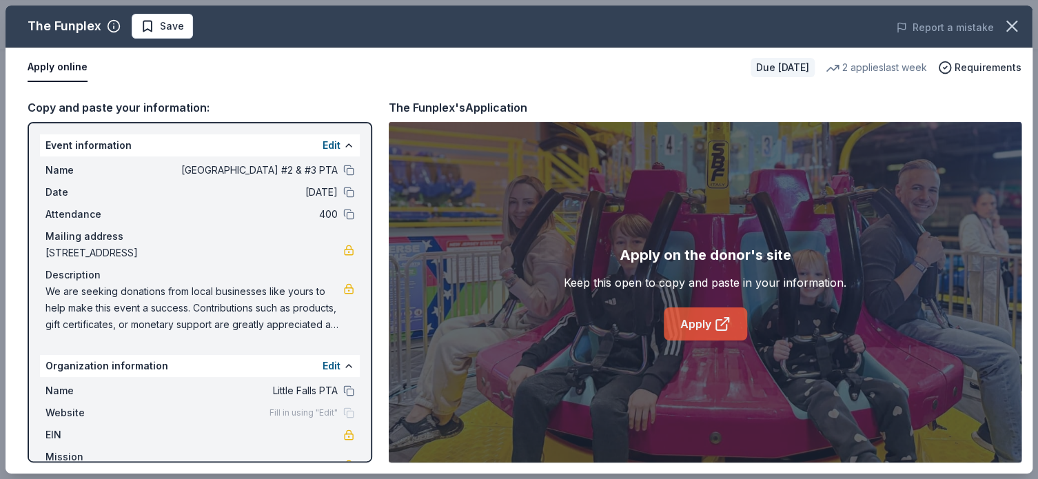
click at [711, 324] on link "Apply" at bounding box center [705, 323] width 83 height 33
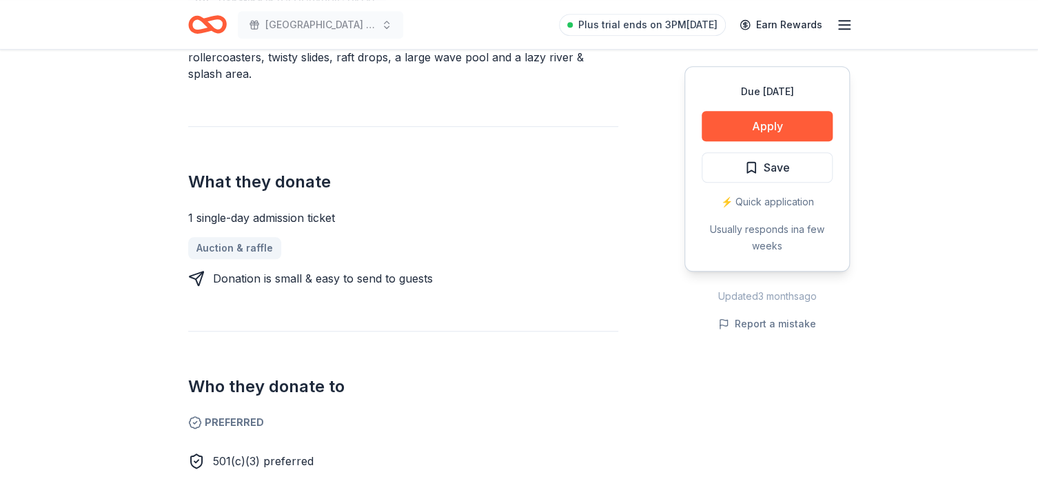
scroll to position [603, 0]
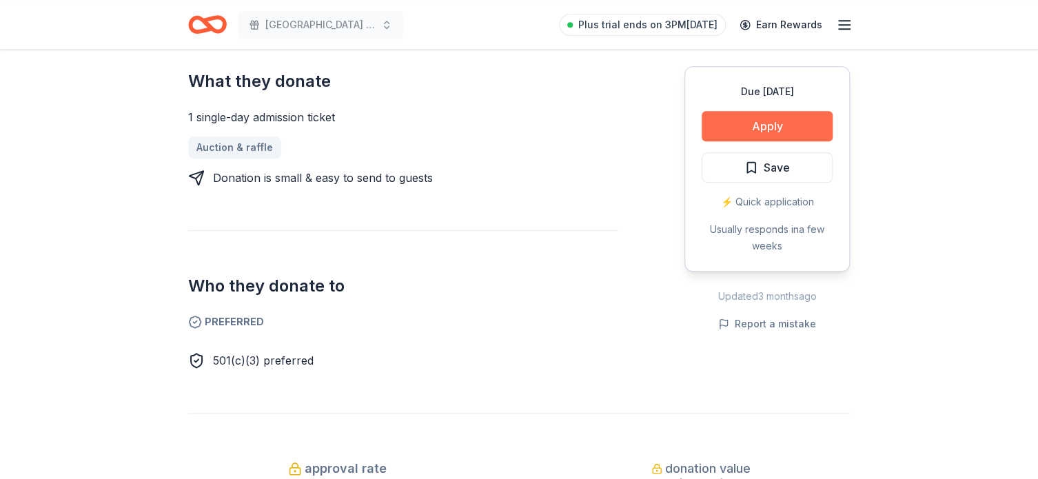
click at [779, 116] on button "Apply" at bounding box center [766, 126] width 131 height 30
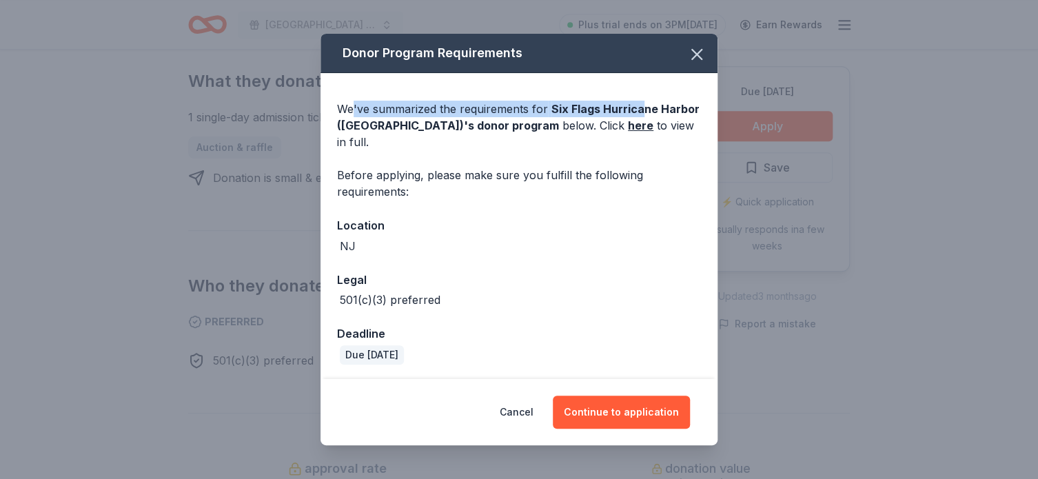
drag, startPoint x: 415, startPoint y: 126, endPoint x: 637, endPoint y: 116, distance: 222.8
click at [637, 116] on div "We've summarized the requirements for Six Flags Hurricane Harbor (Jackson) 's d…" at bounding box center [519, 126] width 364 height 50
click at [629, 123] on div "We've summarized the requirements for Six Flags Hurricane Harbor (Jackson) 's d…" at bounding box center [519, 126] width 364 height 50
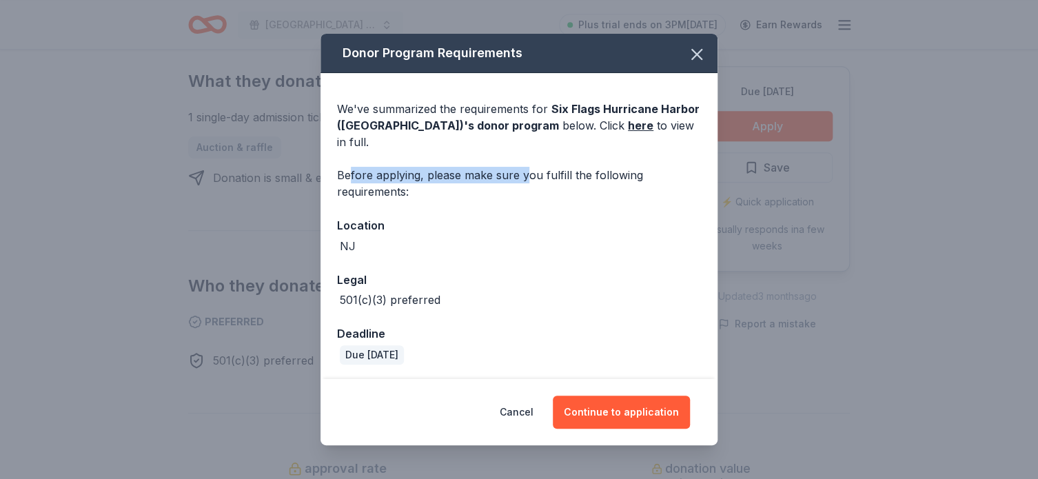
drag, startPoint x: 349, startPoint y: 162, endPoint x: 522, endPoint y: 159, distance: 173.0
click at [522, 167] on div "Before applying, please make sure you fulfill the following requirements:" at bounding box center [519, 183] width 364 height 33
click at [633, 401] on button "Continue to application" at bounding box center [621, 411] width 137 height 33
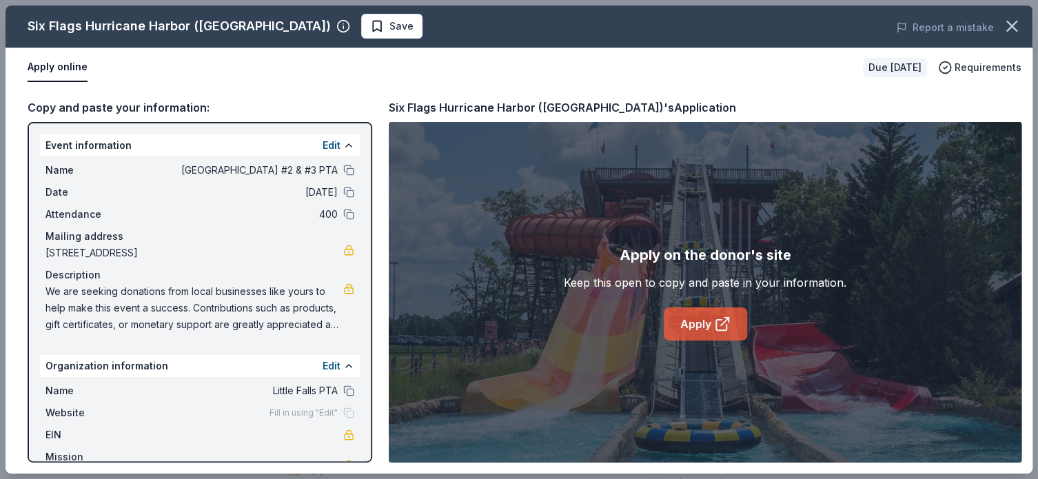
click at [709, 323] on link "Apply" at bounding box center [705, 323] width 83 height 33
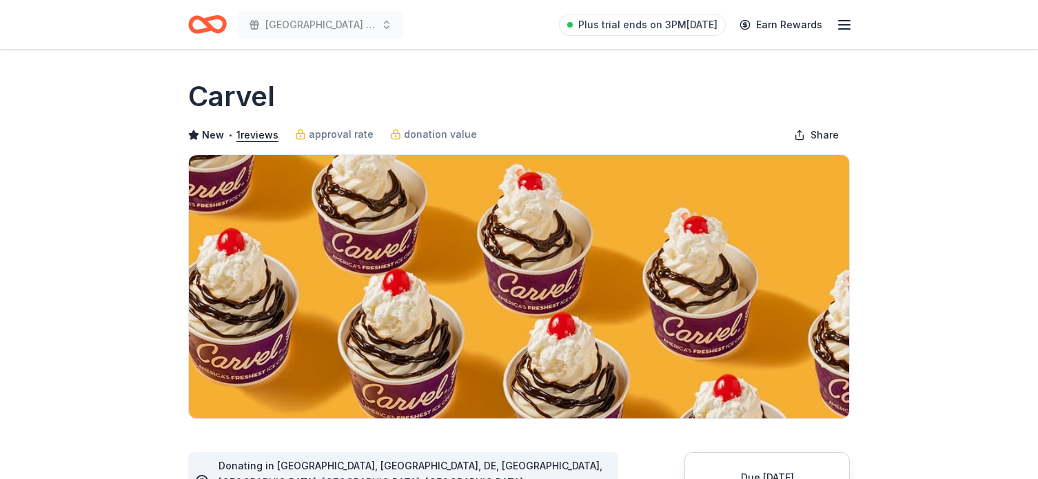
scroll to position [358, 0]
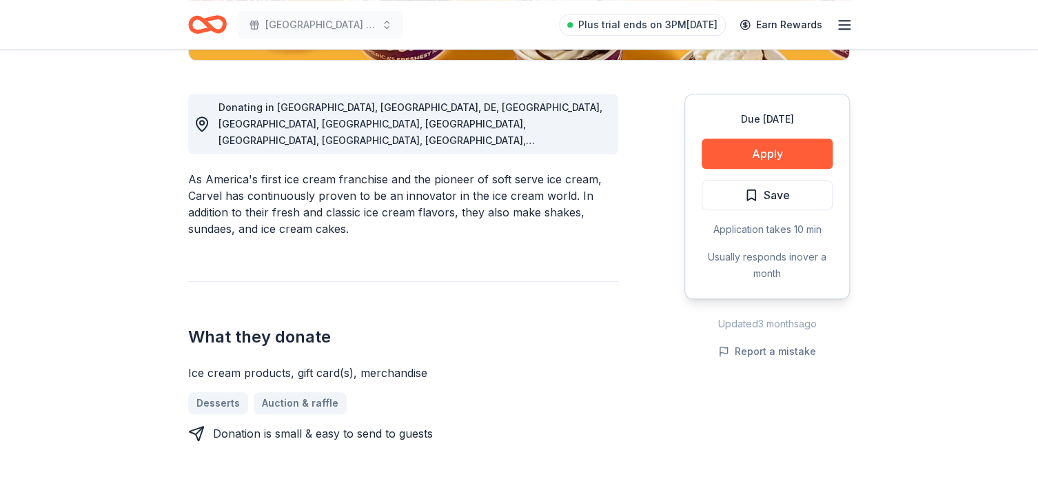
drag, startPoint x: 218, startPoint y: 141, endPoint x: 455, endPoint y: 148, distance: 237.8
click at [455, 171] on div "As America's first ice cream franchise and the pioneer of soft serve ice cream,…" at bounding box center [403, 204] width 430 height 66
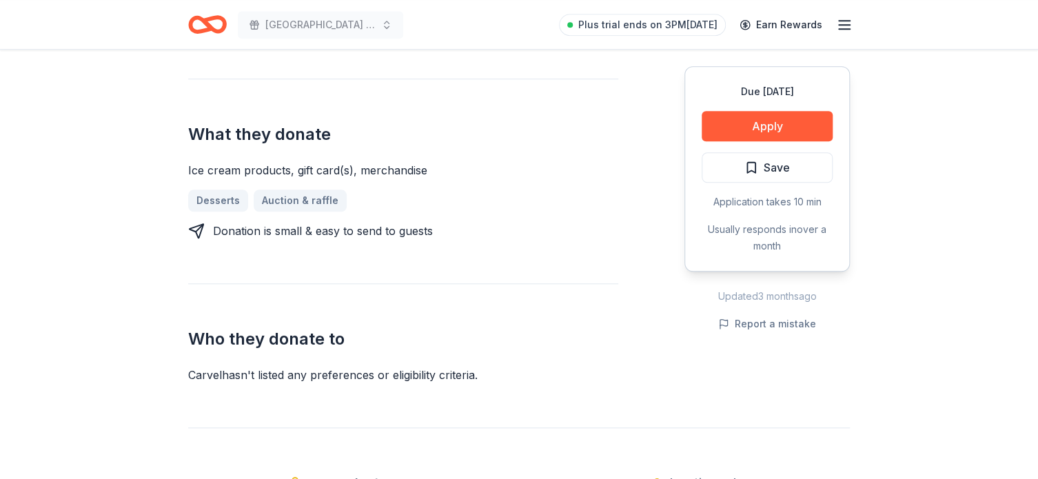
scroll to position [562, 0]
click at [796, 121] on button "Apply" at bounding box center [766, 126] width 131 height 30
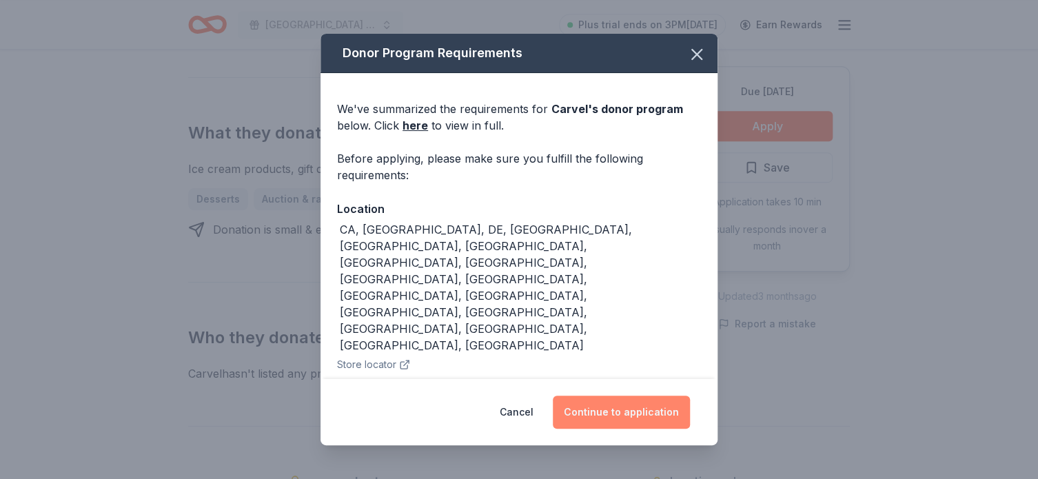
click at [608, 395] on button "Continue to application" at bounding box center [621, 411] width 137 height 33
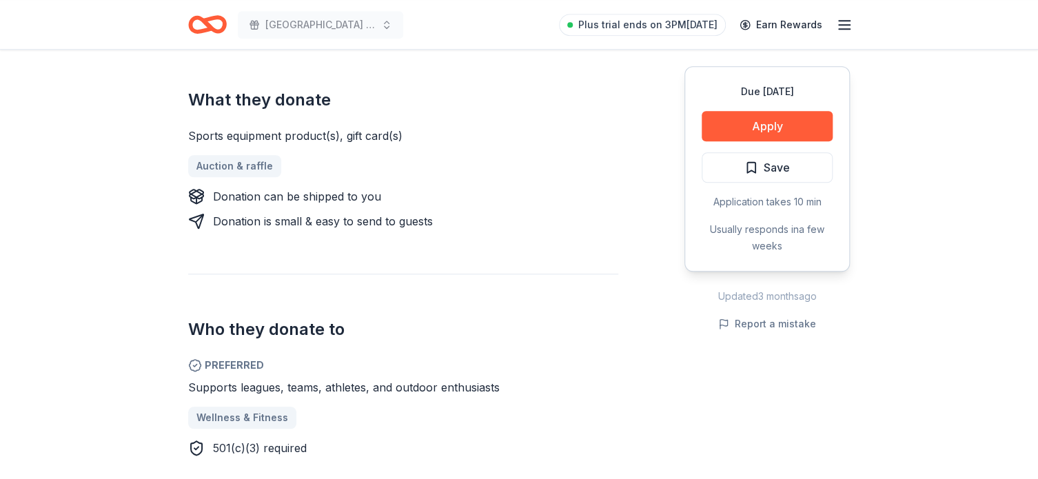
scroll to position [542, 0]
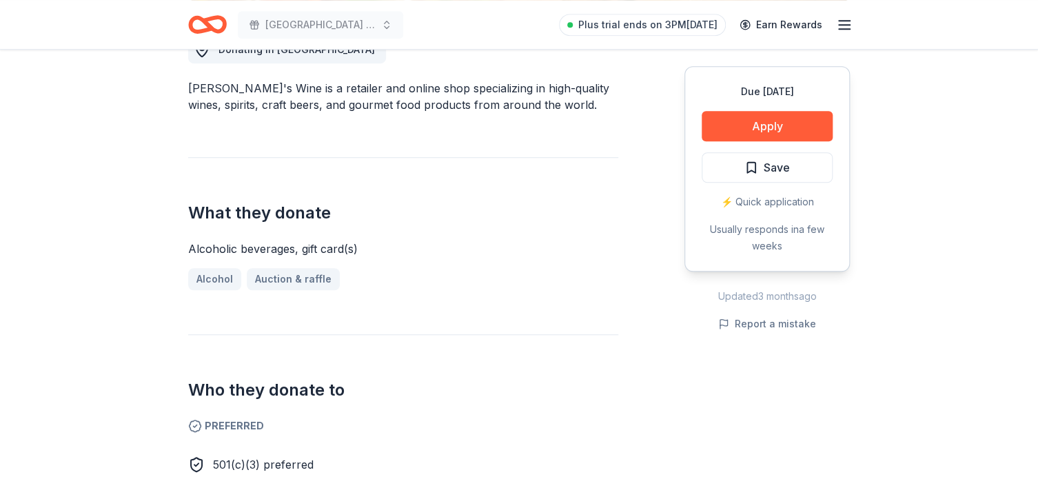
scroll to position [613, 0]
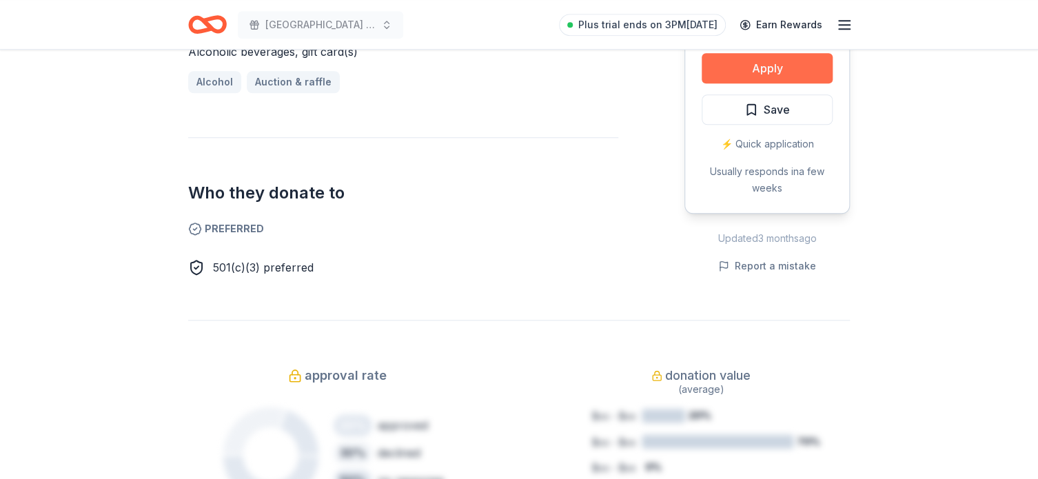
click at [757, 68] on button "Apply" at bounding box center [766, 68] width 131 height 30
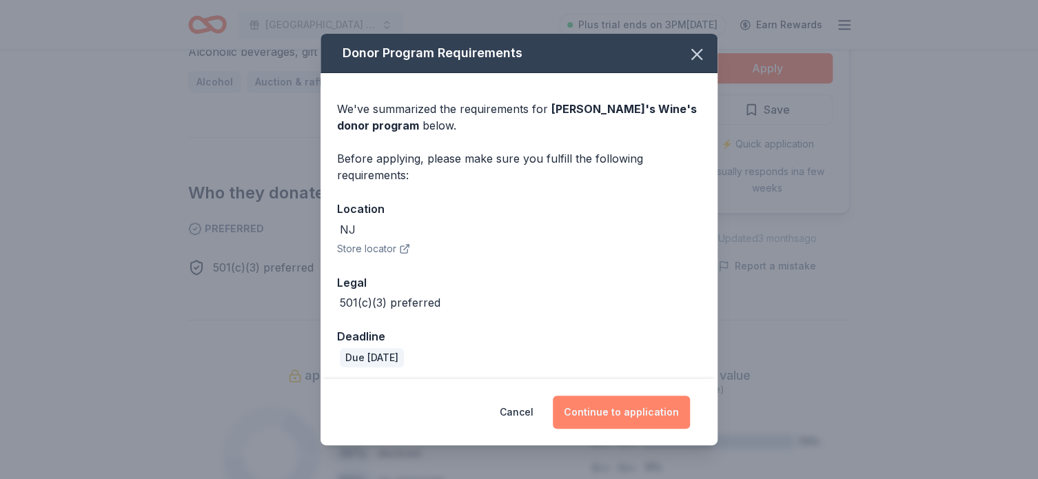
click at [609, 401] on button "Continue to application" at bounding box center [621, 411] width 137 height 33
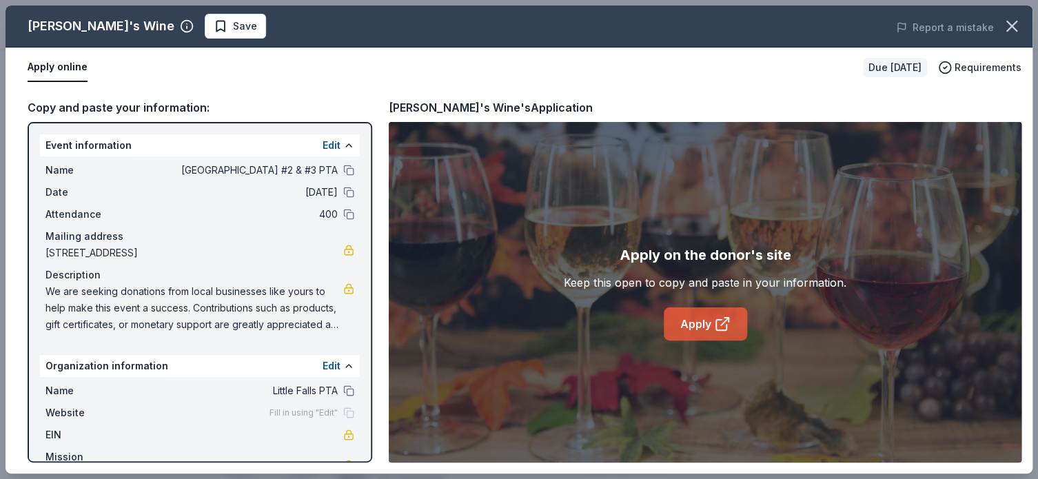
click at [686, 326] on link "Apply" at bounding box center [705, 323] width 83 height 33
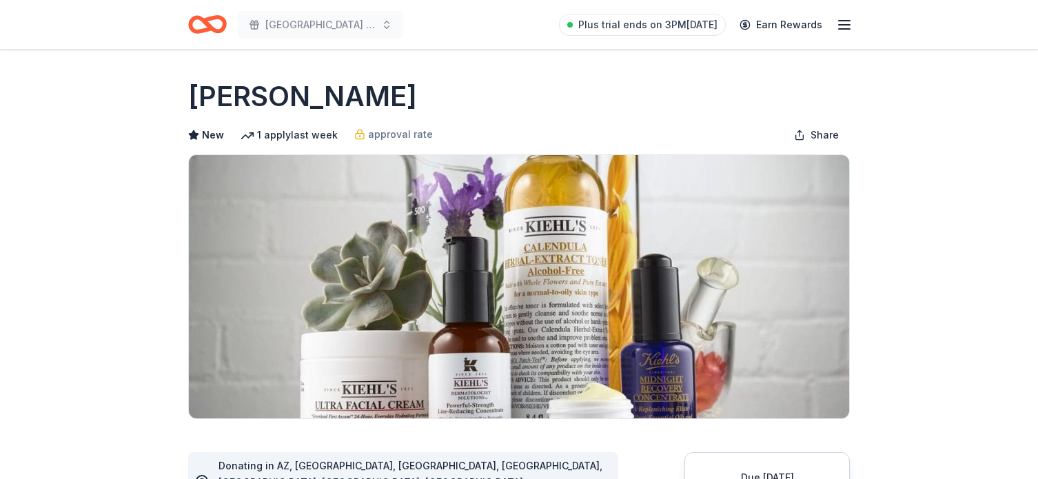
scroll to position [336, 0]
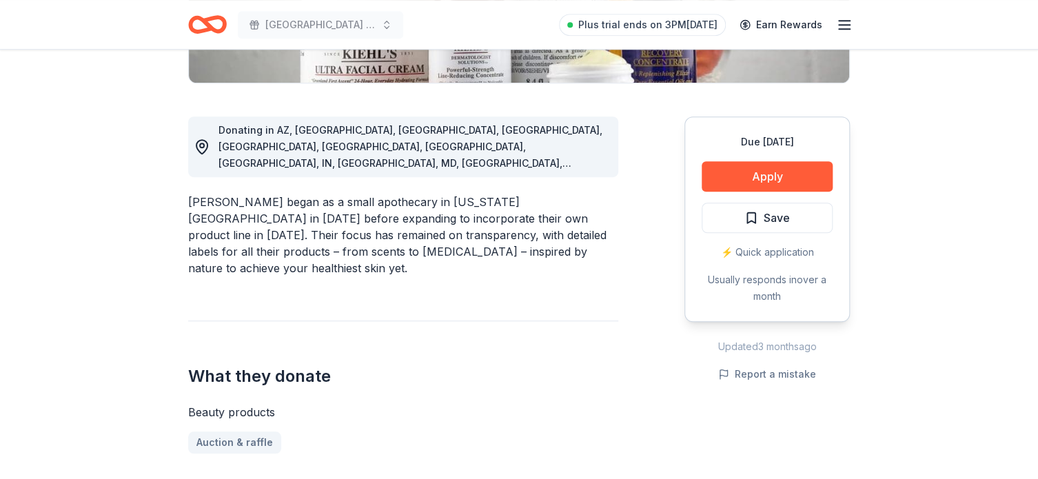
click at [243, 194] on div "[PERSON_NAME] began as a small apothecary in [US_STATE][GEOGRAPHIC_DATA] in [DA…" at bounding box center [403, 235] width 430 height 83
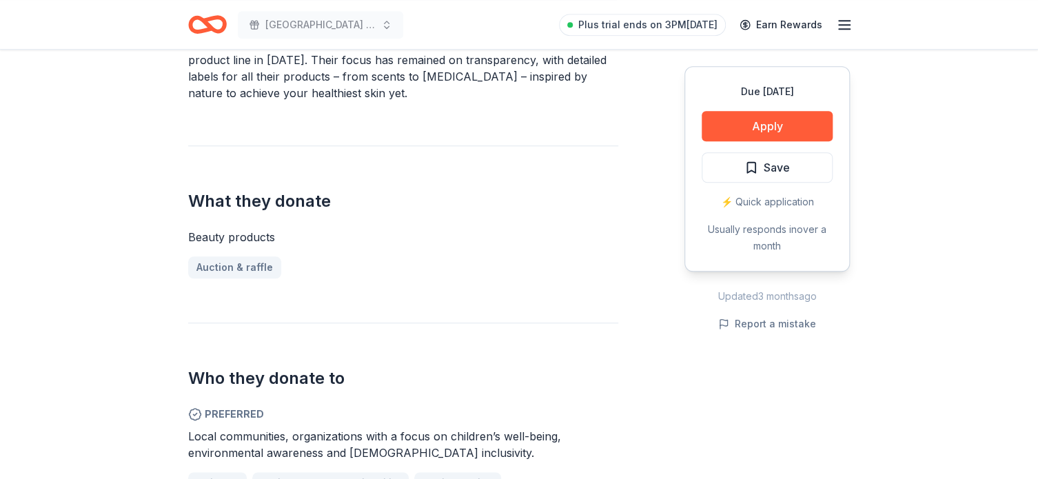
scroll to position [613, 0]
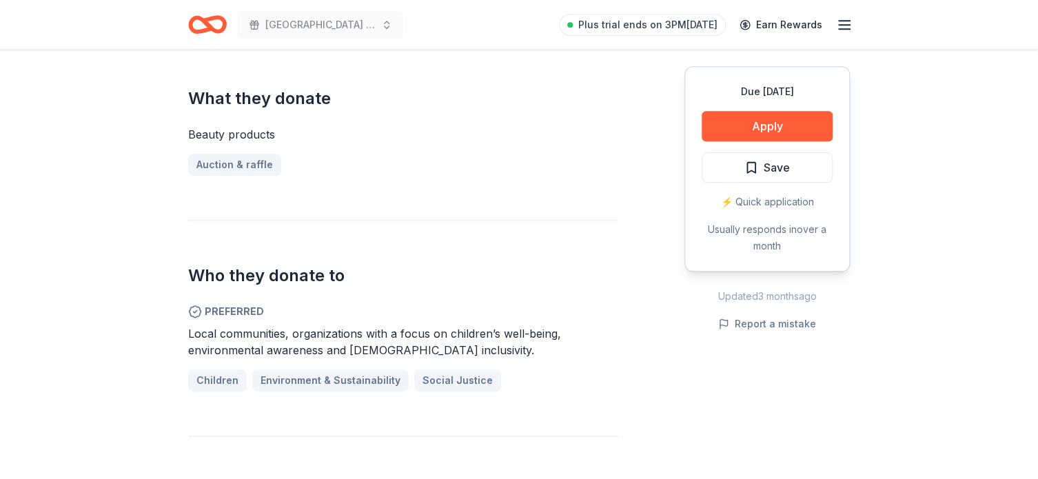
drag, startPoint x: 263, startPoint y: 296, endPoint x: 347, endPoint y: 305, distance: 84.5
click at [504, 327] on span "Local communities, organizations with a focus on children’s well-being, environ…" at bounding box center [374, 342] width 373 height 30
drag, startPoint x: 308, startPoint y: 304, endPoint x: 437, endPoint y: 310, distance: 129.0
click at [431, 327] on span "Local communities, organizations with a focus on children’s well-being, environ…" at bounding box center [374, 342] width 373 height 30
drag, startPoint x: 451, startPoint y: 316, endPoint x: 318, endPoint y: 297, distance: 135.1
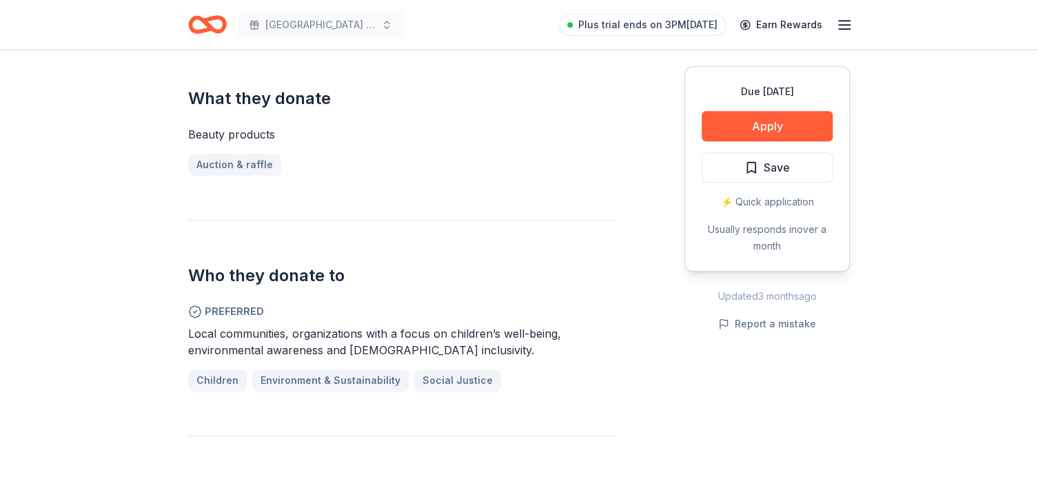
click at [321, 325] on div "Local communities, organizations with a focus on children’s well-being, environ…" at bounding box center [403, 341] width 430 height 33
click at [317, 327] on span "Local communities, organizations with a focus on children’s well-being, environ…" at bounding box center [374, 342] width 373 height 30
click at [793, 131] on button "Apply" at bounding box center [766, 126] width 131 height 30
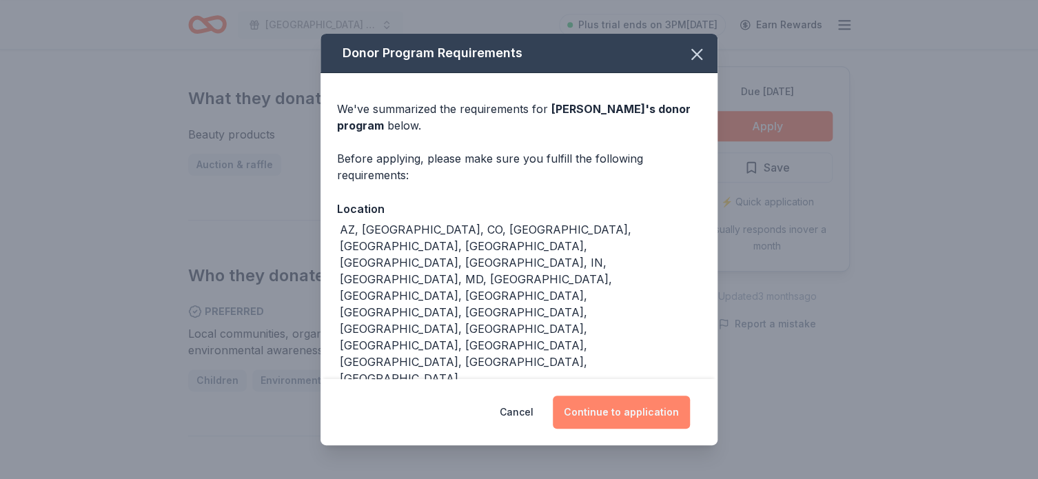
click at [607, 403] on button "Continue to application" at bounding box center [621, 411] width 137 height 33
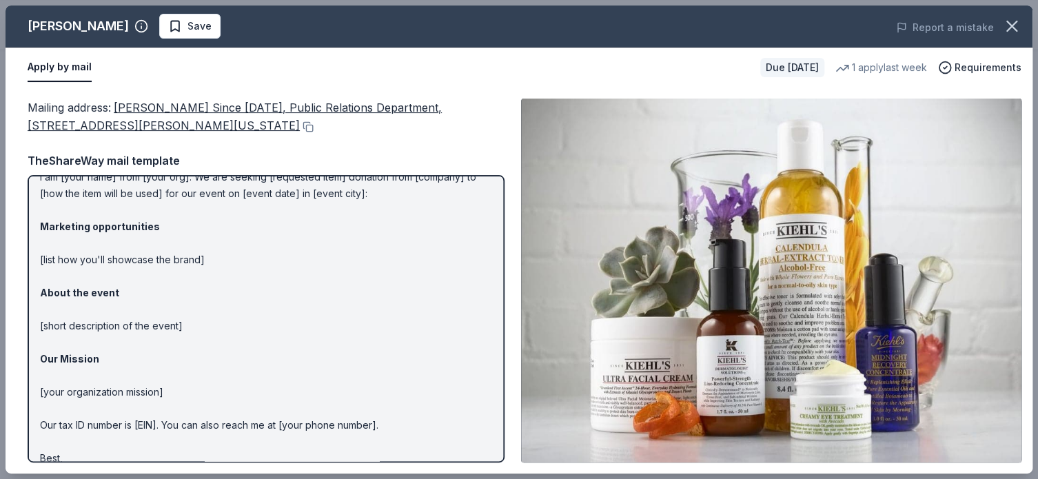
scroll to position [0, 0]
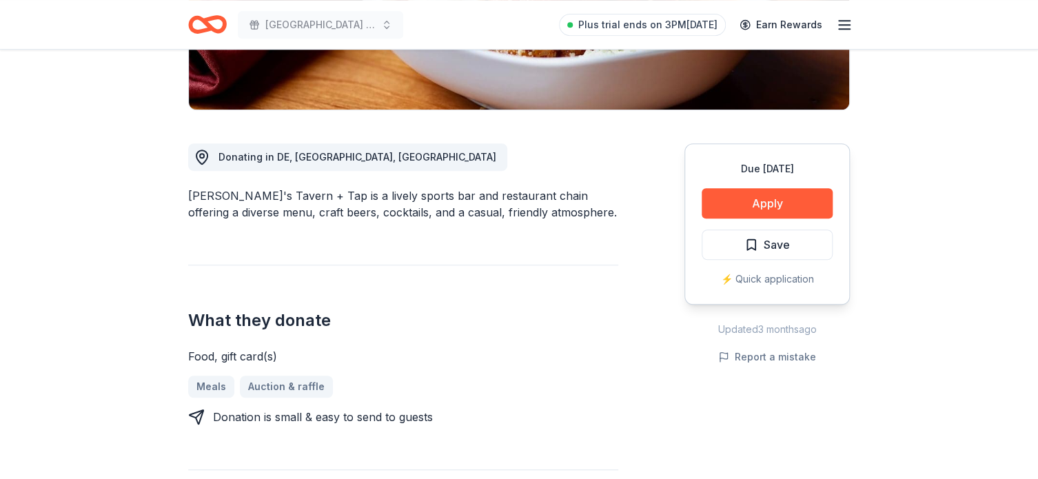
scroll to position [314, 0]
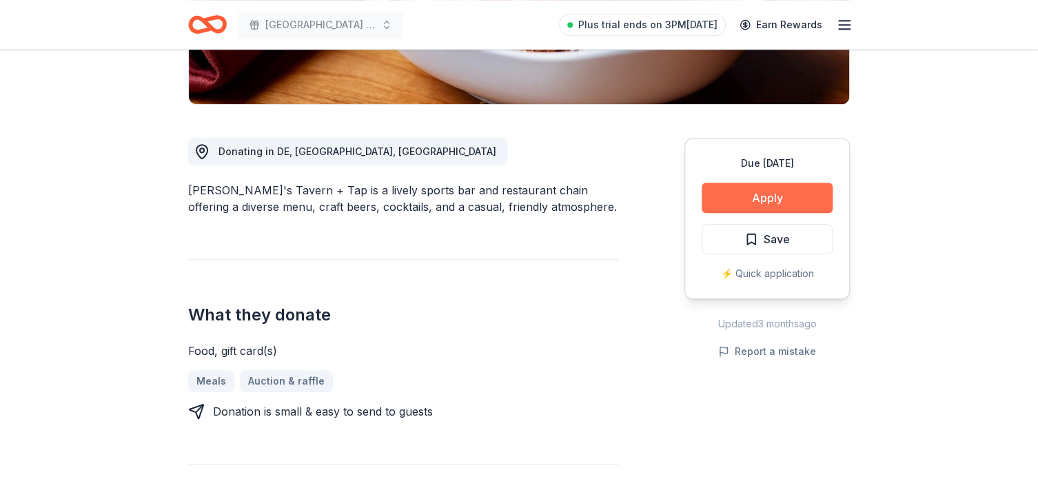
click at [754, 199] on button "Apply" at bounding box center [766, 198] width 131 height 30
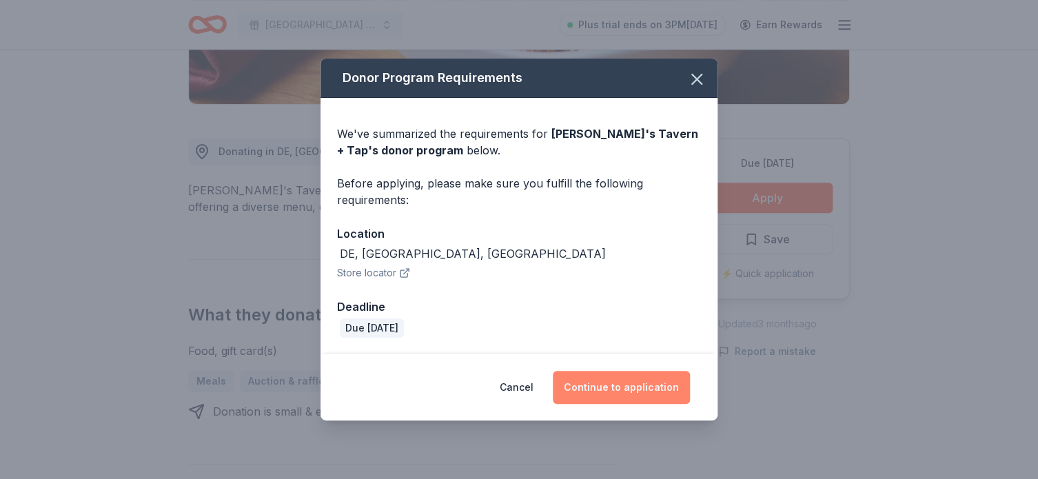
drag, startPoint x: 608, startPoint y: 384, endPoint x: 621, endPoint y: 392, distance: 14.9
click at [611, 384] on button "Continue to application" at bounding box center [621, 387] width 137 height 33
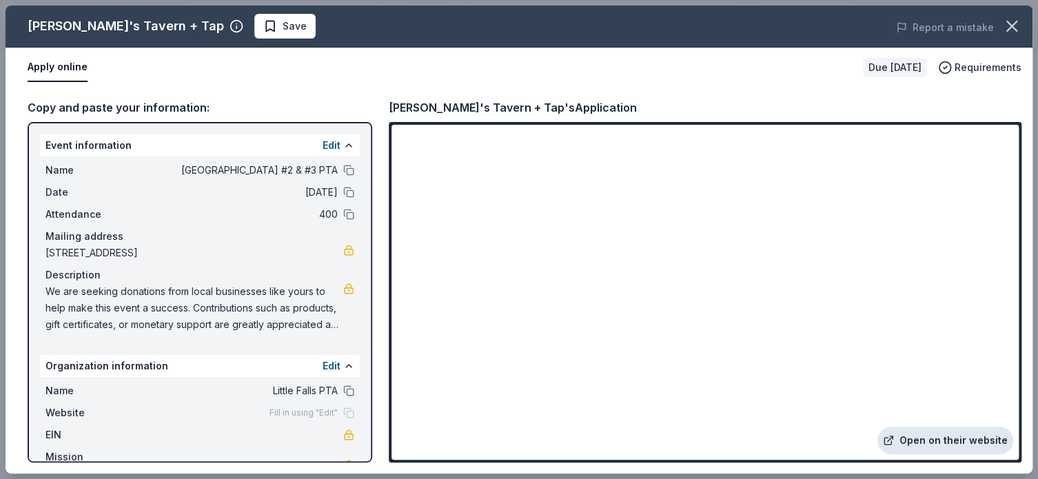
click at [974, 437] on link "Open on their website" at bounding box center [945, 441] width 136 height 28
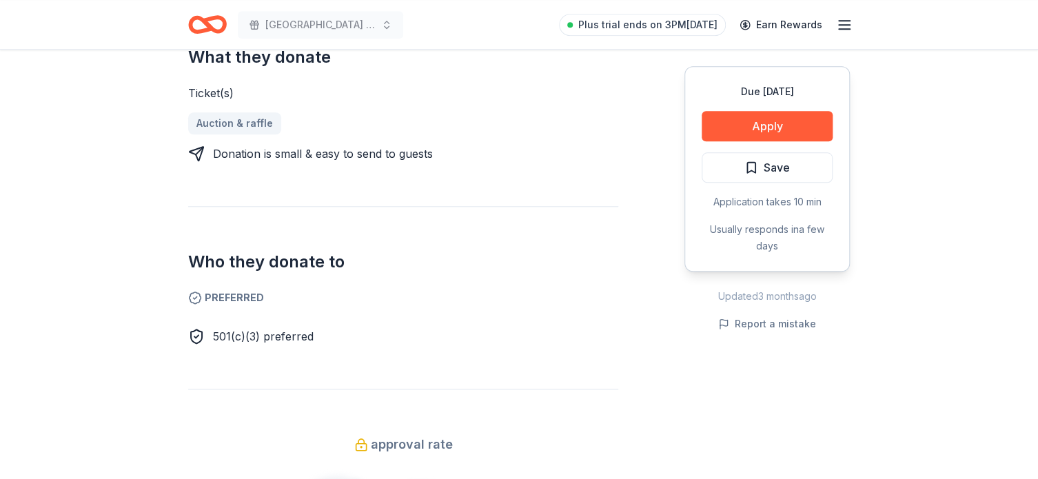
scroll to position [586, 0]
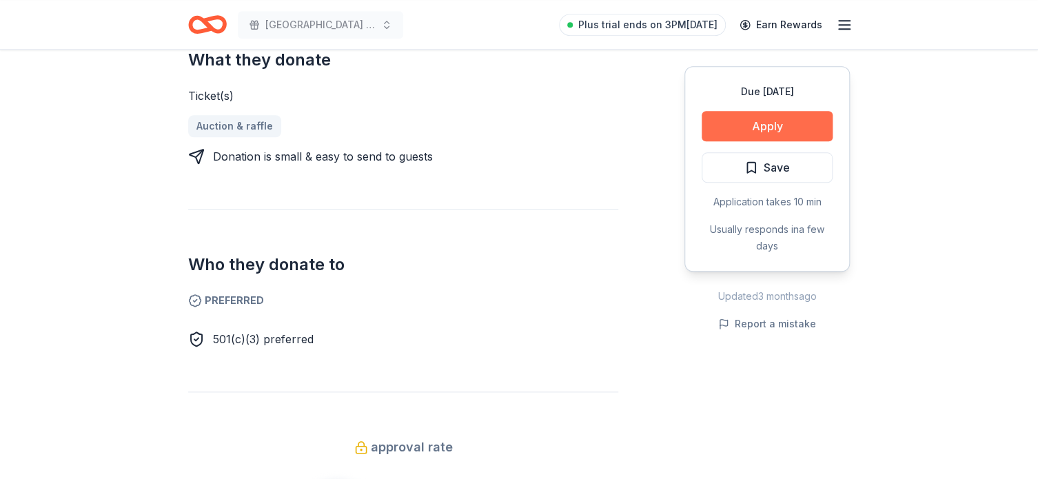
click at [800, 121] on button "Apply" at bounding box center [766, 126] width 131 height 30
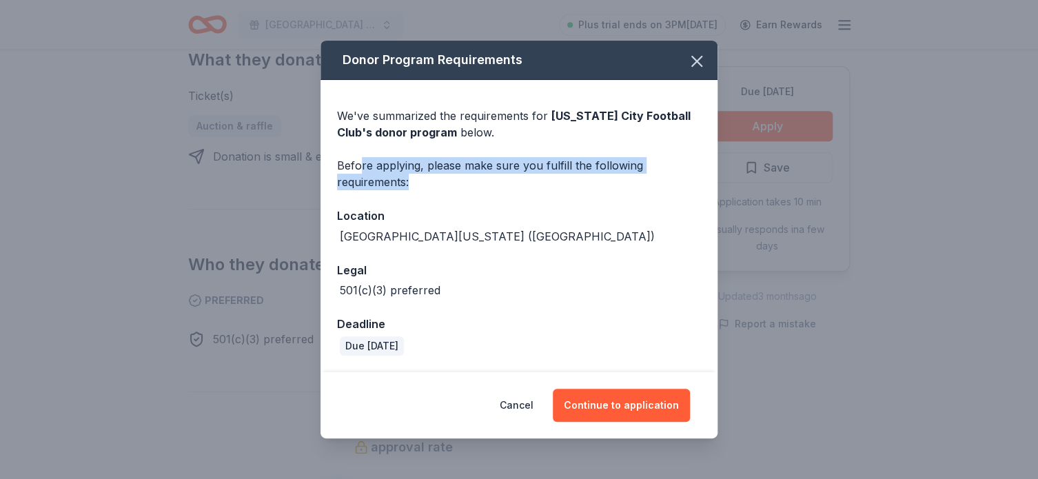
drag, startPoint x: 360, startPoint y: 171, endPoint x: 515, endPoint y: 177, distance: 155.2
click at [515, 177] on div "Before applying, please make sure you fulfill the following requirements:" at bounding box center [519, 173] width 364 height 33
click at [640, 404] on button "Continue to application" at bounding box center [621, 405] width 137 height 33
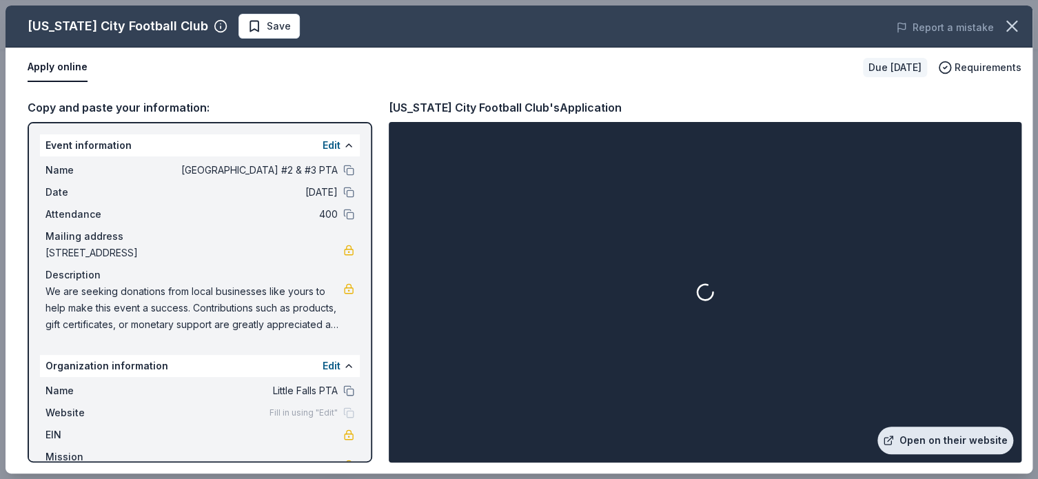
click at [931, 432] on link "Open on their website" at bounding box center [945, 441] width 136 height 28
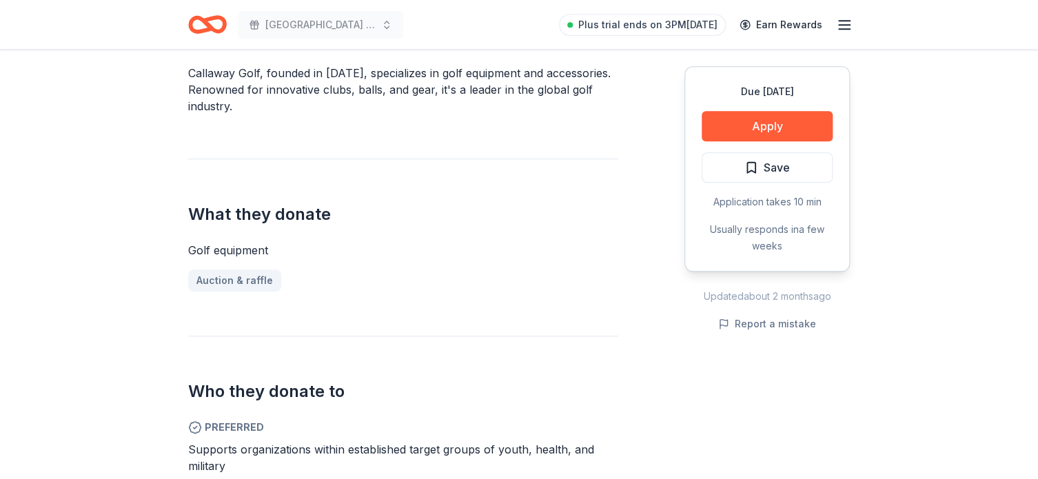
scroll to position [576, 0]
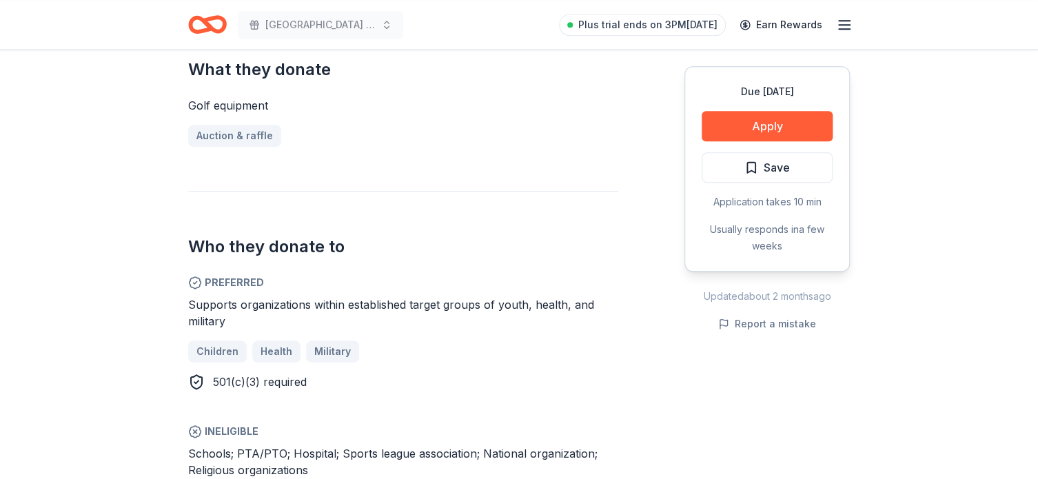
drag, startPoint x: 190, startPoint y: 307, endPoint x: 391, endPoint y: 302, distance: 201.2
click at [391, 302] on span "Supports organizations within established target groups of youth, health, and m…" at bounding box center [391, 313] width 406 height 30
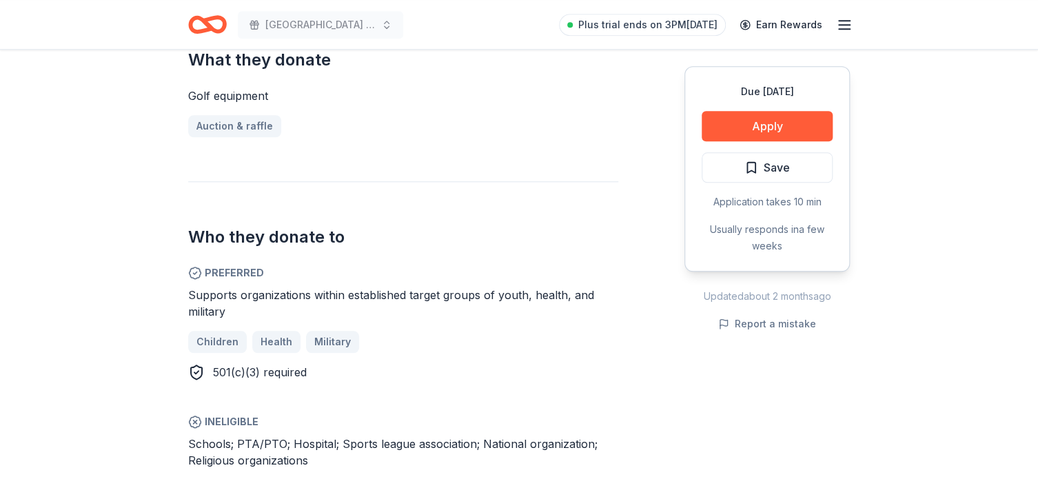
scroll to position [661, 0]
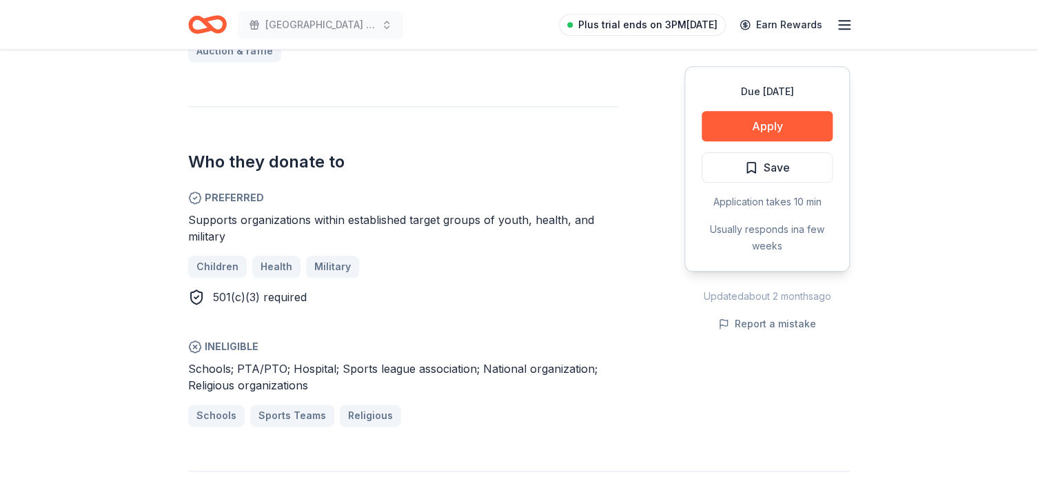
drag, startPoint x: 209, startPoint y: 370, endPoint x: 635, endPoint y: 13, distance: 556.1
click at [435, 347] on div "Ineligible Schools; PTA/PTO; Hospital; Sports league association; National orga…" at bounding box center [403, 382] width 430 height 88
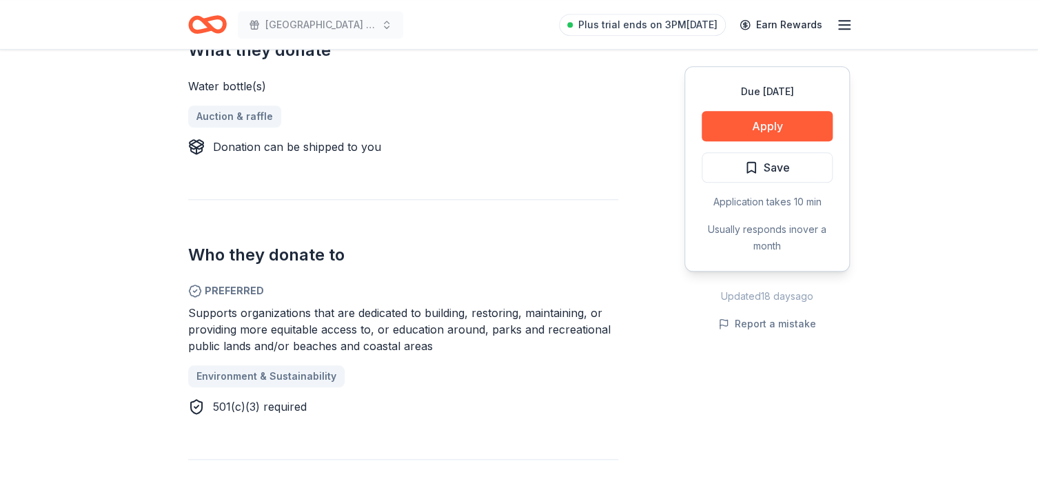
scroll to position [612, 0]
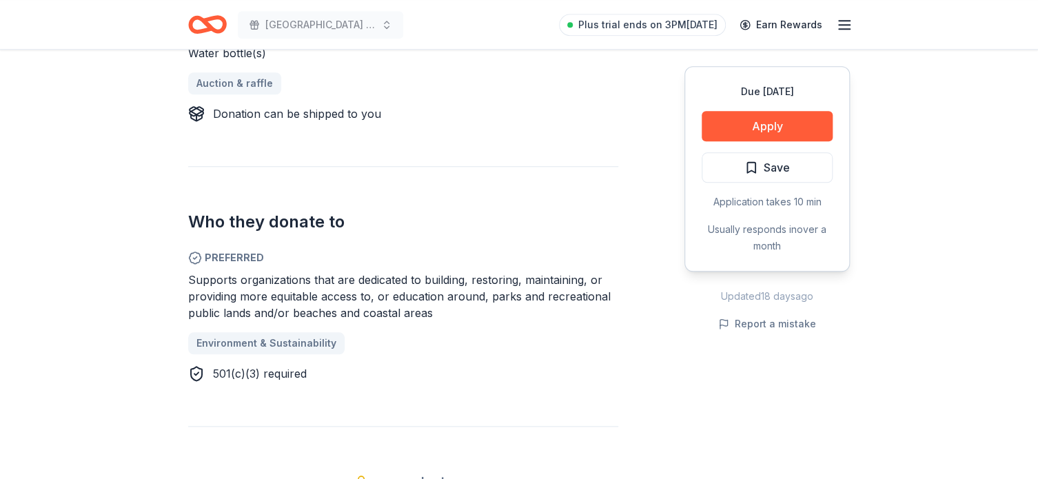
drag, startPoint x: 213, startPoint y: 285, endPoint x: 304, endPoint y: 291, distance: 91.2
click at [374, 281] on span "Supports organizations that are dedicated to building, restoring, maintaining, …" at bounding box center [399, 296] width 422 height 47
drag, startPoint x: 210, startPoint y: 289, endPoint x: 398, endPoint y: 300, distance: 187.8
click at [398, 300] on span "Supports organizations that are dedicated to building, restoring, maintaining, …" at bounding box center [399, 296] width 422 height 47
drag, startPoint x: 372, startPoint y: 300, endPoint x: 457, endPoint y: 322, distance: 87.4
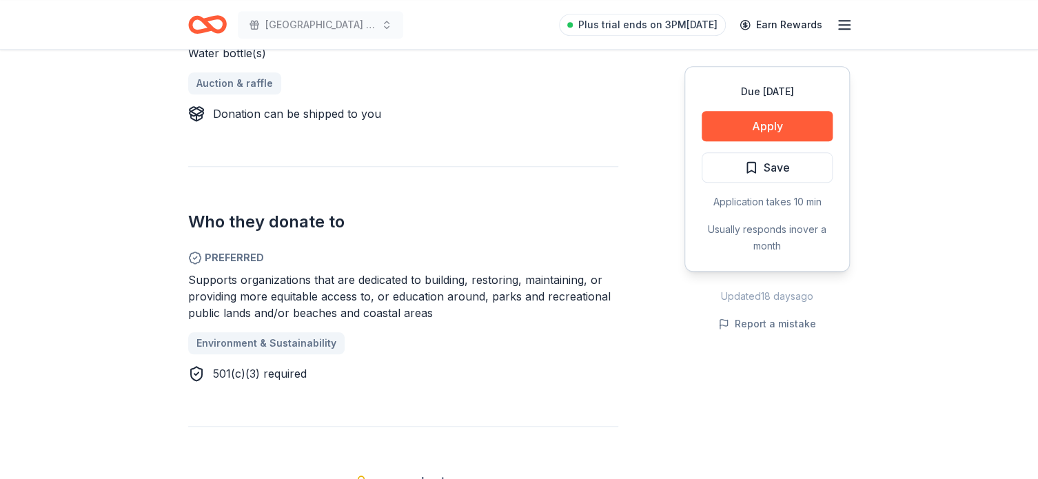
click at [459, 324] on div "Supports organizations that are dedicated to building, restoring, maintaining, …" at bounding box center [403, 326] width 430 height 110
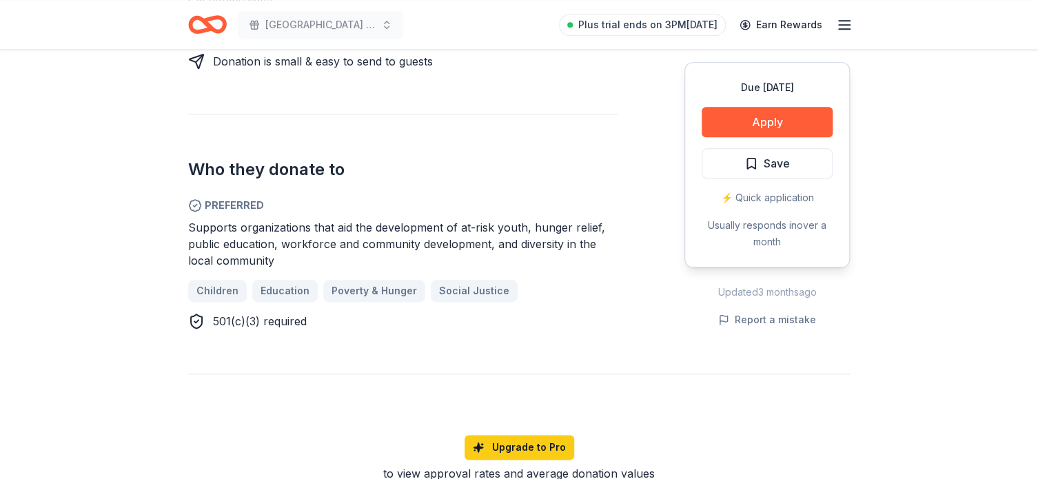
scroll to position [681, 0]
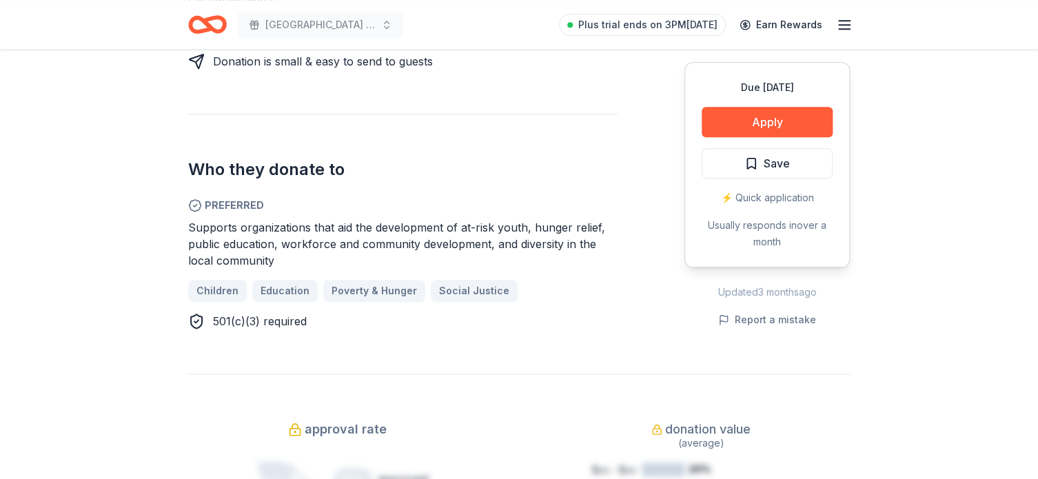
drag, startPoint x: 307, startPoint y: 214, endPoint x: 491, endPoint y: 231, distance: 185.5
click at [491, 231] on div "Supports organizations that aid the development of at-risk youth, hunger relief…" at bounding box center [403, 244] width 430 height 50
drag, startPoint x: 429, startPoint y: 225, endPoint x: 280, endPoint y: 247, distance: 150.4
click at [280, 247] on span "Supports organizations that aid the development of at-risk youth, hunger relief…" at bounding box center [396, 243] width 417 height 47
click at [278, 243] on span "Supports organizations that aid the development of at-risk youth, hunger relief…" at bounding box center [396, 243] width 417 height 47
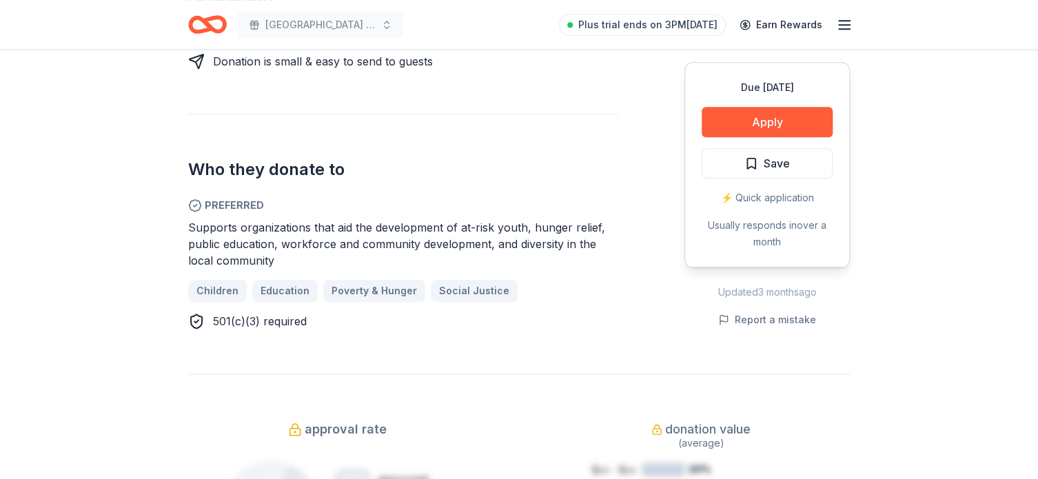
drag, startPoint x: 216, startPoint y: 254, endPoint x: 358, endPoint y: 245, distance: 142.2
click at [358, 243] on div "Supports organizations that aid the development of at-risk youth, hunger relief…" at bounding box center [403, 244] width 430 height 50
click at [752, 121] on button "Apply" at bounding box center [766, 122] width 131 height 30
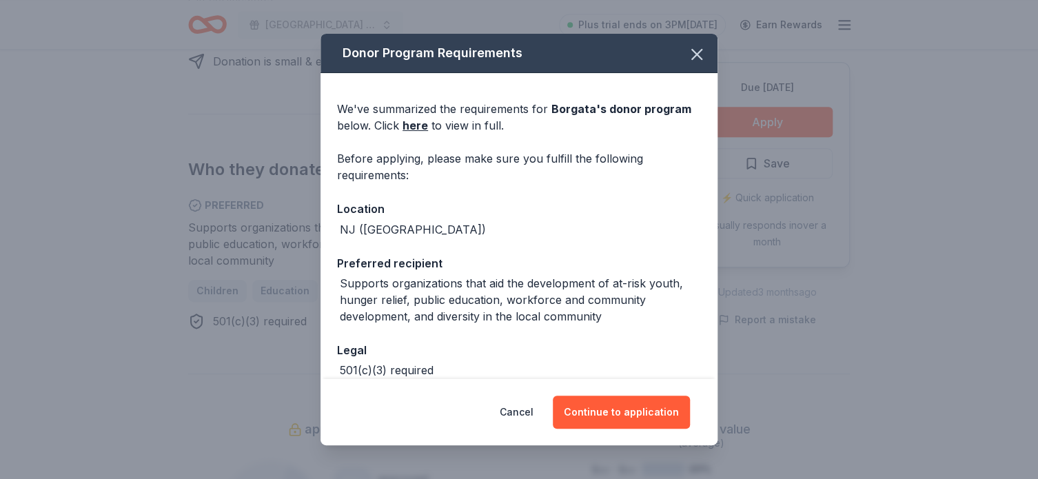
drag, startPoint x: 614, startPoint y: 407, endPoint x: 696, endPoint y: 387, distance: 84.4
click at [613, 403] on button "Continue to application" at bounding box center [621, 411] width 137 height 33
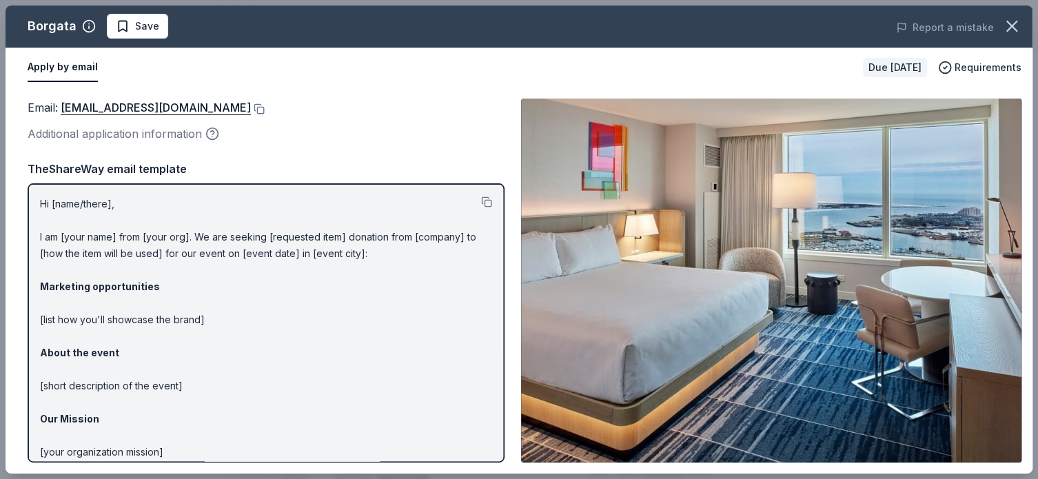
drag, startPoint x: 82, startPoint y: 234, endPoint x: 293, endPoint y: 273, distance: 214.5
click at [296, 276] on p "Hi [name/there], I am [your name] from [your org]. We are seeking [requested it…" at bounding box center [266, 369] width 452 height 347
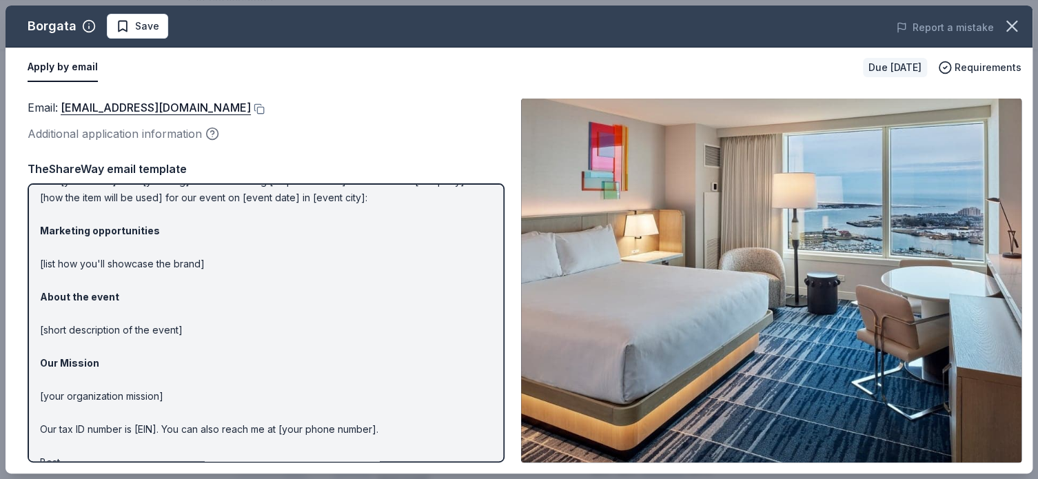
scroll to position [0, 0]
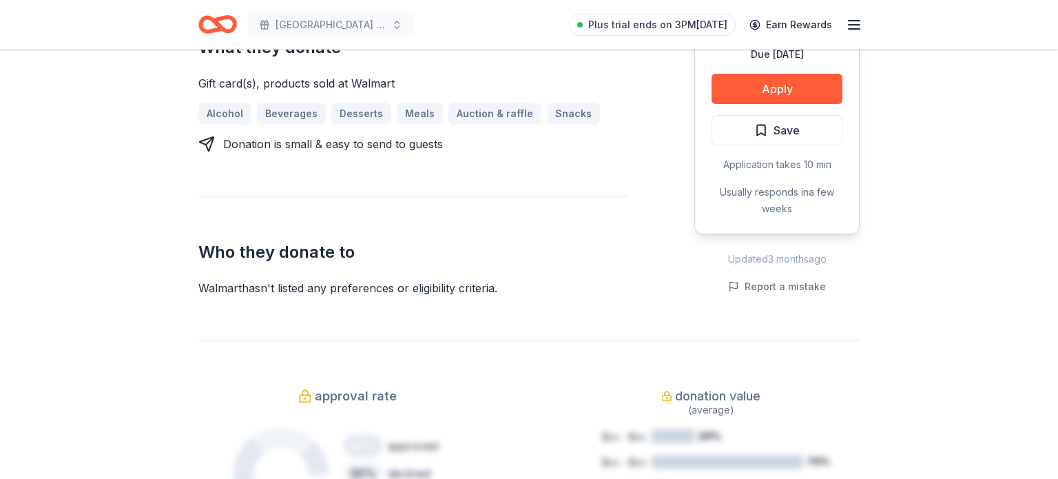
scroll to position [591, 0]
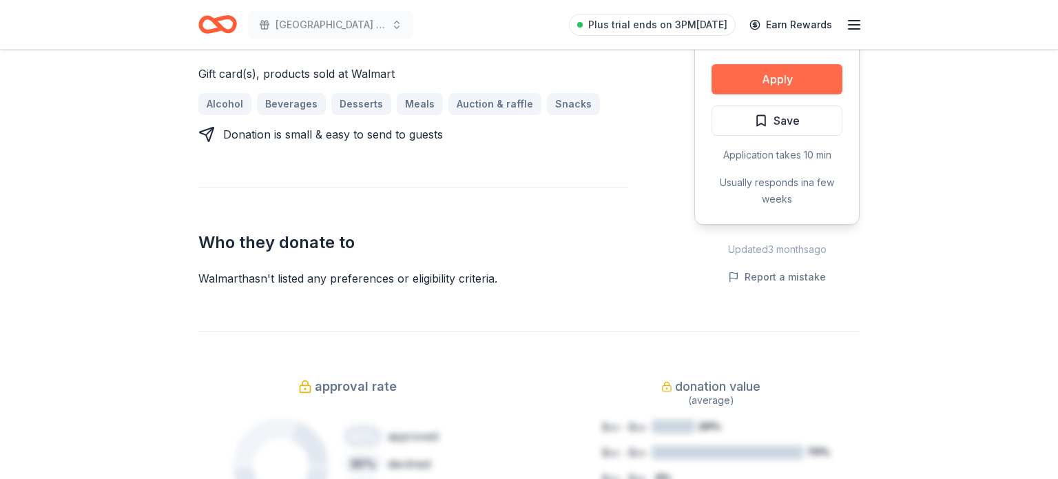
click at [804, 74] on button "Apply" at bounding box center [777, 79] width 131 height 30
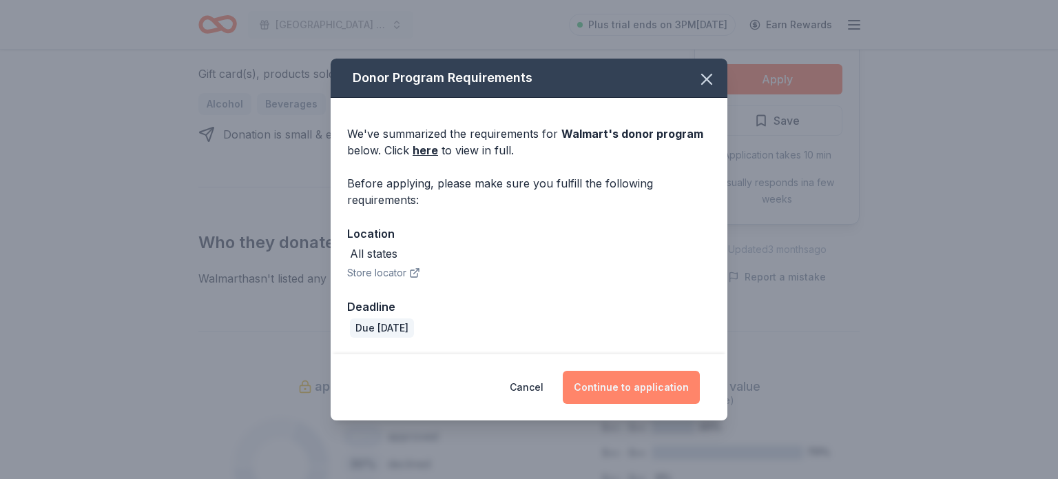
click at [646, 382] on button "Continue to application" at bounding box center [631, 387] width 137 height 33
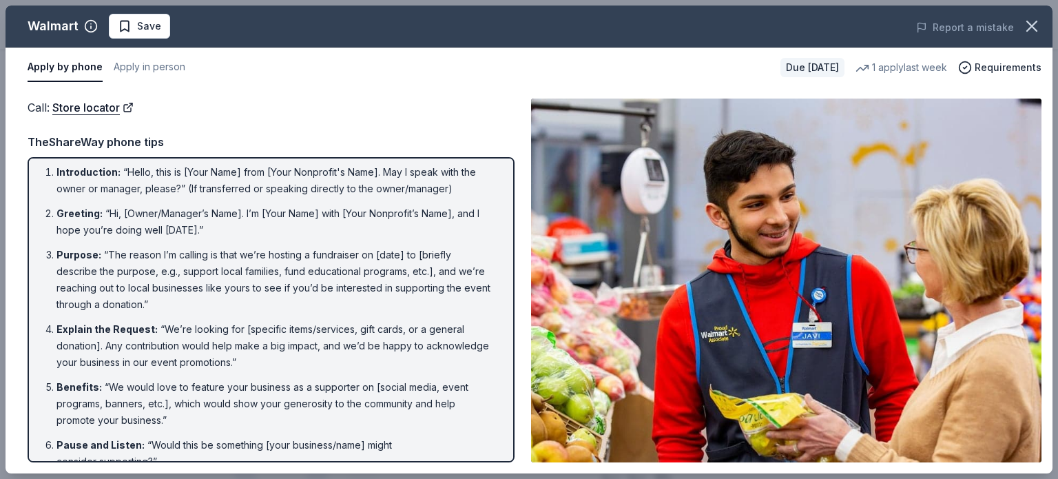
scroll to position [0, 0]
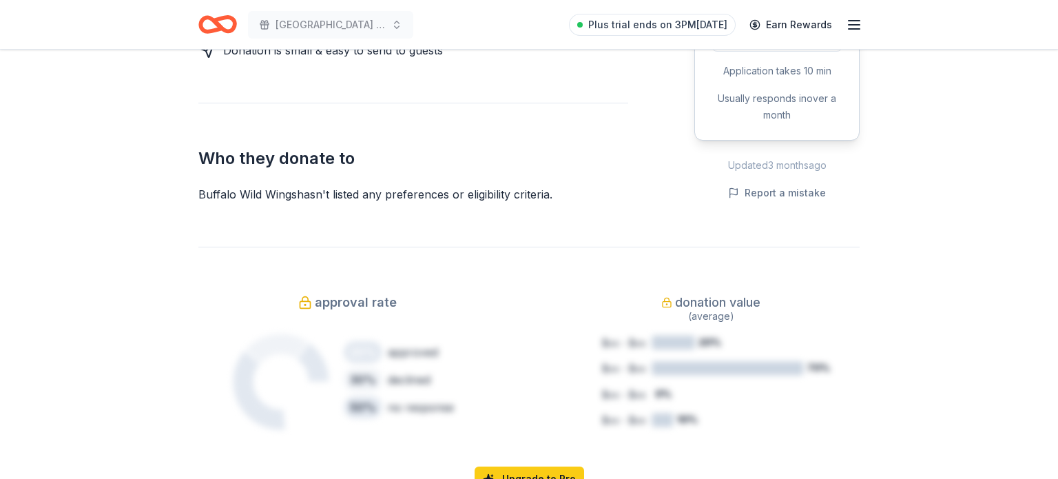
scroll to position [452, 0]
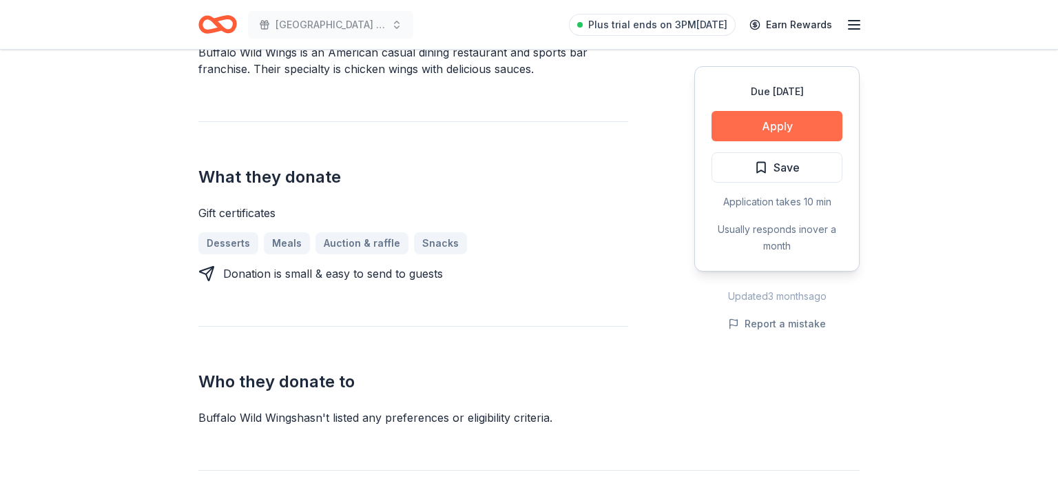
click at [781, 134] on button "Apply" at bounding box center [777, 126] width 131 height 30
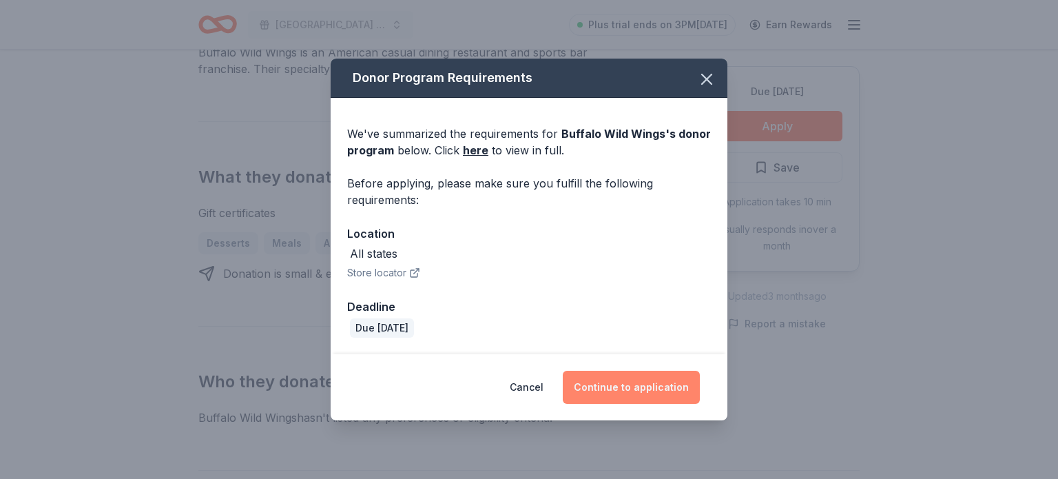
click at [604, 385] on button "Continue to application" at bounding box center [631, 387] width 137 height 33
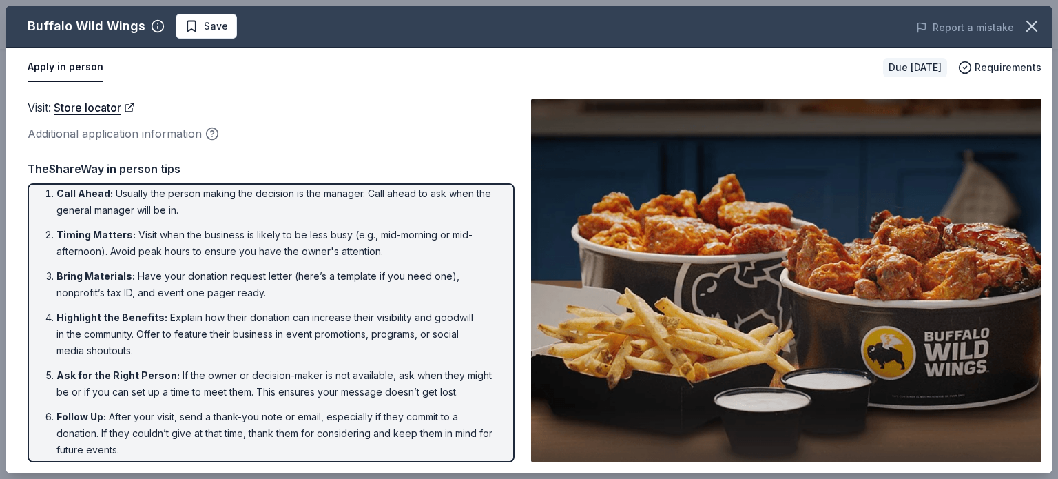
scroll to position [17, 0]
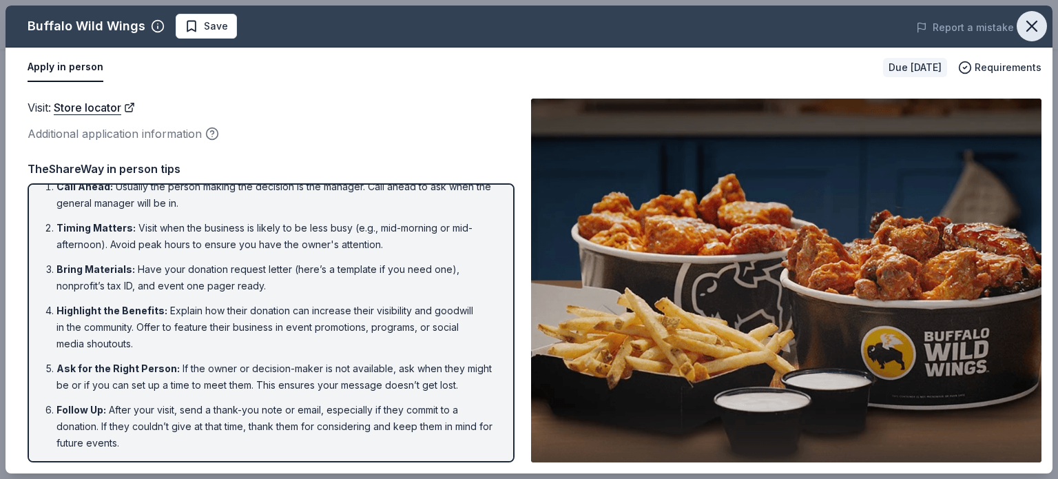
click at [1029, 24] on icon "button" at bounding box center [1032, 26] width 10 height 10
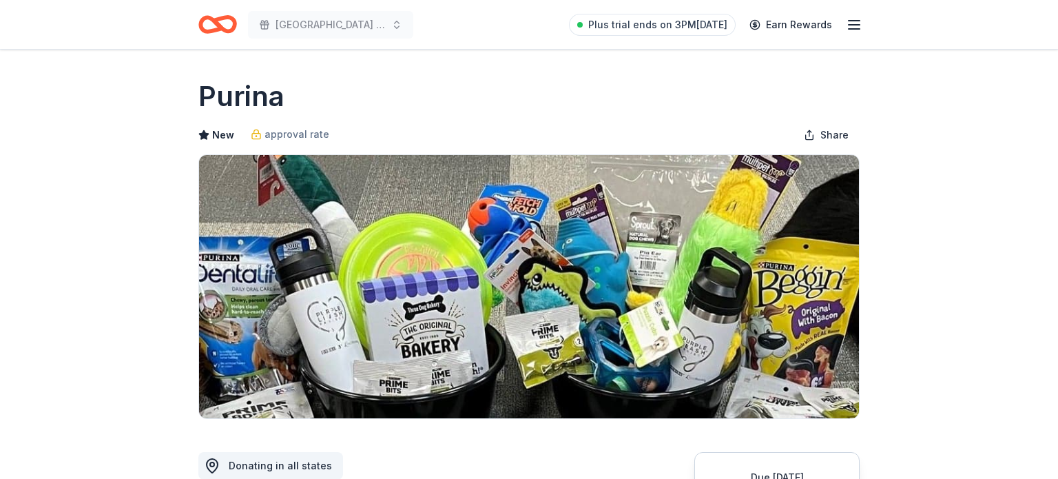
scroll to position [604, 0]
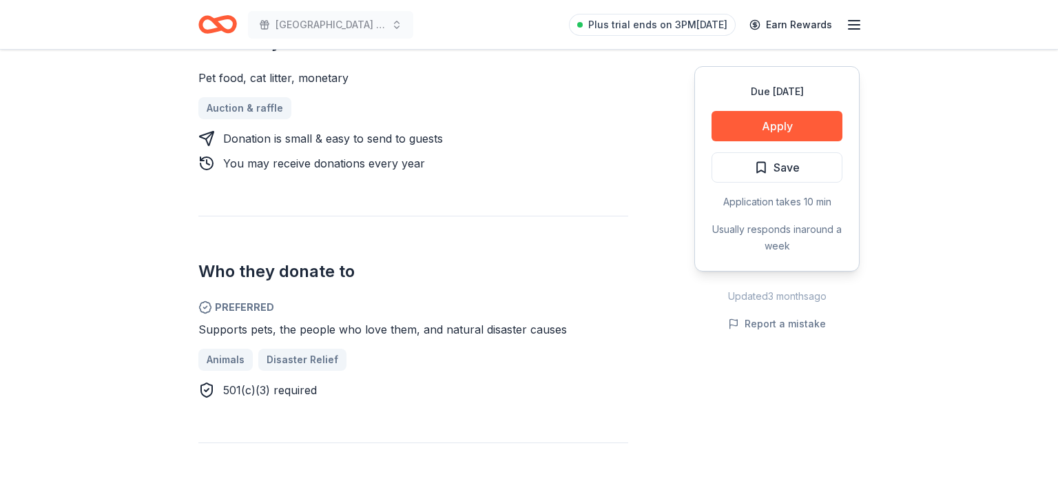
drag, startPoint x: 208, startPoint y: 329, endPoint x: 314, endPoint y: 333, distance: 106.2
click at [314, 333] on span "Supports pets, the people who love them, and natural disaster causes" at bounding box center [382, 329] width 369 height 14
drag, startPoint x: 278, startPoint y: 328, endPoint x: 620, endPoint y: 242, distance: 353.1
click at [507, 321] on div "Supports pets, the people who love them, and natural disaster causes" at bounding box center [413, 329] width 430 height 17
click at [788, 120] on button "Apply" at bounding box center [777, 126] width 131 height 30
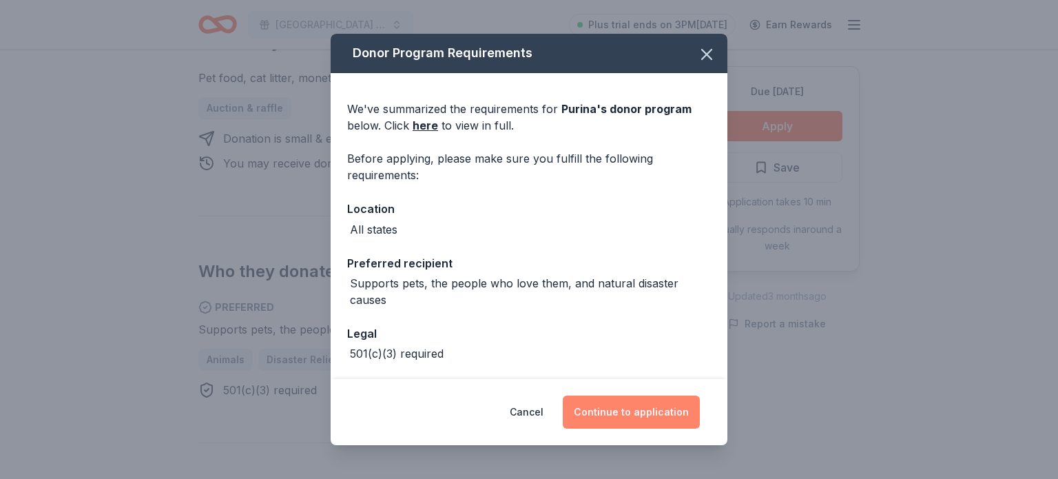
drag, startPoint x: 646, startPoint y: 416, endPoint x: 642, endPoint y: 423, distance: 7.7
click at [646, 418] on button "Continue to application" at bounding box center [631, 411] width 137 height 33
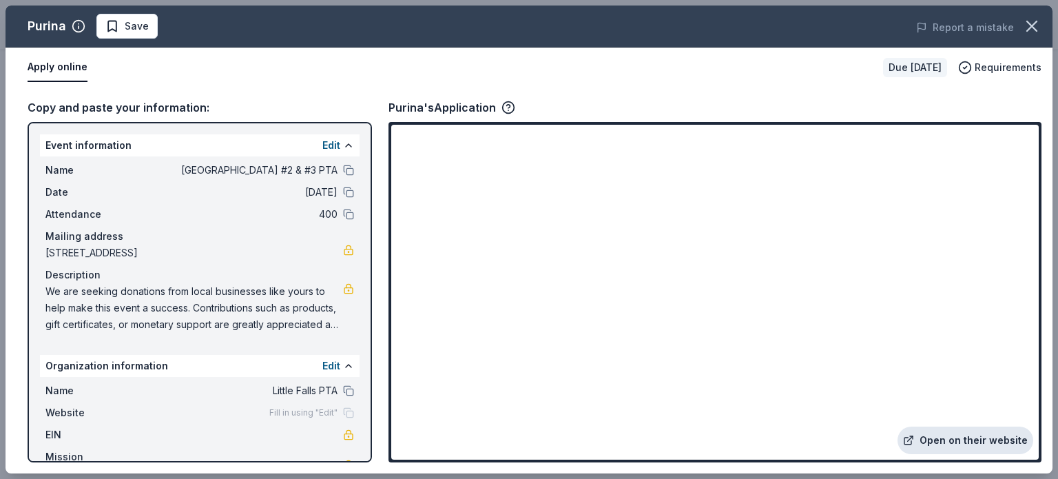
click at [974, 447] on link "Open on their website" at bounding box center [966, 441] width 136 height 28
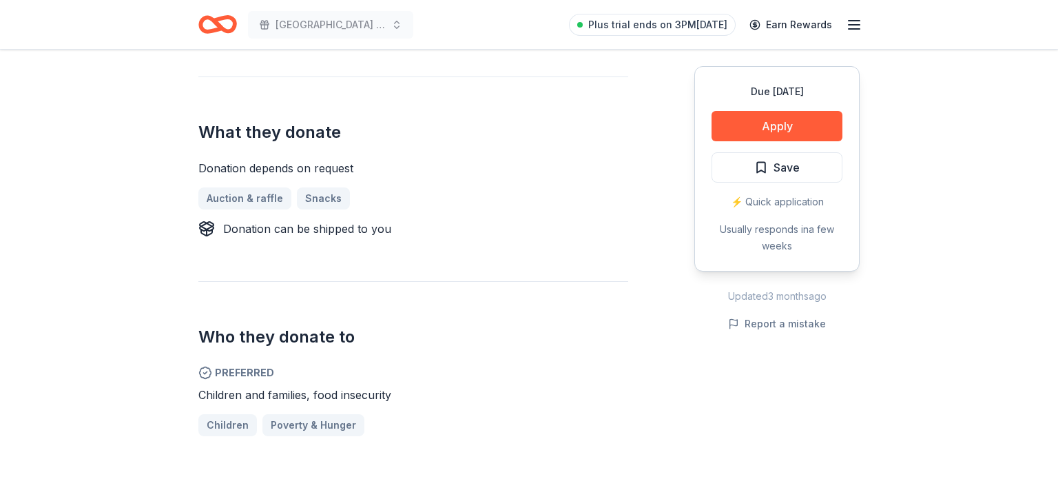
scroll to position [531, 0]
click at [768, 127] on button "Apply" at bounding box center [777, 126] width 131 height 30
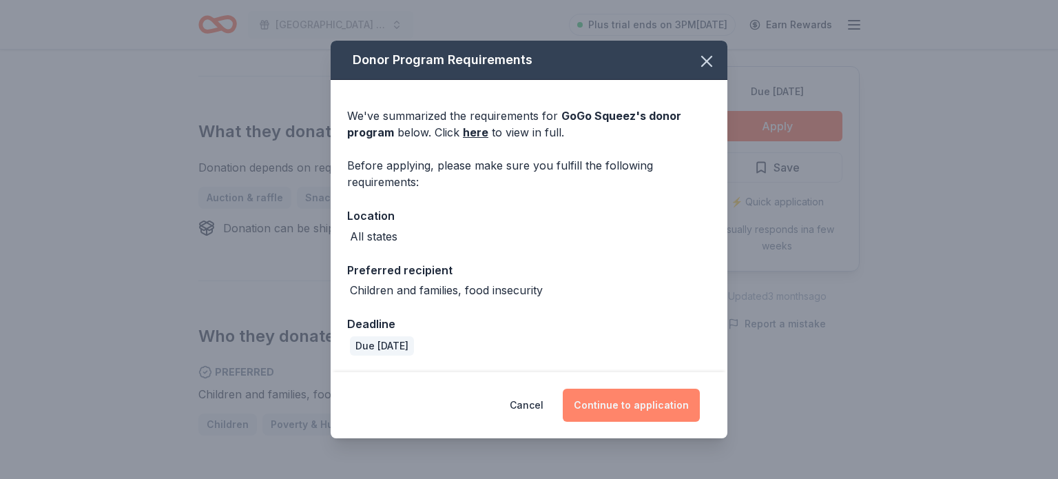
click at [609, 401] on button "Continue to application" at bounding box center [631, 405] width 137 height 33
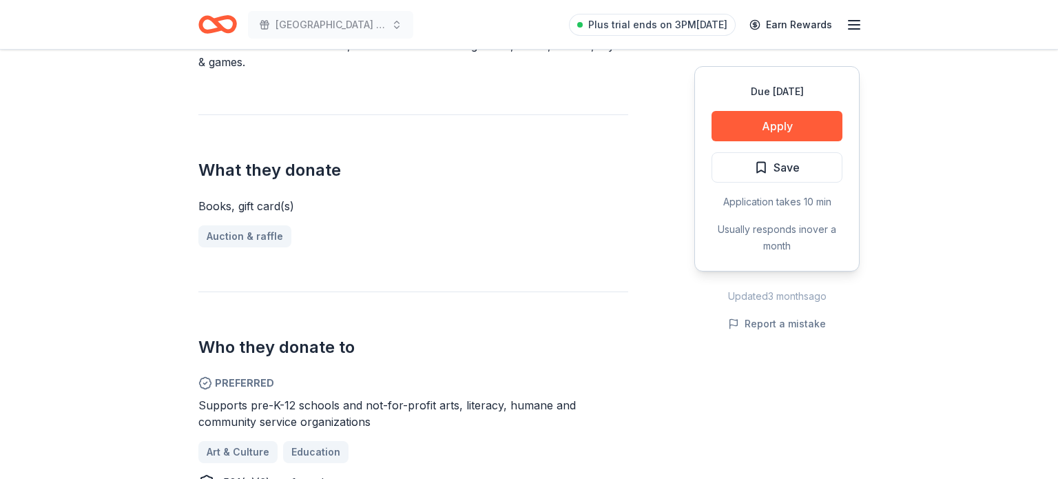
scroll to position [559, 0]
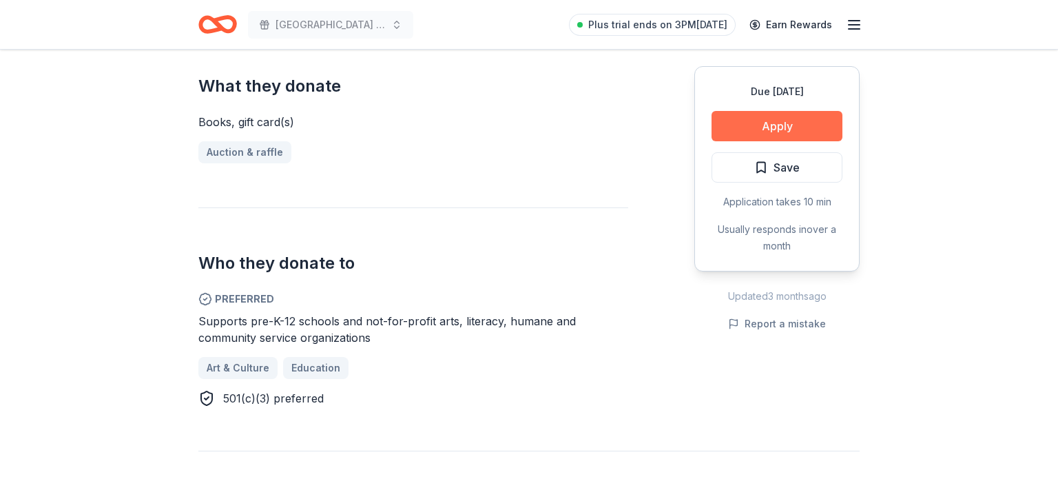
click at [781, 119] on button "Apply" at bounding box center [777, 126] width 131 height 30
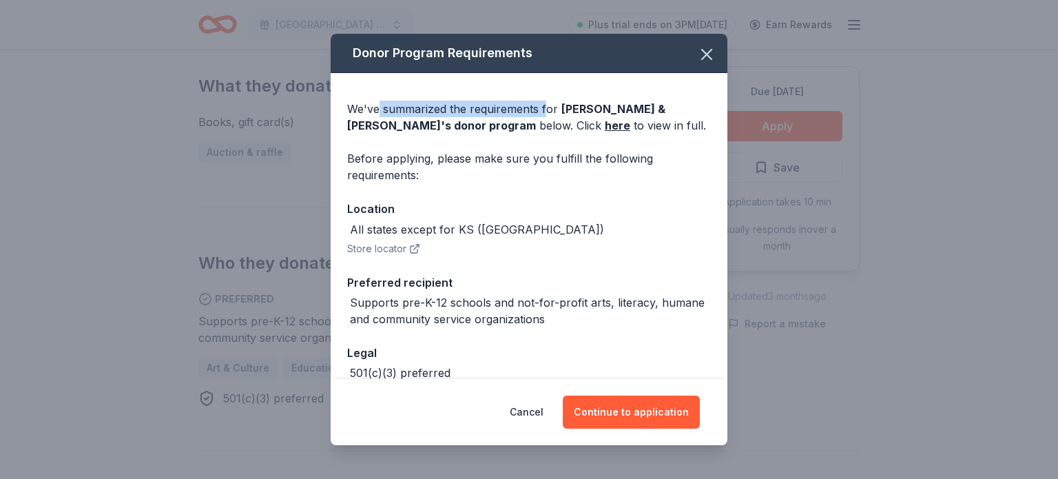
drag, startPoint x: 500, startPoint y: 102, endPoint x: 445, endPoint y: 126, distance: 60.2
click at [542, 103] on div "We've summarized the requirements for Barnes & Noble 's donor program below. Cl…" at bounding box center [529, 117] width 364 height 33
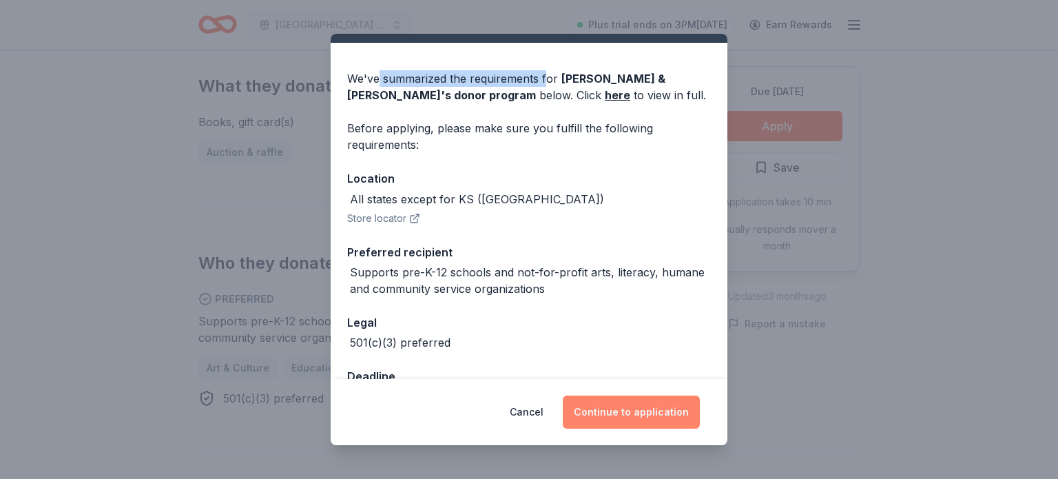
scroll to position [74, 0]
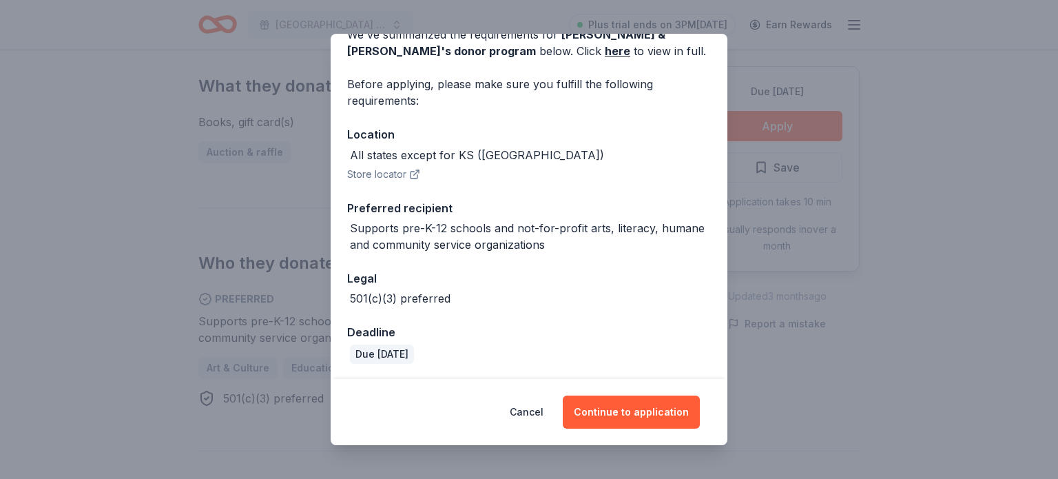
click at [602, 393] on div "Cancel Continue to application" at bounding box center [529, 412] width 397 height 66
drag, startPoint x: 615, startPoint y: 403, endPoint x: 645, endPoint y: 358, distance: 54.1
click at [620, 399] on button "Continue to application" at bounding box center [631, 411] width 137 height 33
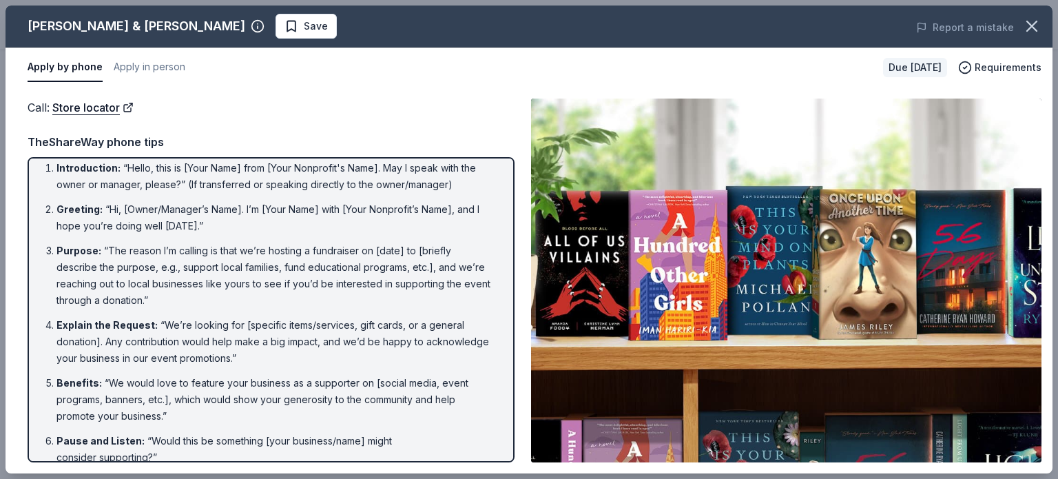
scroll to position [162, 0]
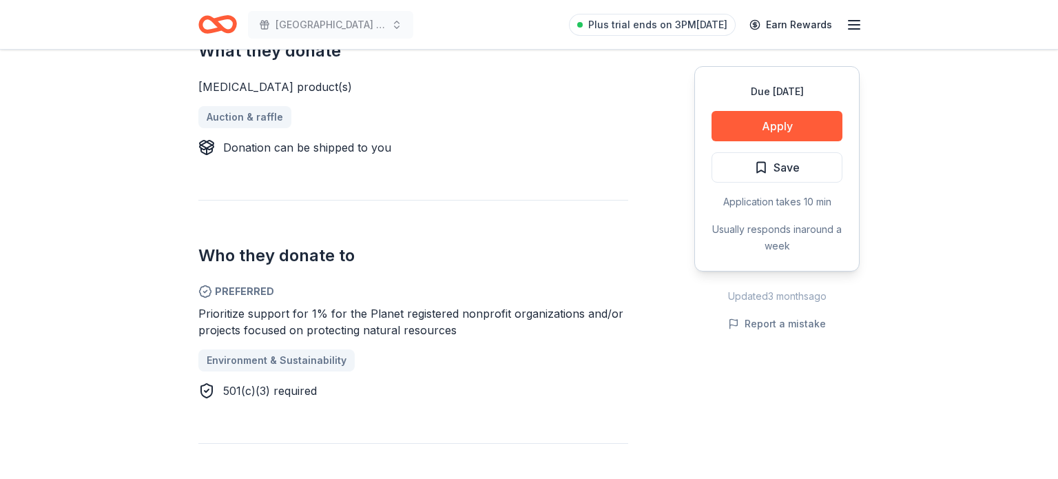
scroll to position [630, 0]
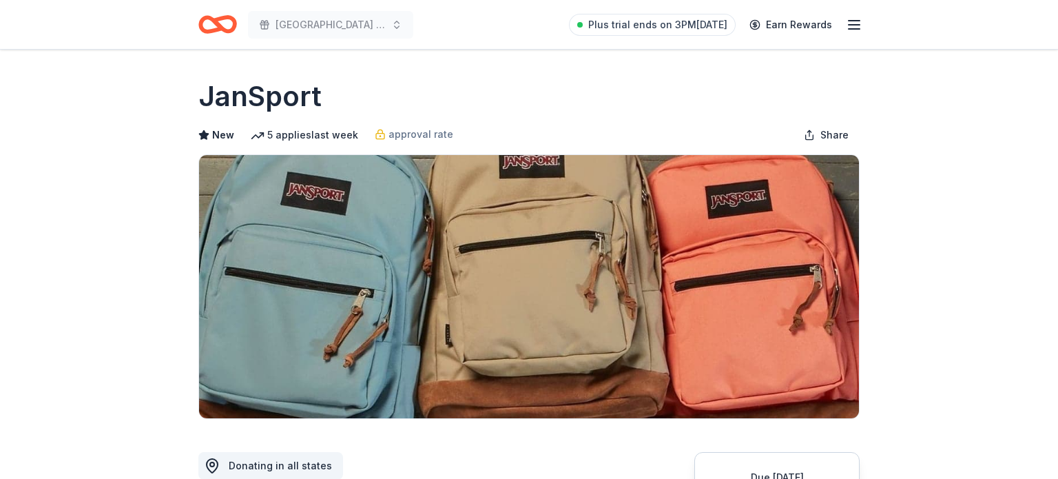
scroll to position [570, 0]
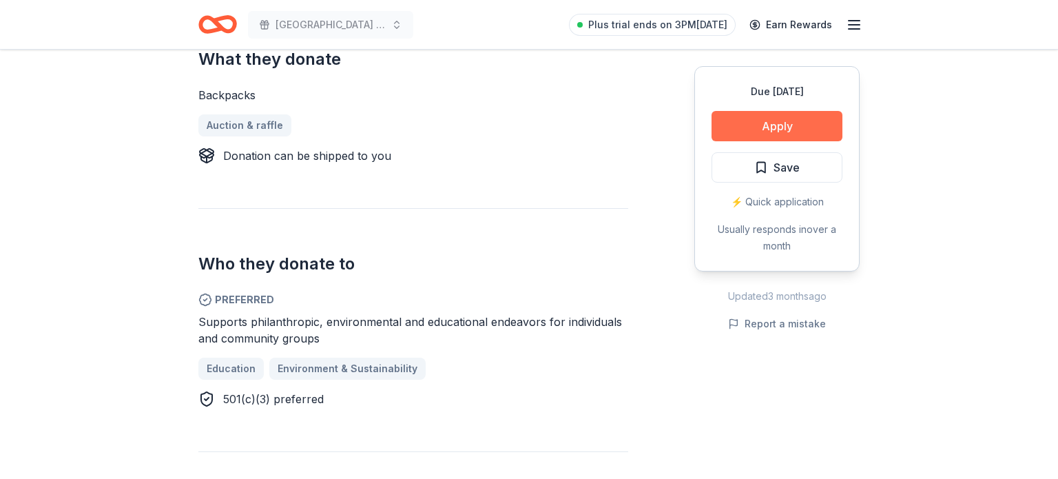
click at [792, 126] on button "Apply" at bounding box center [777, 126] width 131 height 30
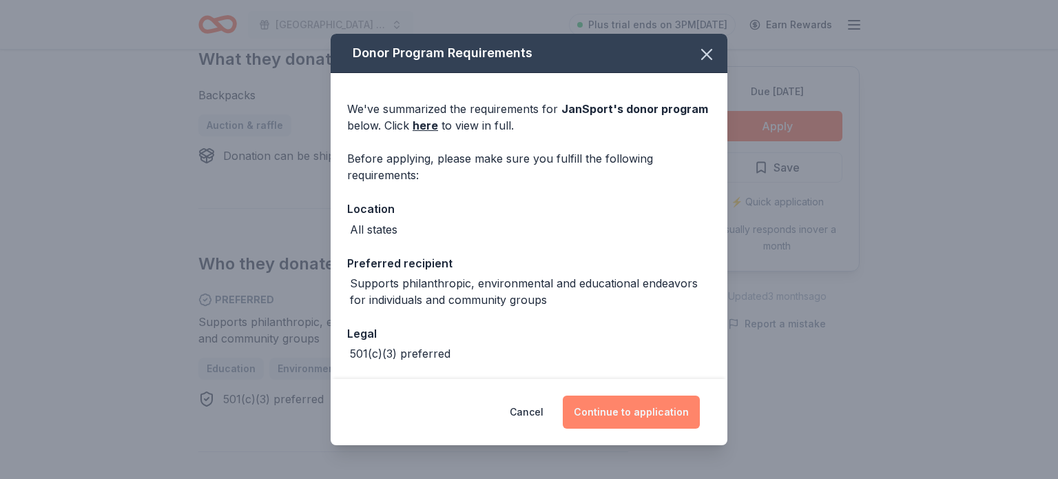
click at [644, 413] on button "Continue to application" at bounding box center [631, 411] width 137 height 33
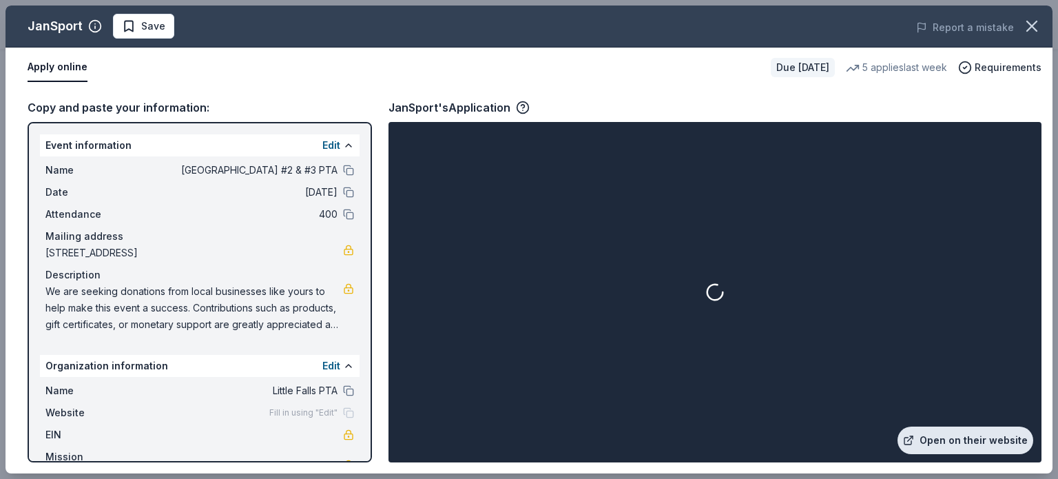
click at [956, 439] on link "Open on their website" at bounding box center [966, 441] width 136 height 28
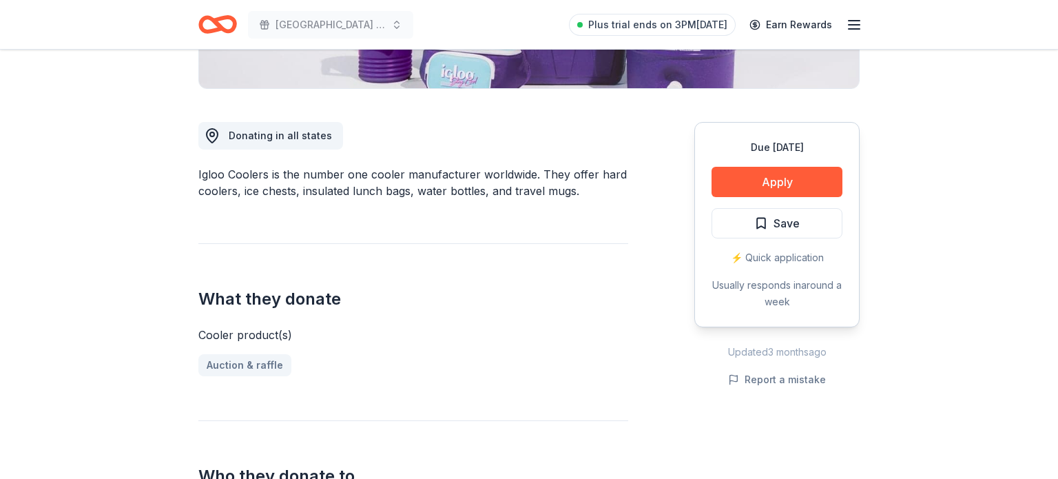
scroll to position [289, 0]
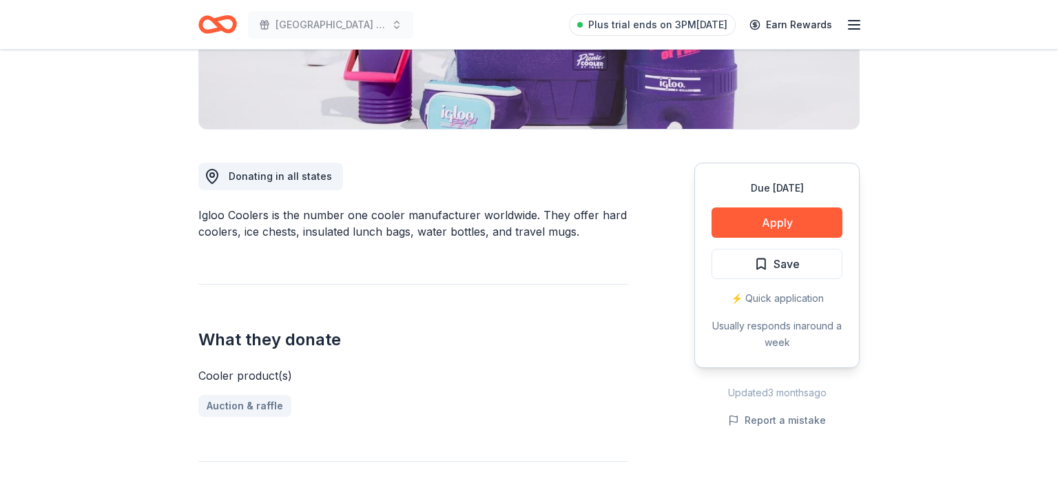
drag, startPoint x: 351, startPoint y: 216, endPoint x: 534, endPoint y: 220, distance: 182.6
click at [532, 218] on div "Igloo Coolers is the number one cooler manufacturer worldwide. They offer hard …" at bounding box center [413, 223] width 430 height 33
click at [743, 225] on button "Apply" at bounding box center [777, 222] width 131 height 30
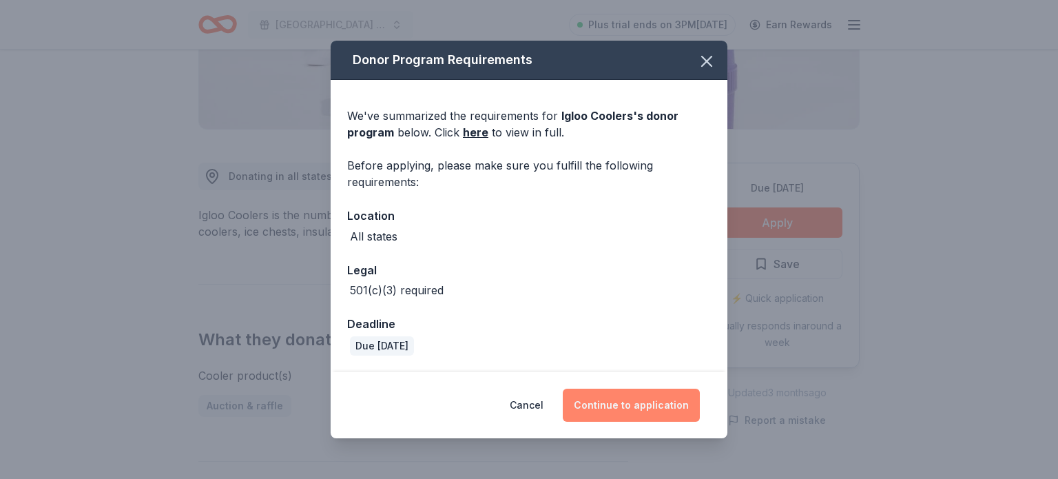
click at [641, 404] on button "Continue to application" at bounding box center [631, 405] width 137 height 33
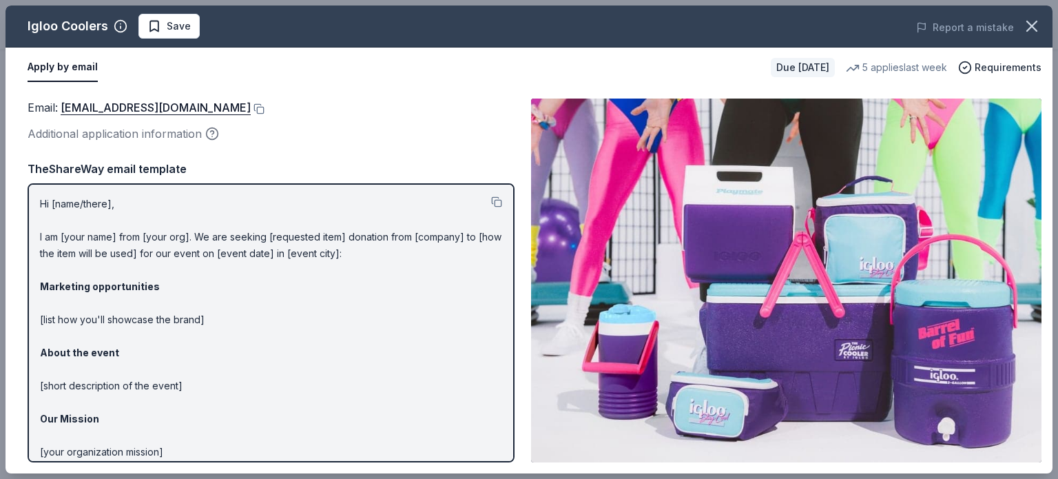
drag, startPoint x: 148, startPoint y: 245, endPoint x: 201, endPoint y: 345, distance: 113.4
click at [263, 295] on p "Hi [name/there], I am [your name] from [your org]. We are seeking [requested it…" at bounding box center [271, 369] width 462 height 347
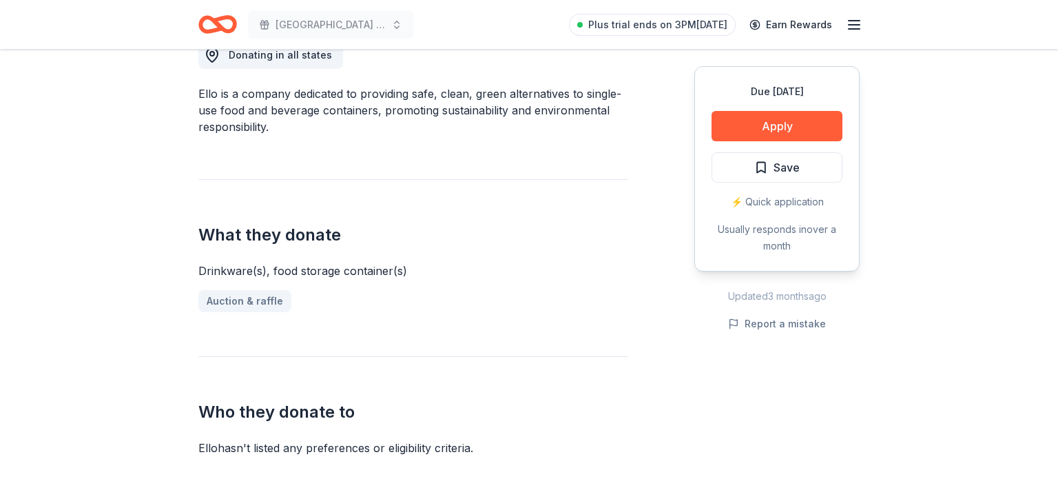
scroll to position [523, 0]
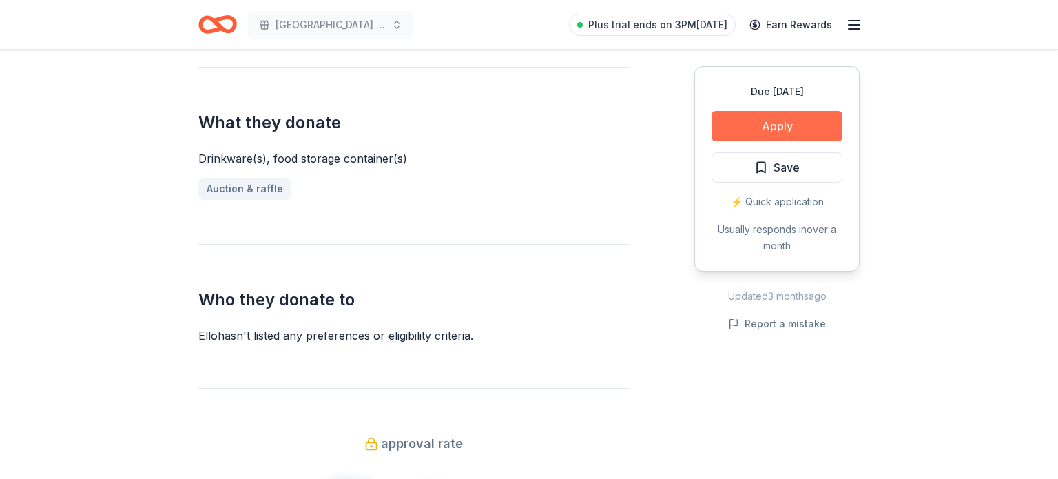
click at [774, 121] on button "Apply" at bounding box center [777, 126] width 131 height 30
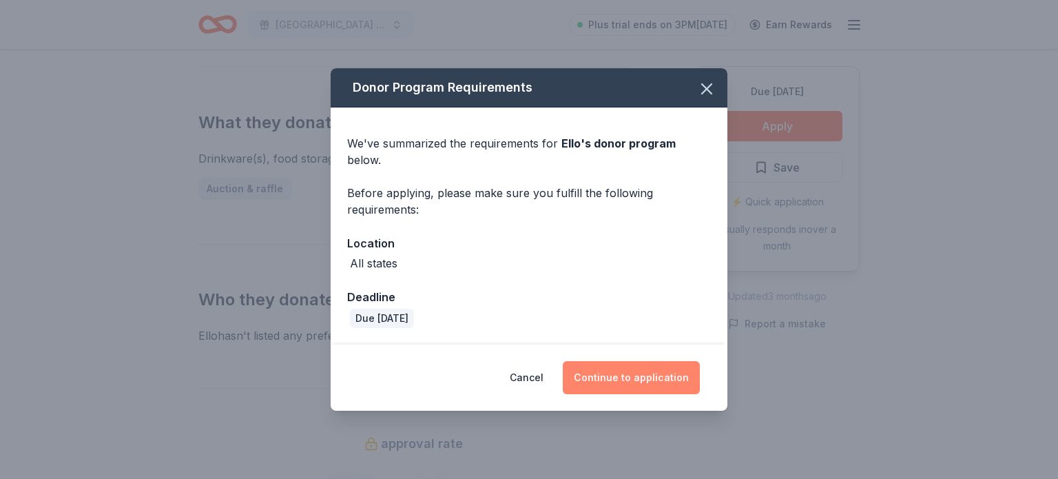
click at [603, 367] on button "Continue to application" at bounding box center [631, 377] width 137 height 33
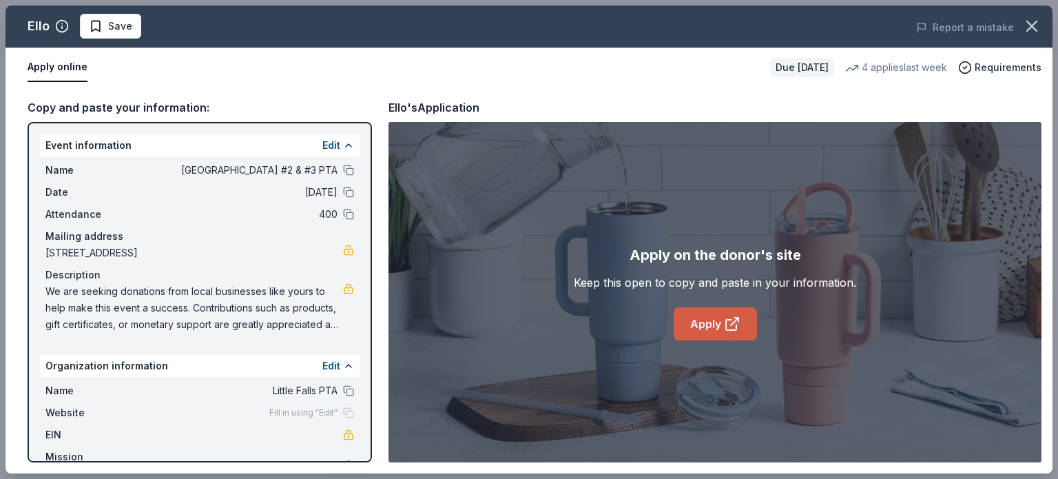
click at [706, 331] on link "Apply" at bounding box center [715, 323] width 83 height 33
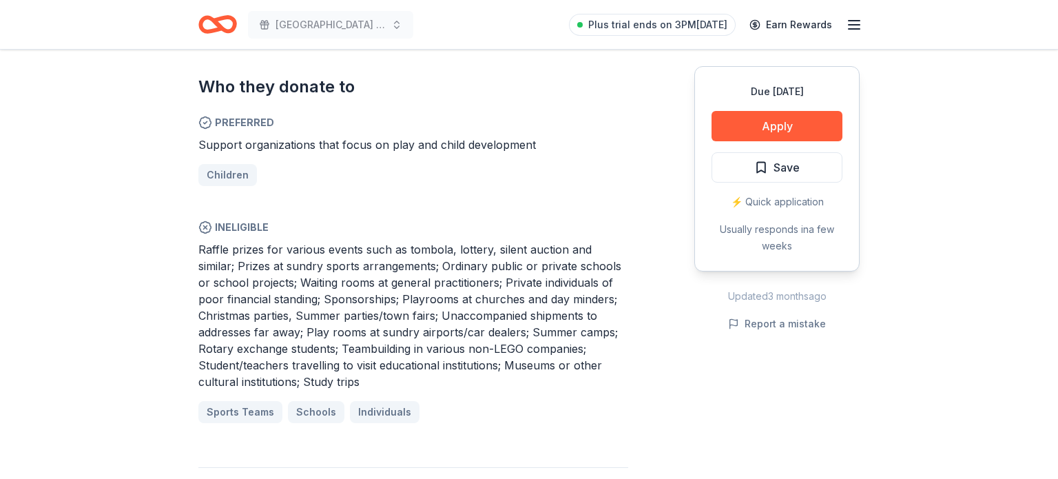
scroll to position [754, 0]
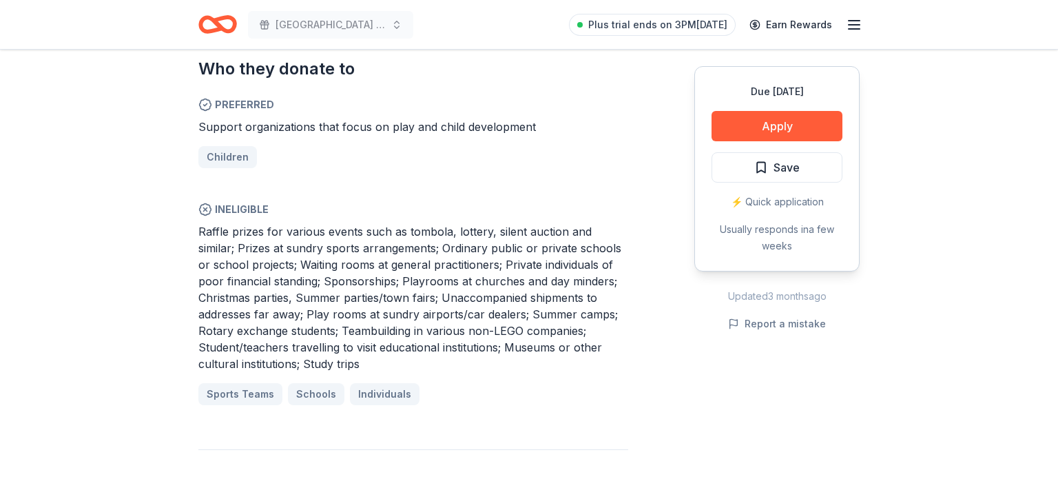
drag, startPoint x: 256, startPoint y: 228, endPoint x: 433, endPoint y: 229, distance: 176.4
click at [405, 229] on span "Raffle prizes for various events such as tombola, lottery, silent auction and s…" at bounding box center [409, 298] width 423 height 146
click at [781, 123] on button "Apply" at bounding box center [777, 126] width 131 height 30
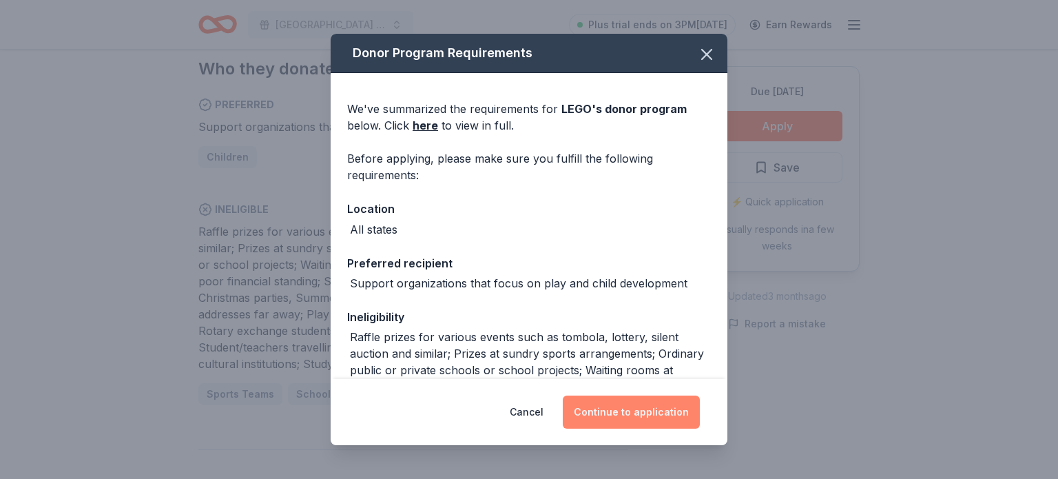
click at [644, 400] on button "Continue to application" at bounding box center [631, 411] width 137 height 33
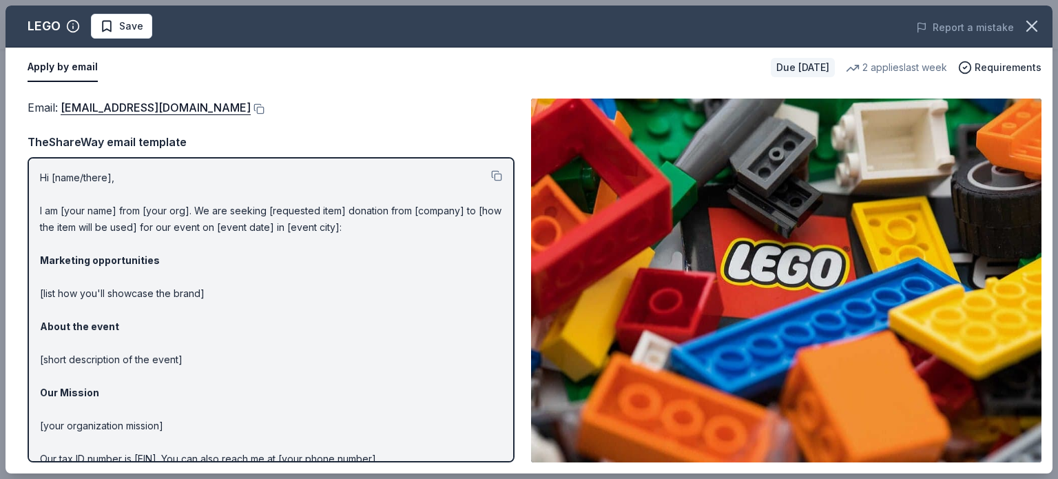
scroll to position [0, 0]
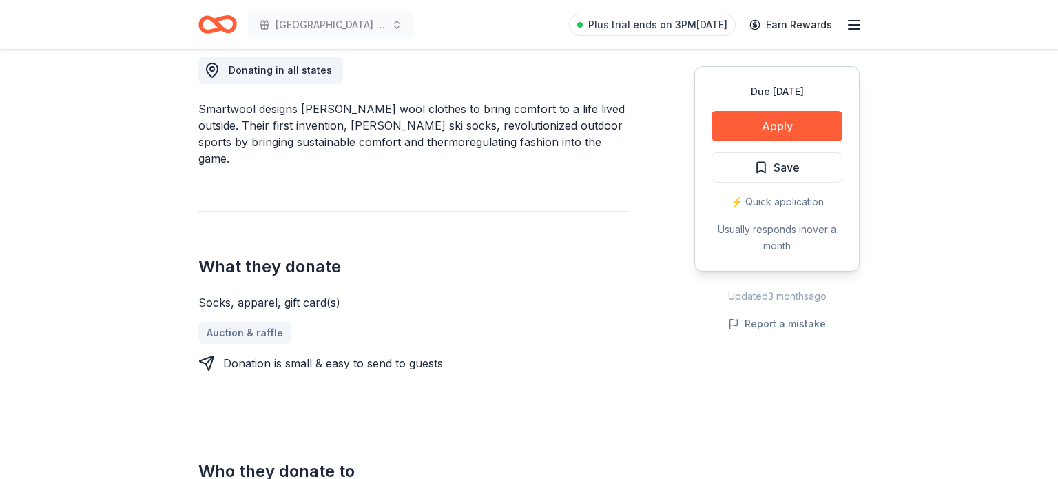
scroll to position [378, 0]
